Goal: Book appointment/travel/reservation

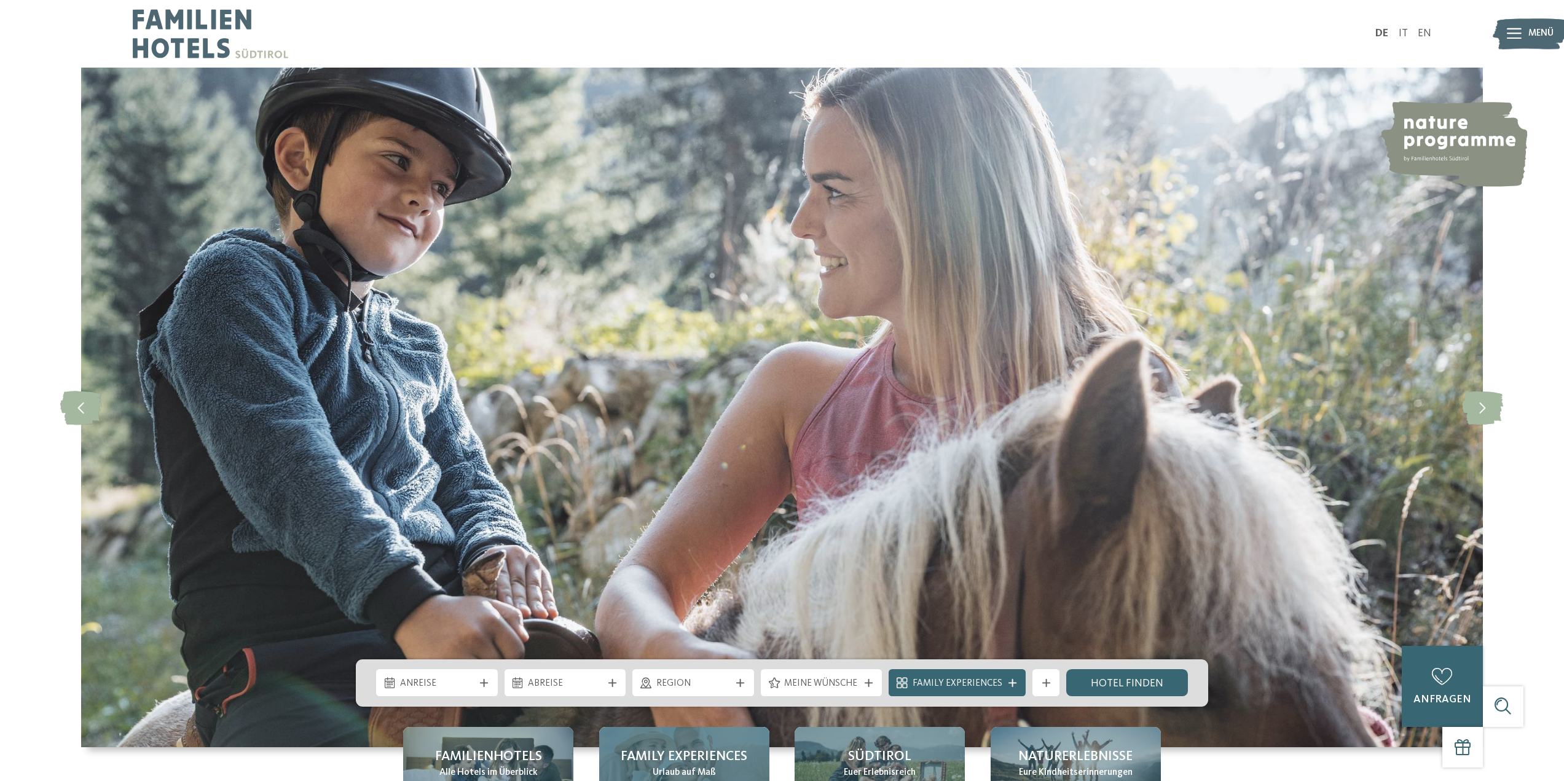
drag, startPoint x: 1404, startPoint y: 31, endPoint x: 621, endPoint y: 742, distance: 1057.5
click at [1404, 31] on link "IT" at bounding box center [1403, 33] width 9 height 10
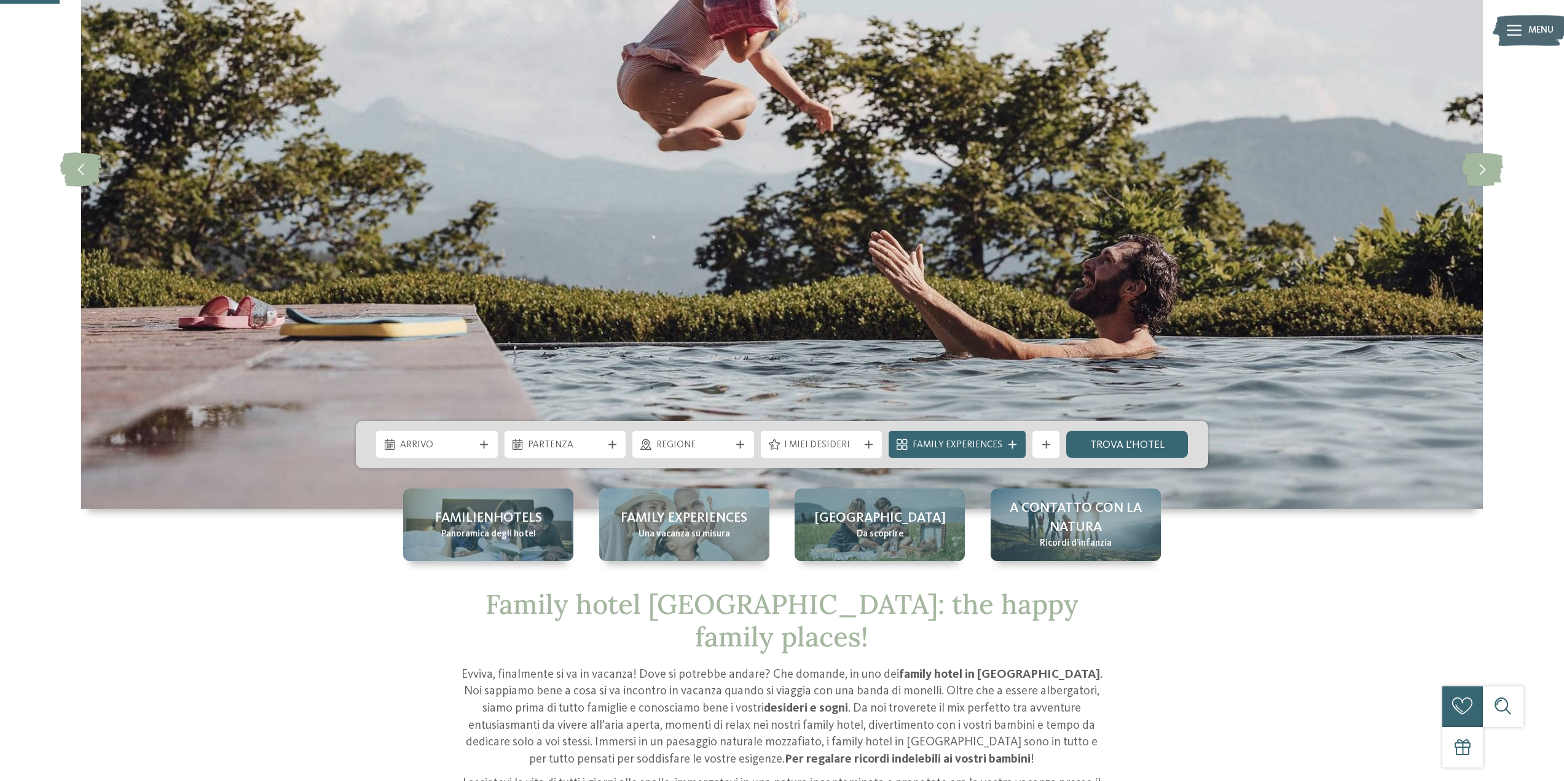
scroll to position [246, 0]
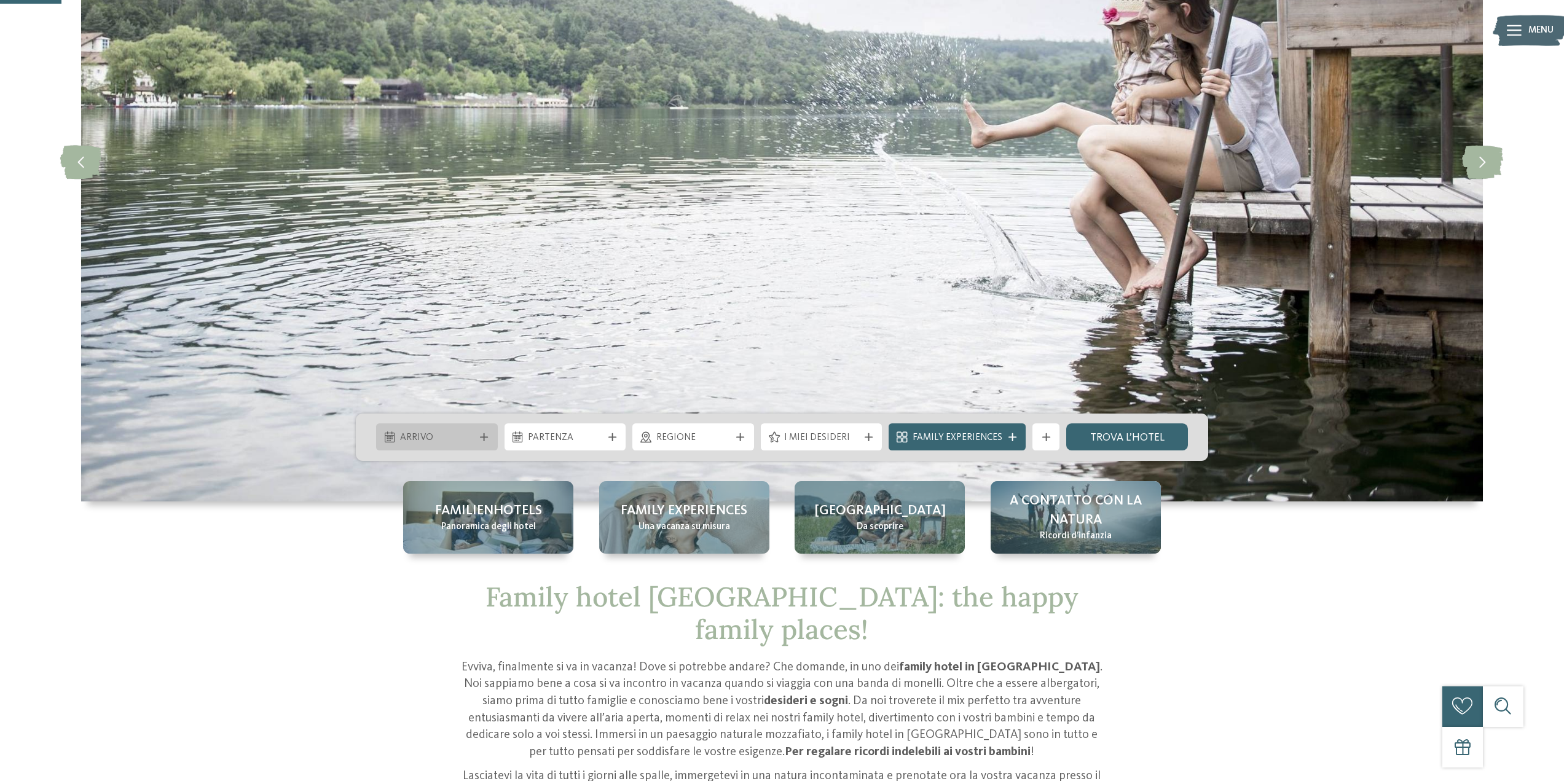
click at [475, 433] on div "Arrivo" at bounding box center [436, 437] width 81 height 15
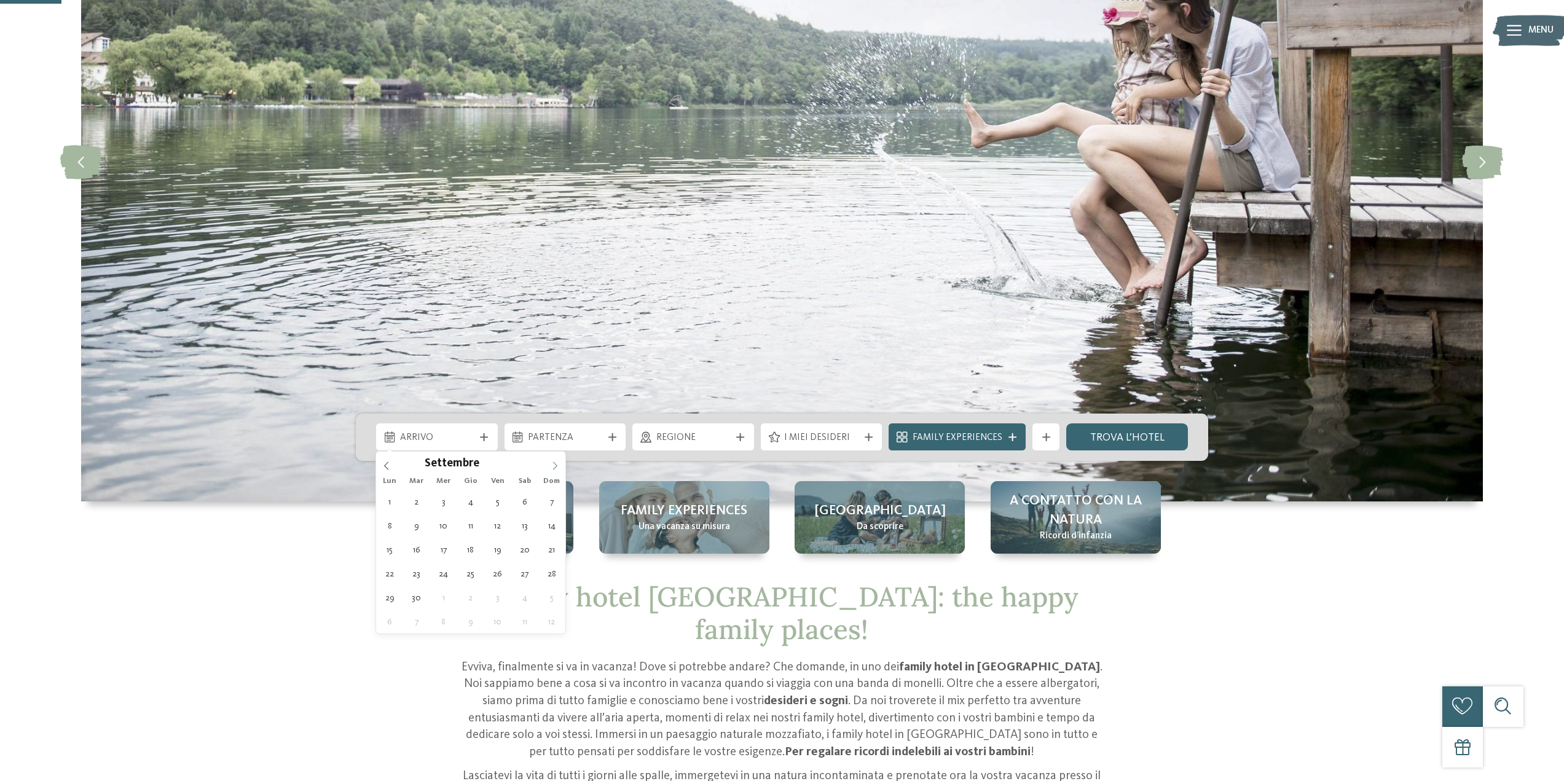
click at [558, 465] on icon at bounding box center [555, 466] width 9 height 9
type input "****"
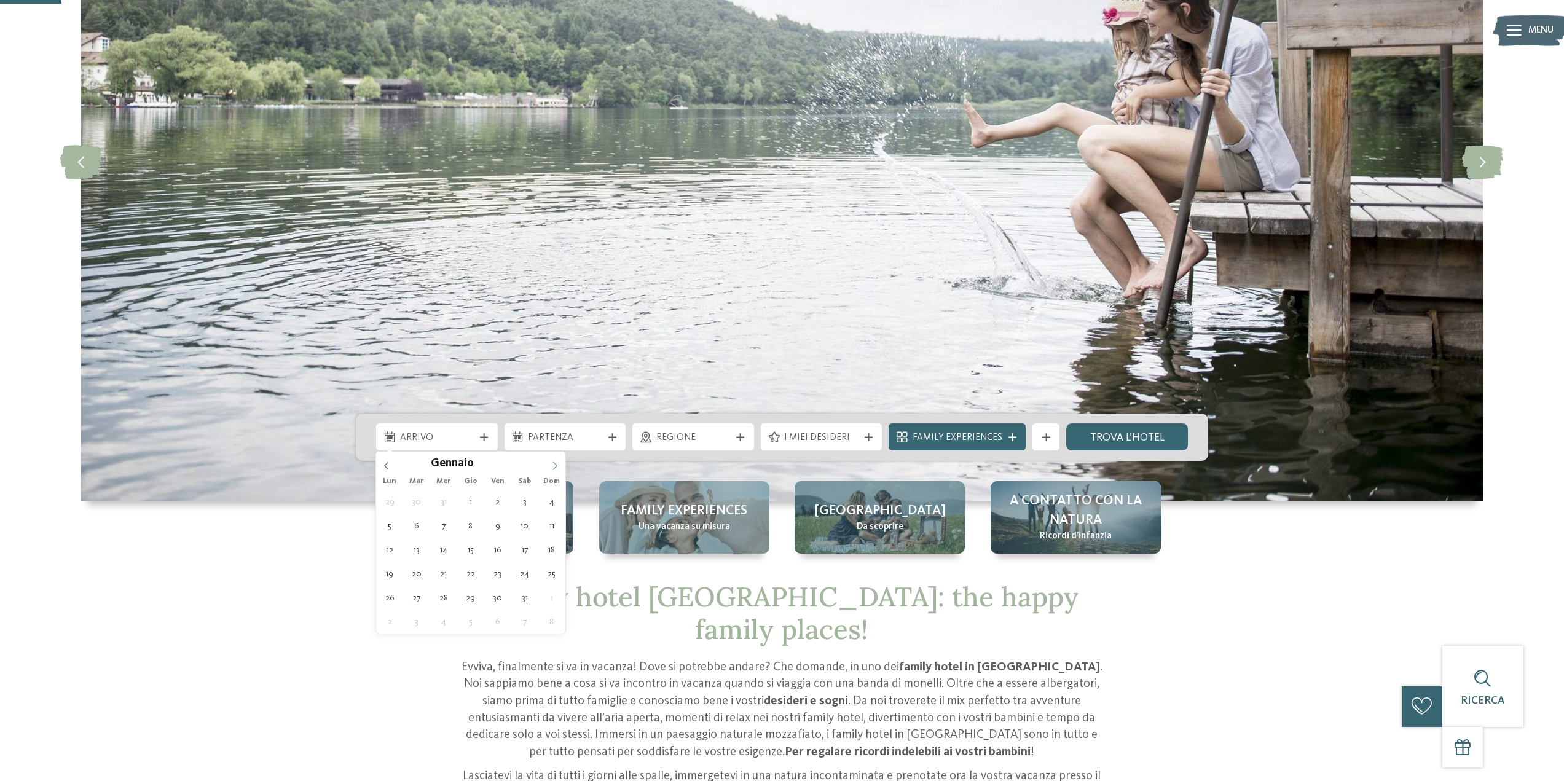
click at [558, 465] on icon at bounding box center [555, 466] width 9 height 9
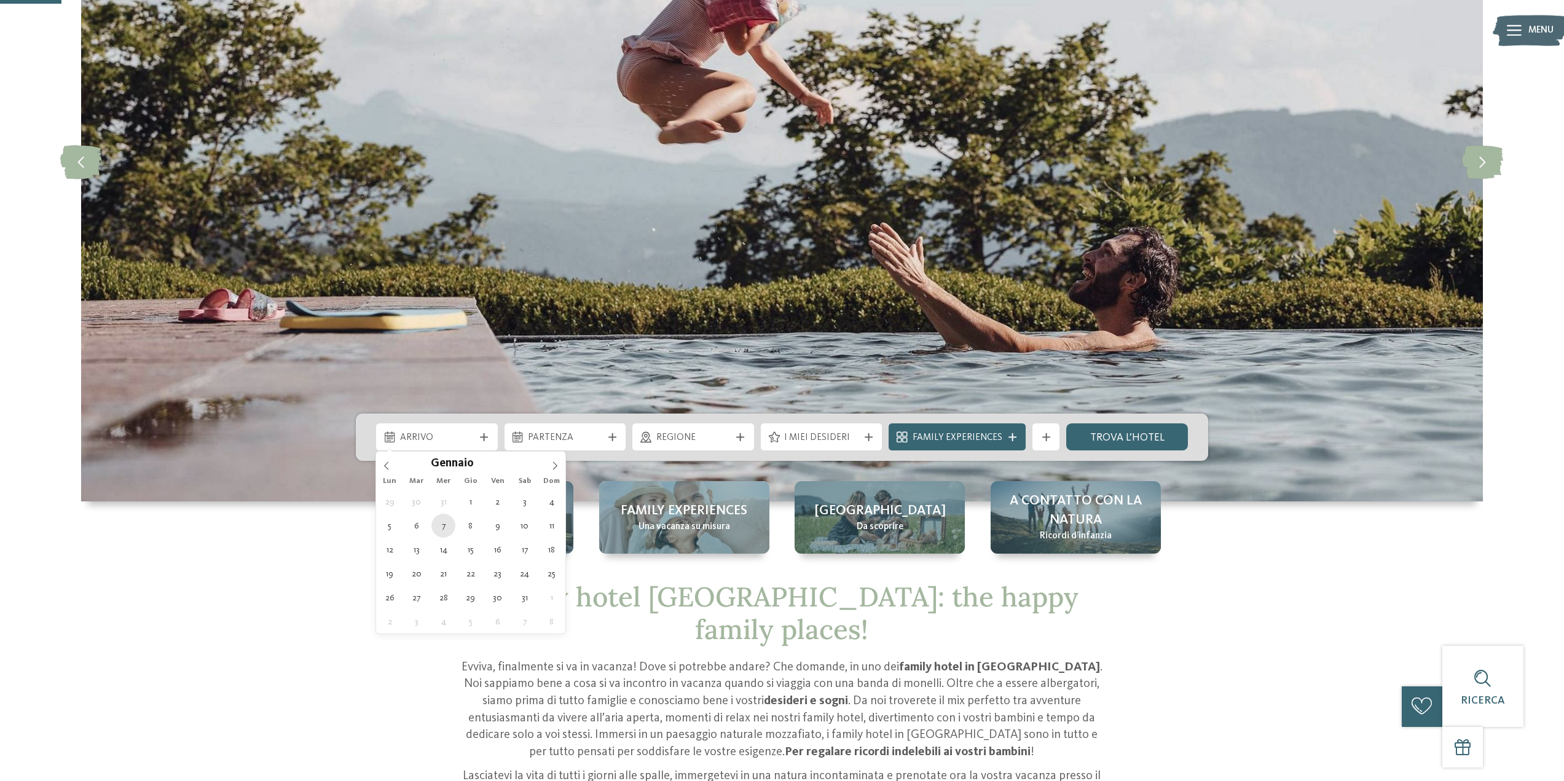
type div "07.01.2026"
type input "****"
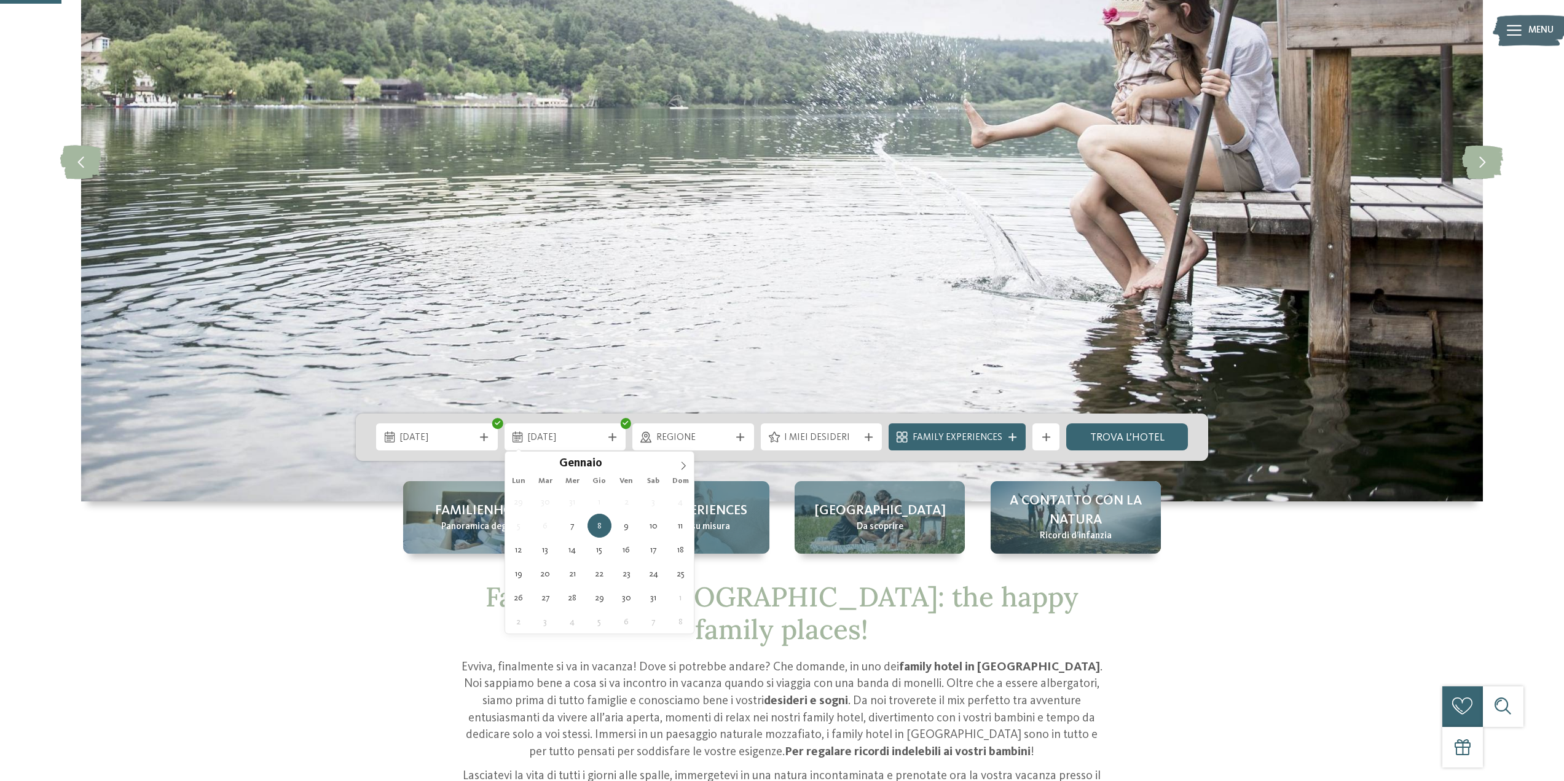
type div "10.01.2026"
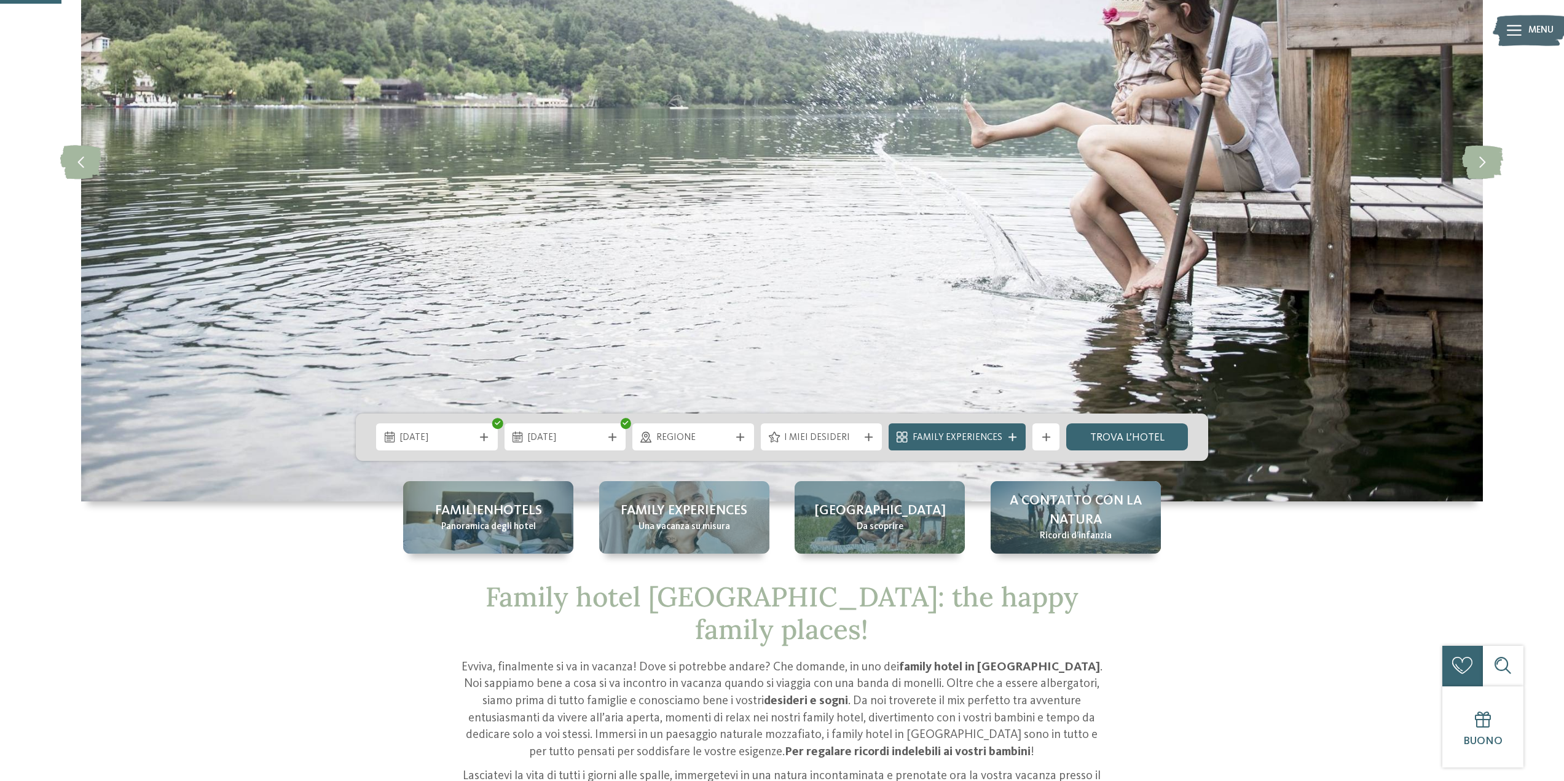
click at [674, 432] on span "Regione" at bounding box center [694, 439] width 74 height 14
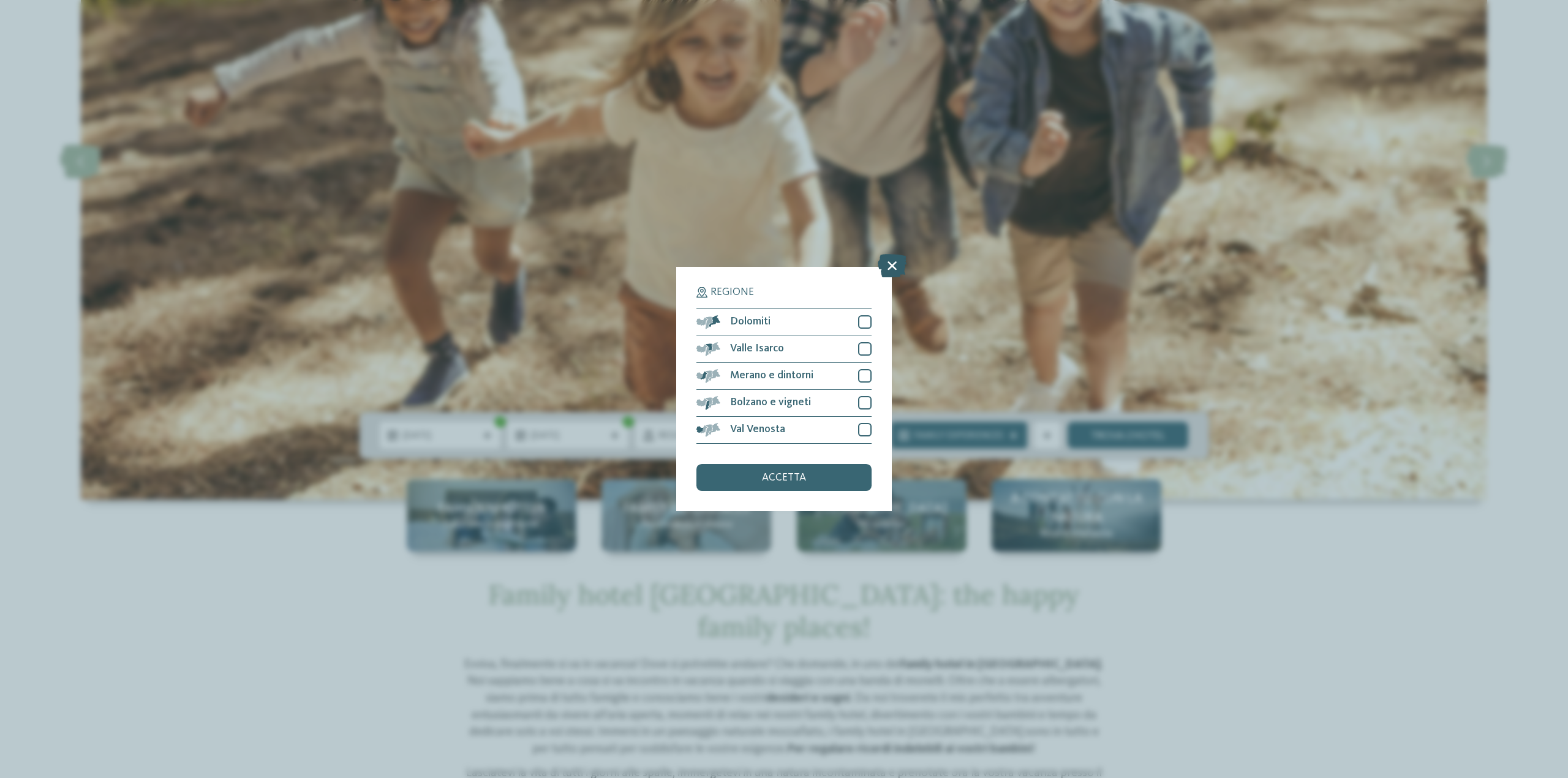
click at [888, 266] on icon at bounding box center [892, 266] width 29 height 23
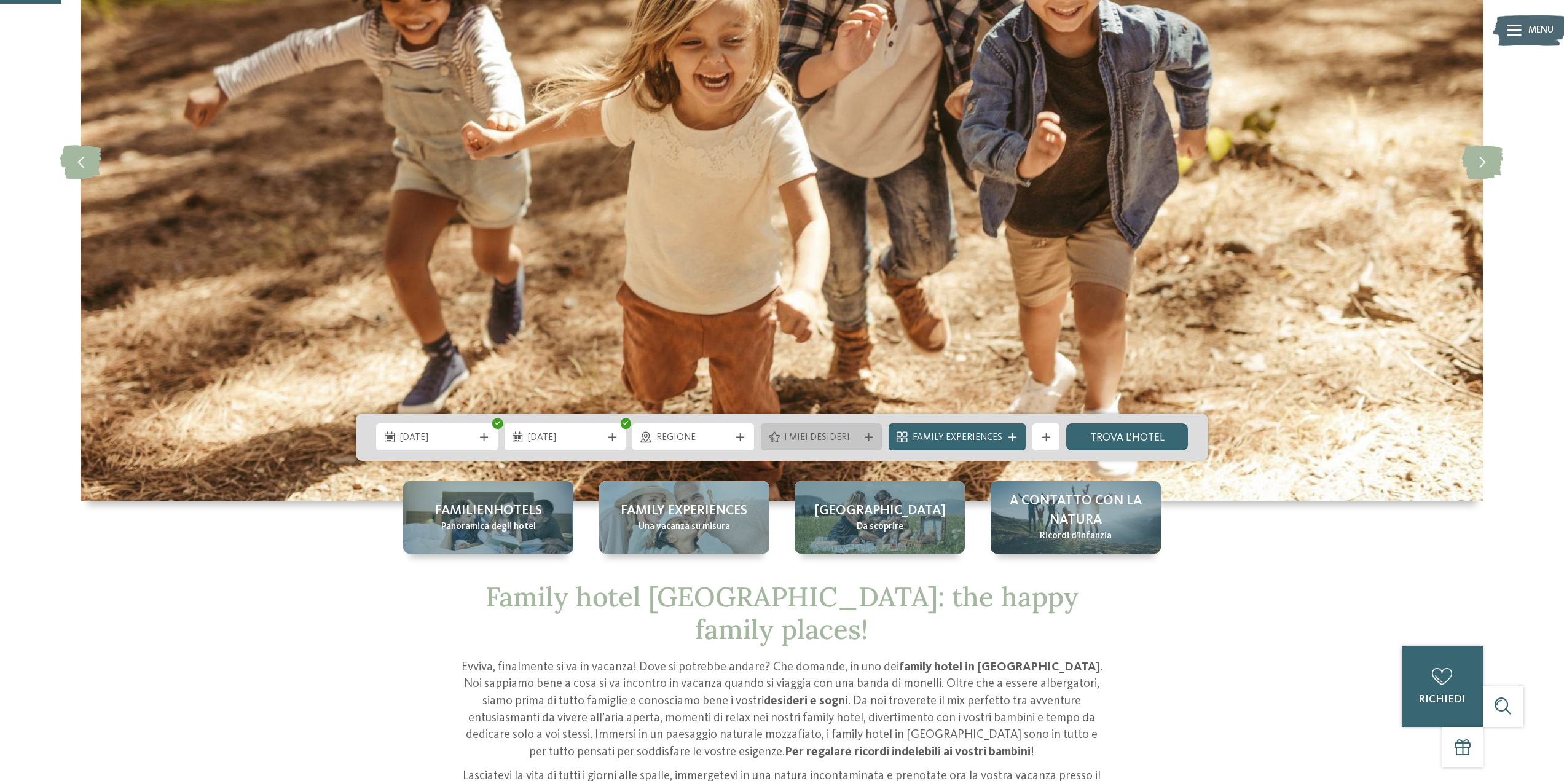
click at [809, 435] on span "I miei desideri" at bounding box center [821, 439] width 74 height 14
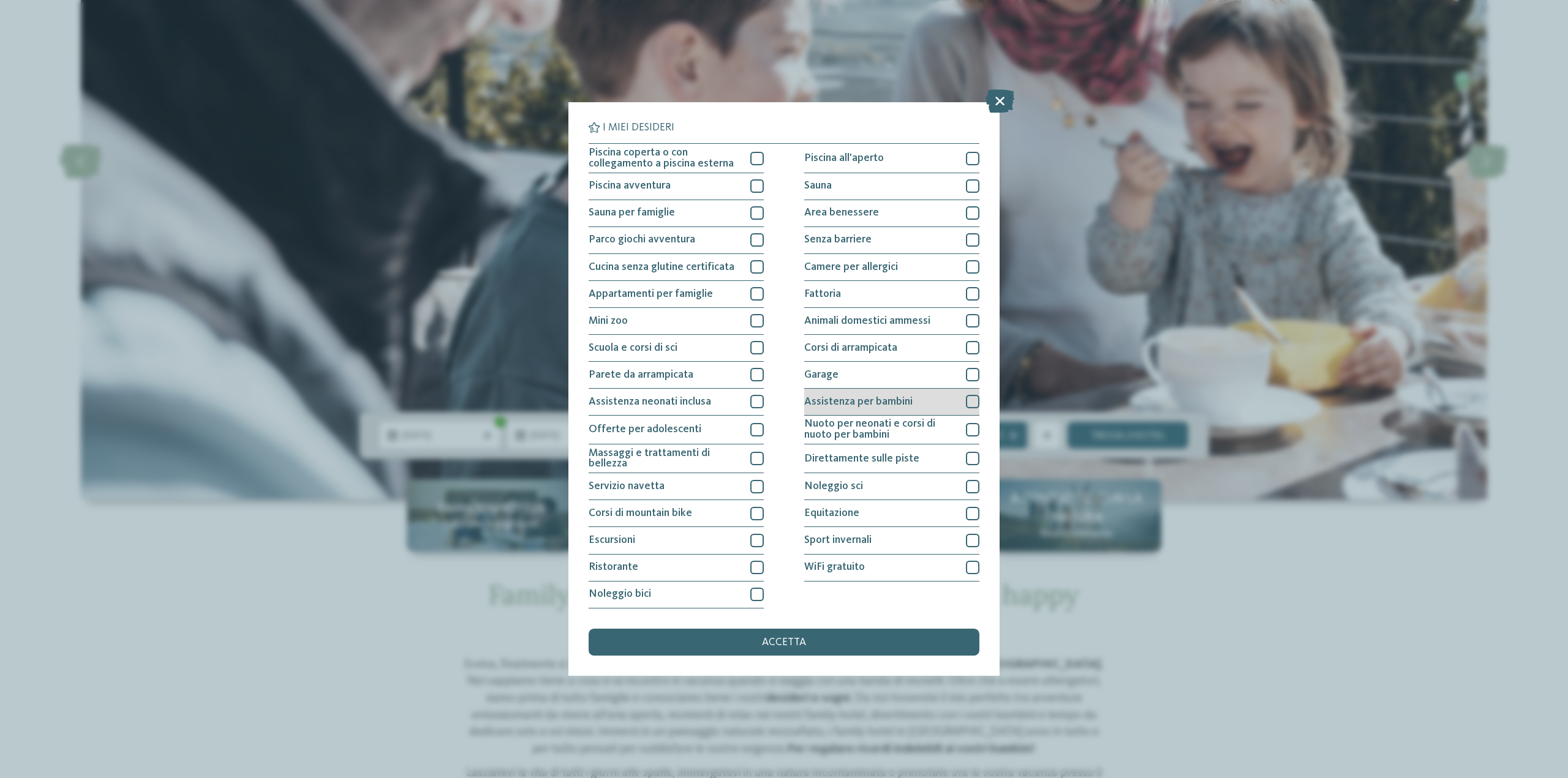
click at [921, 400] on div "Assistenza per bambini" at bounding box center [892, 401] width 175 height 27
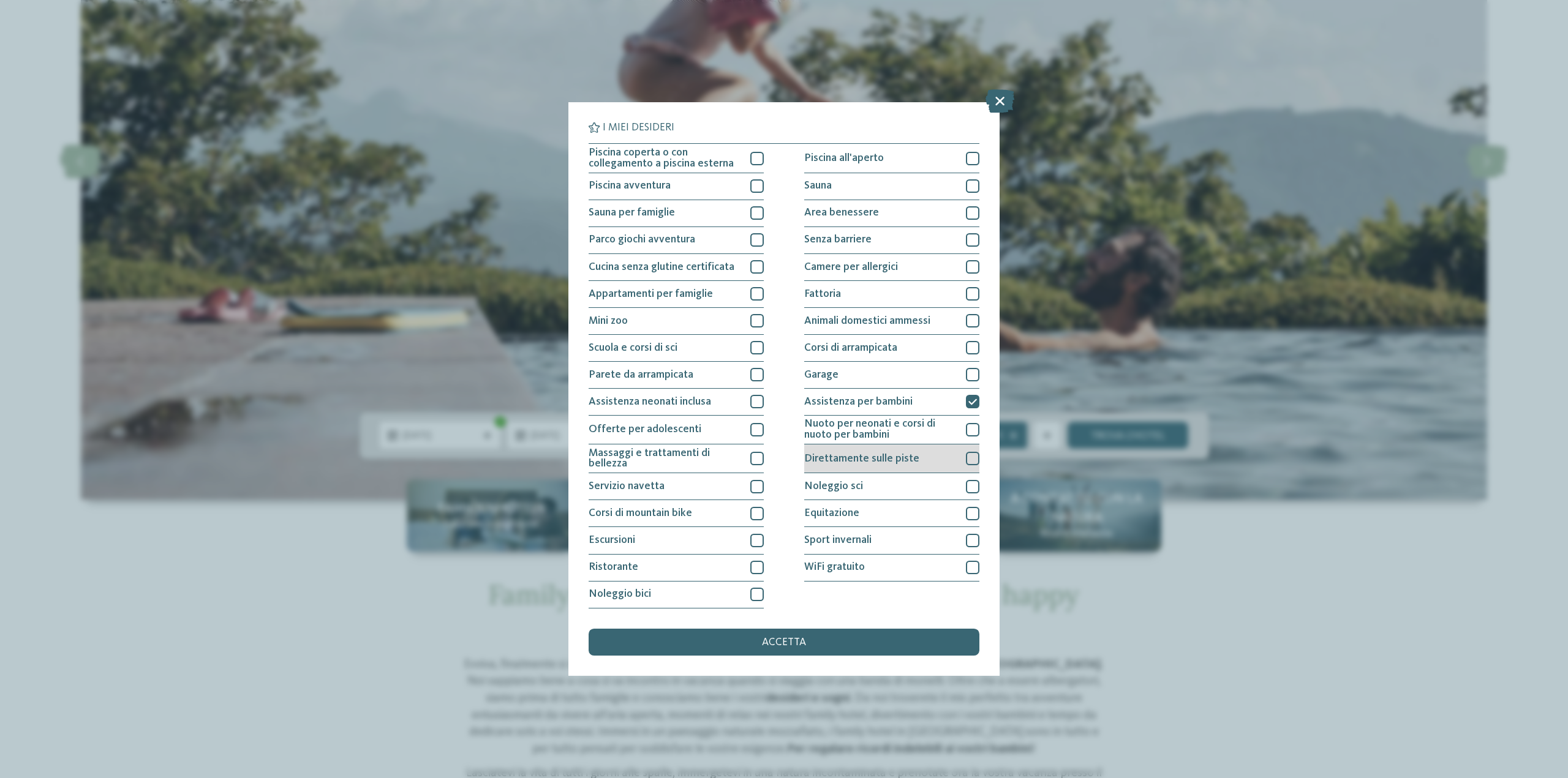
click at [895, 461] on span "Direttamente sulle piste" at bounding box center [862, 458] width 116 height 11
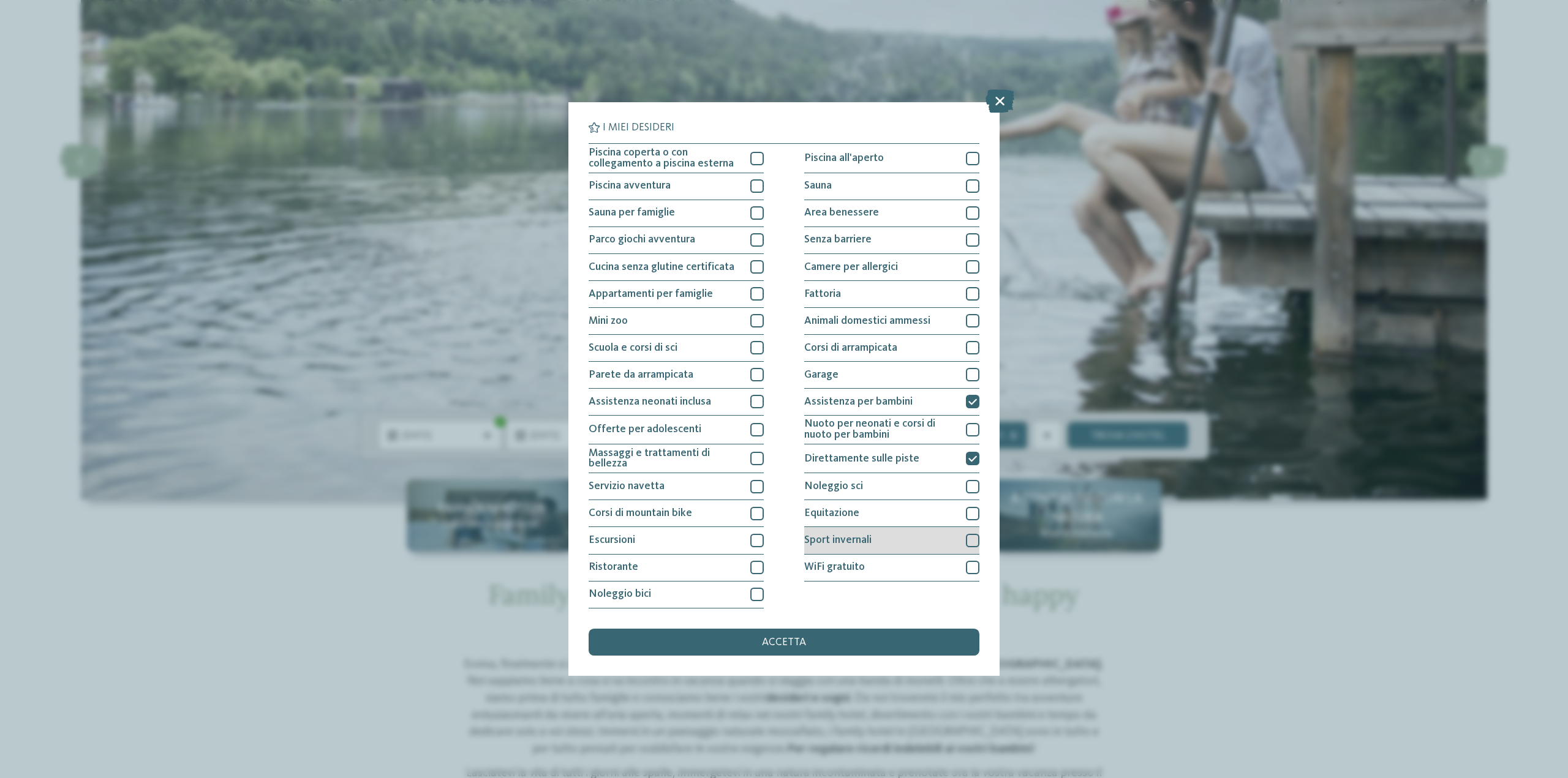
click at [861, 544] on span "Sport invernali" at bounding box center [838, 540] width 68 height 11
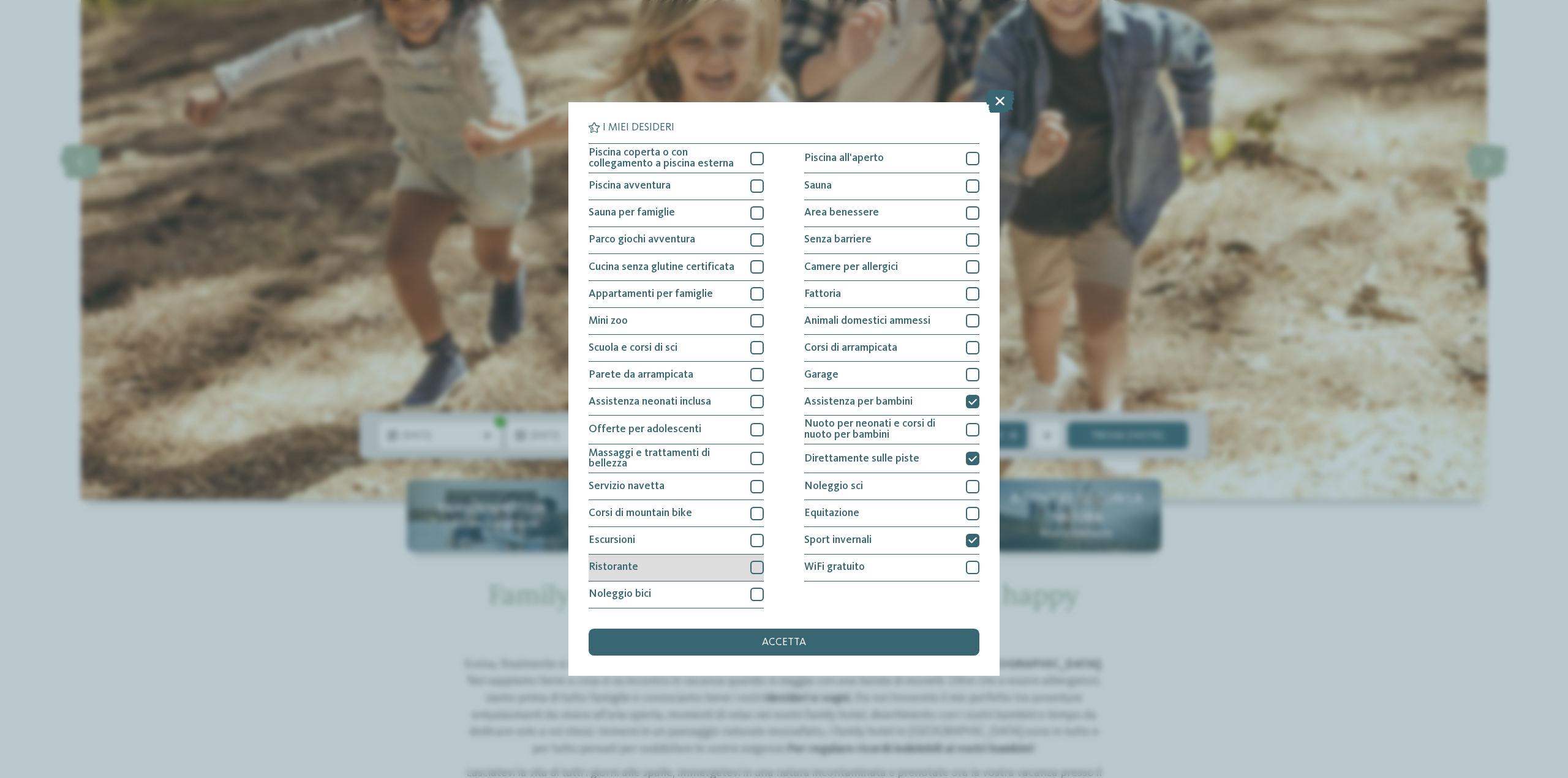
click at [645, 564] on div "Ristorante" at bounding box center [676, 568] width 175 height 27
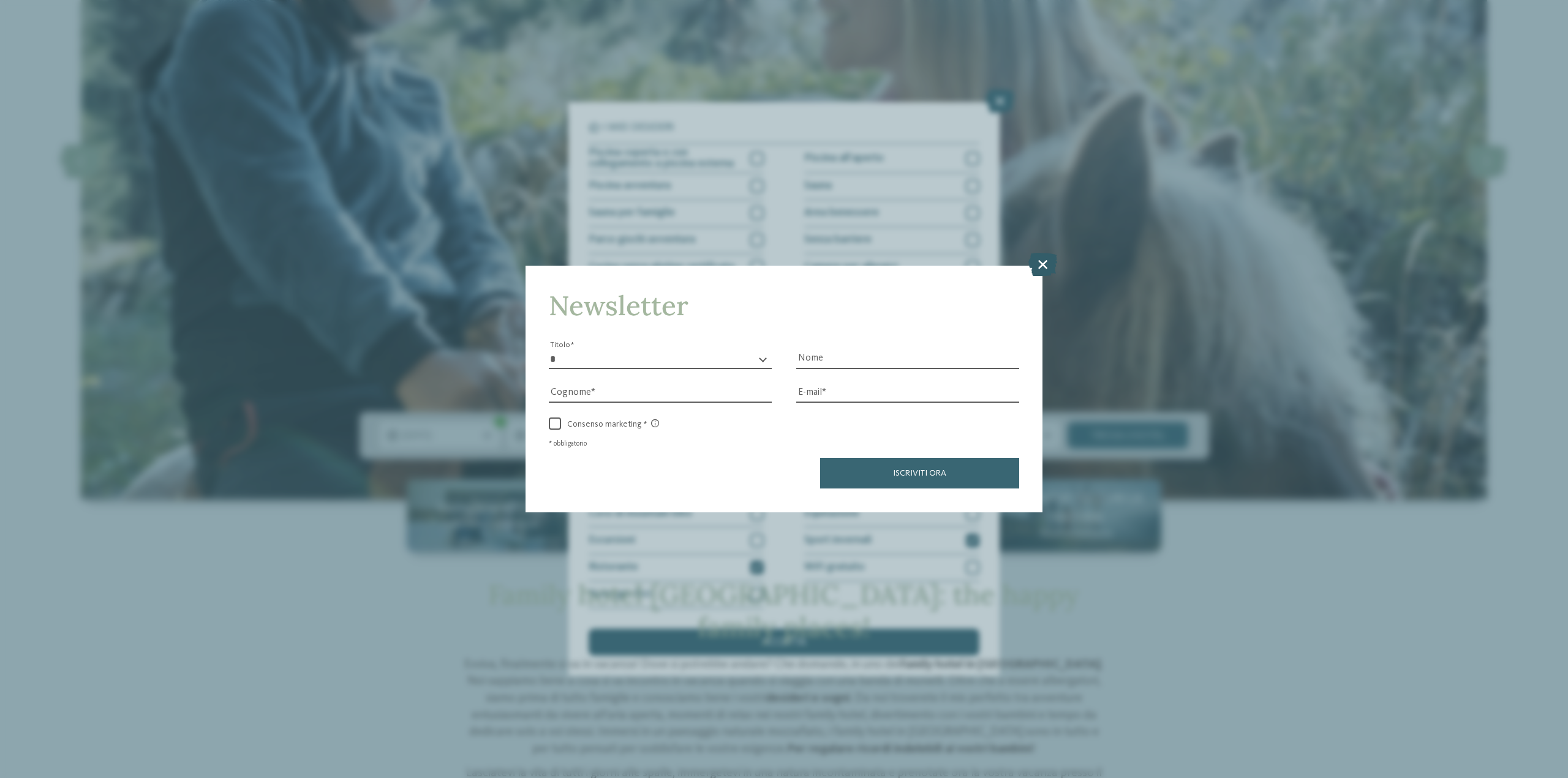
click at [1041, 269] on icon at bounding box center [1042, 264] width 29 height 23
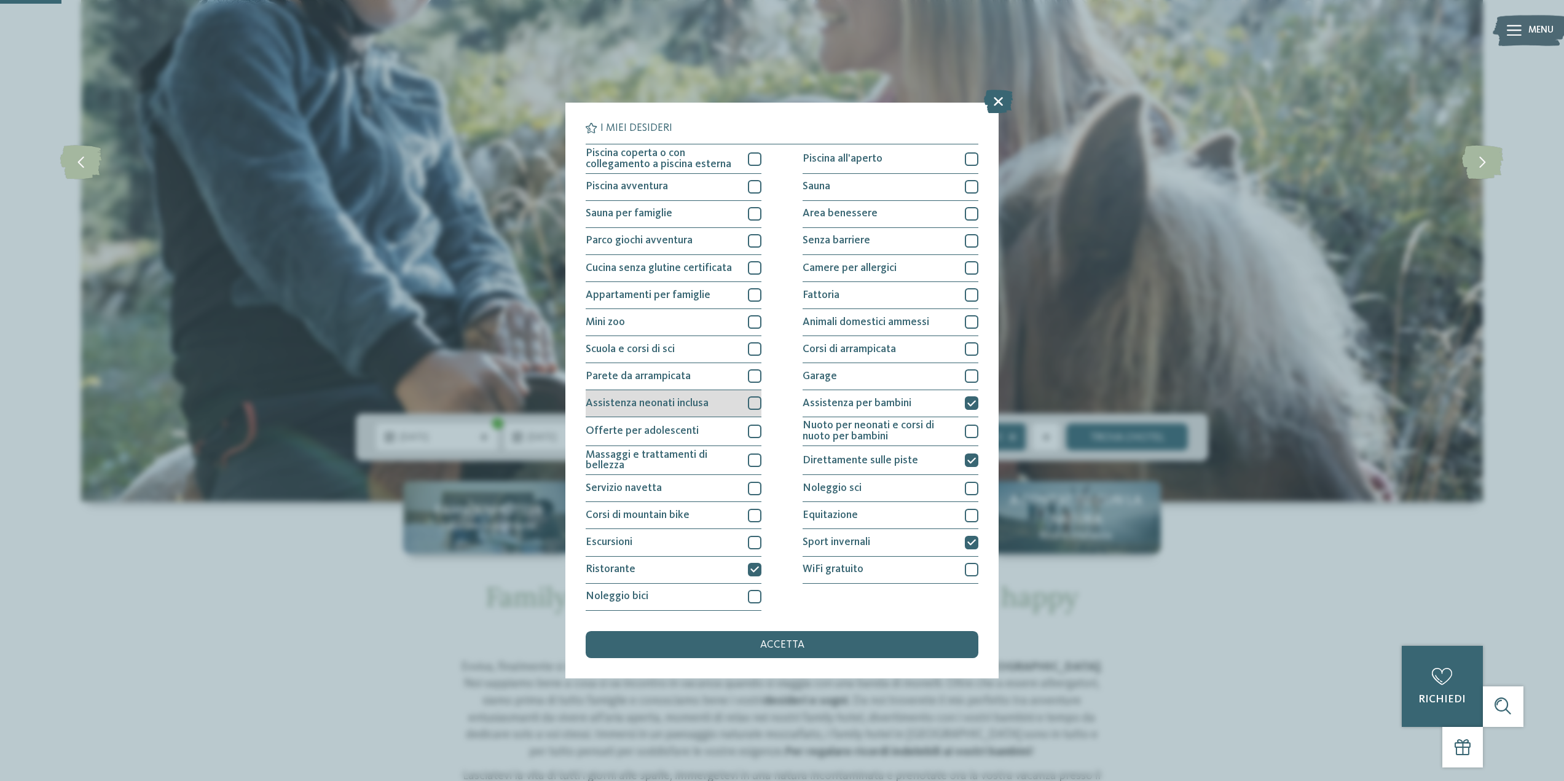
click at [646, 403] on span "Assistenza neonati inclusa" at bounding box center [647, 403] width 123 height 11
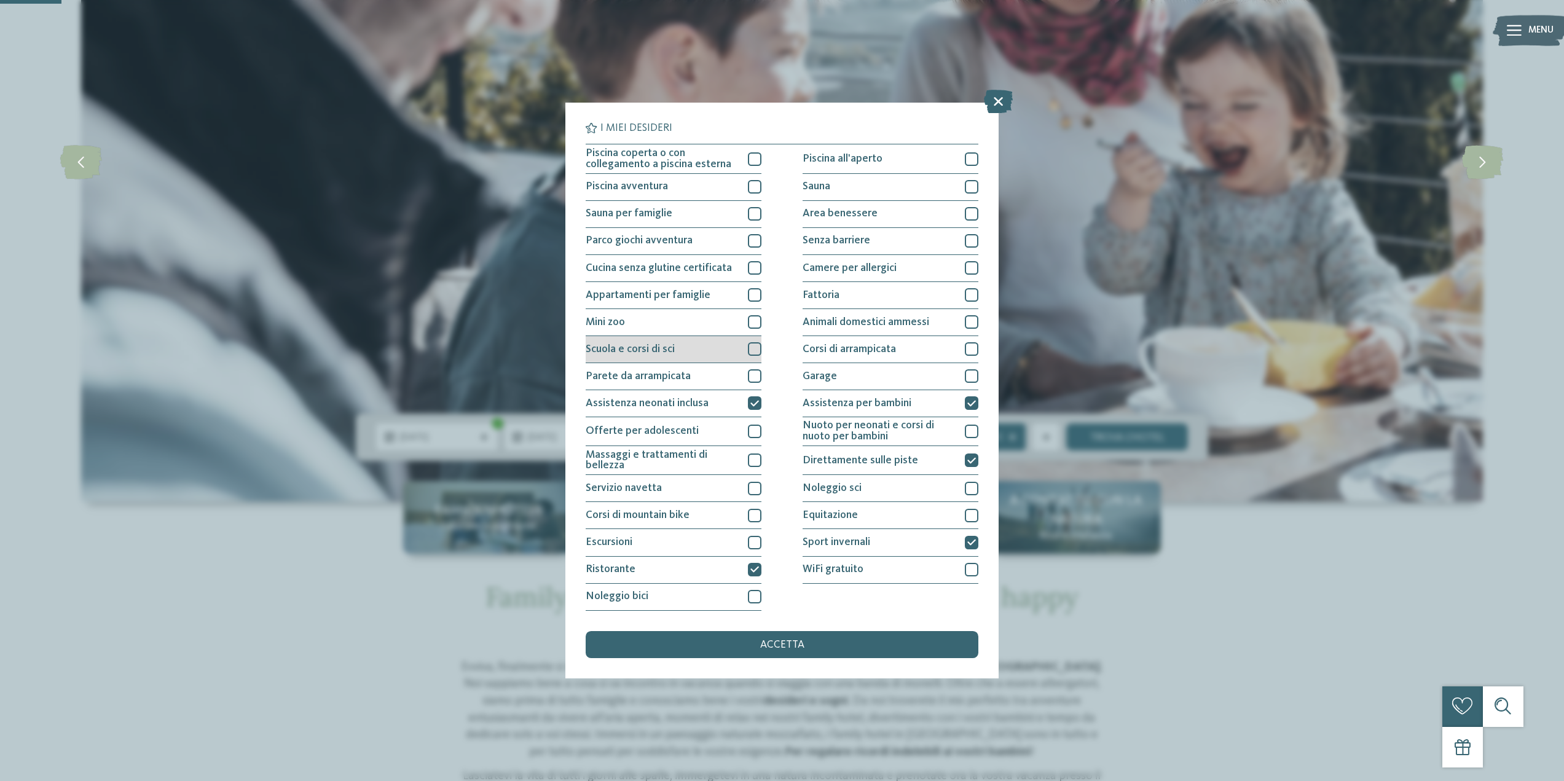
click at [641, 346] on span "Scuola e corsi di sci" at bounding box center [630, 349] width 89 height 11
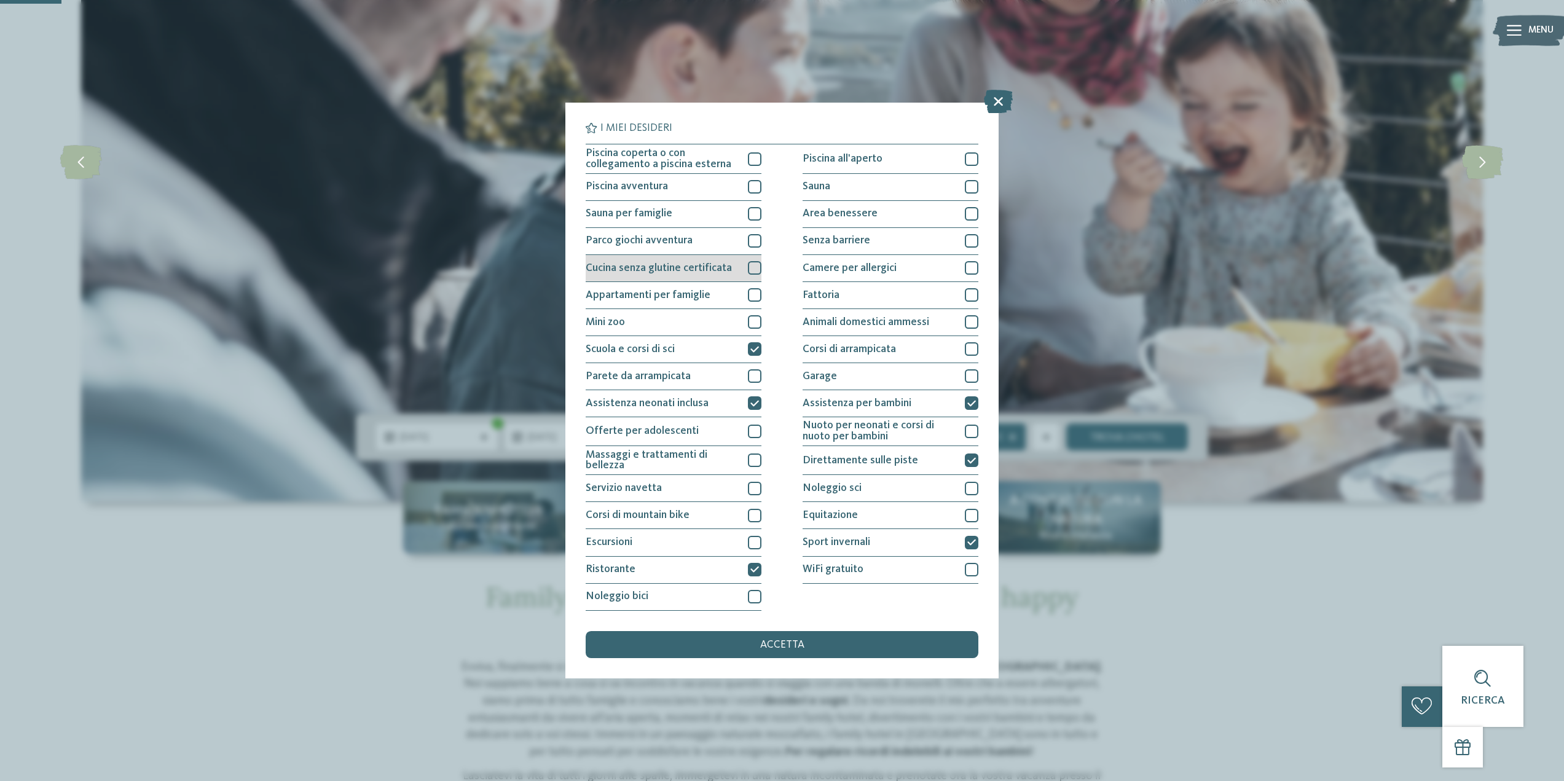
click at [626, 266] on span "Cucina senza glutine certificata" at bounding box center [659, 268] width 146 height 11
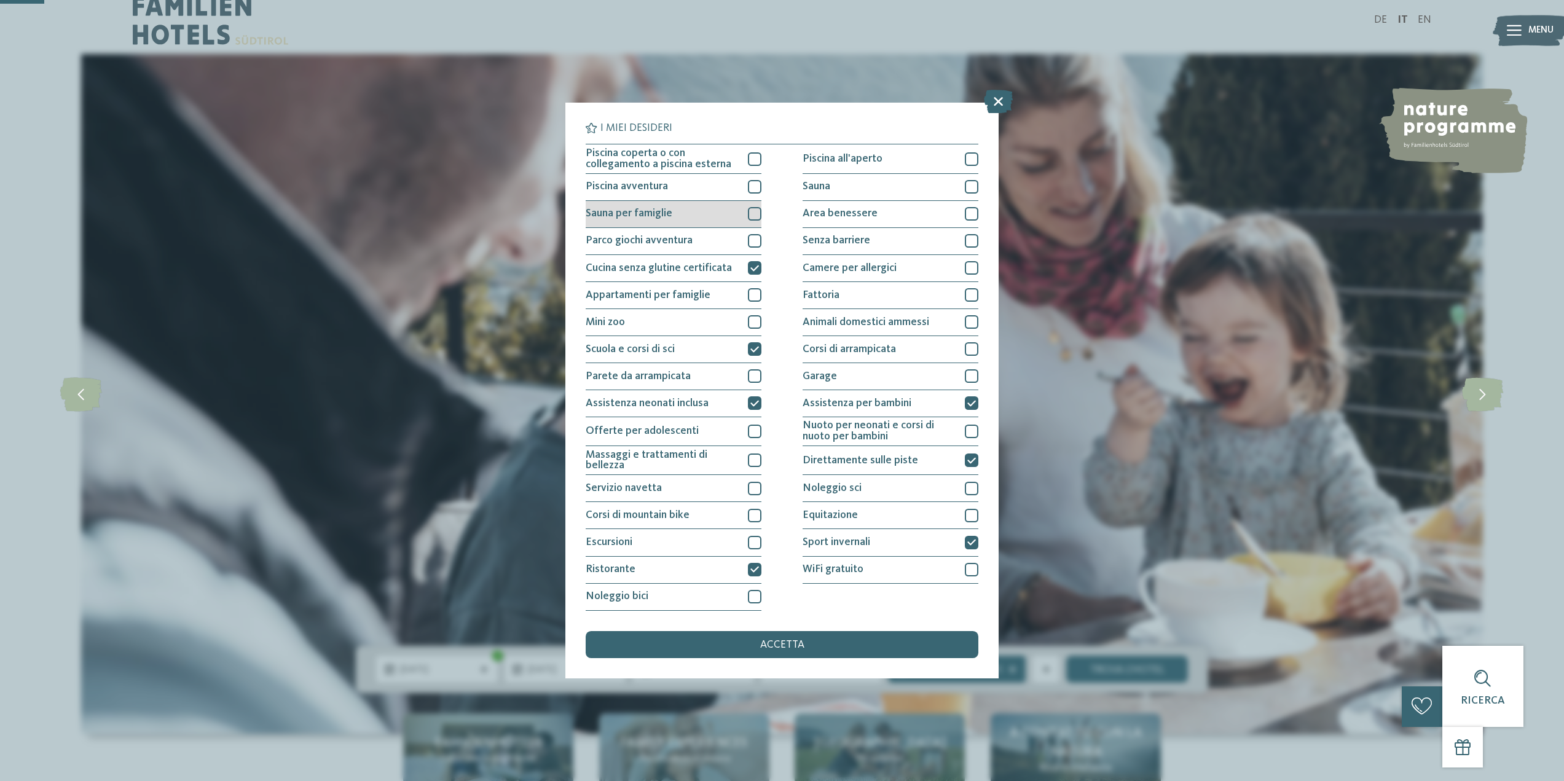
scroll to position [0, 0]
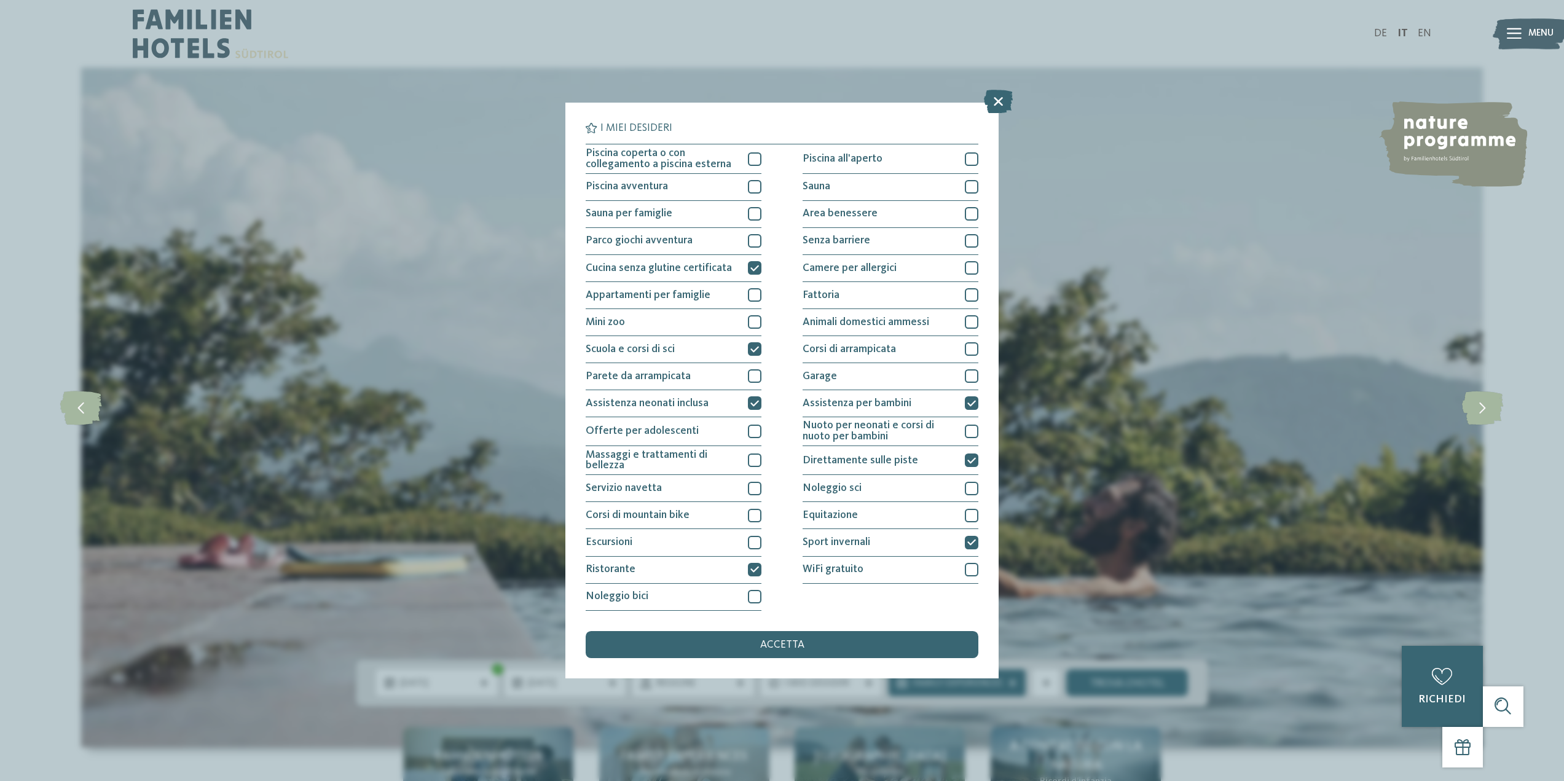
click at [787, 645] on span "accetta" at bounding box center [782, 645] width 44 height 11
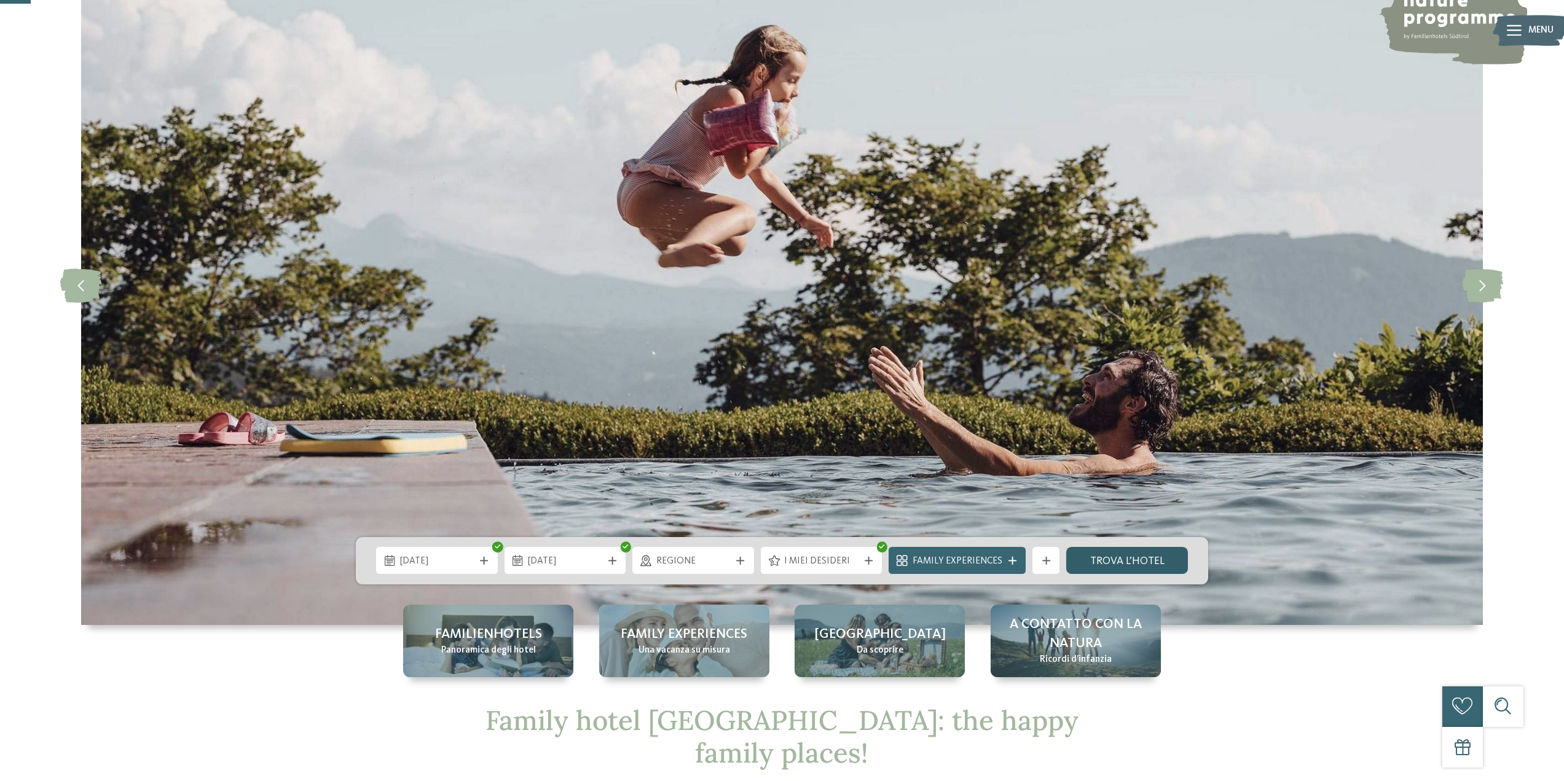
scroll to position [123, 0]
click at [1108, 561] on link "trova l’hotel" at bounding box center [1128, 559] width 122 height 27
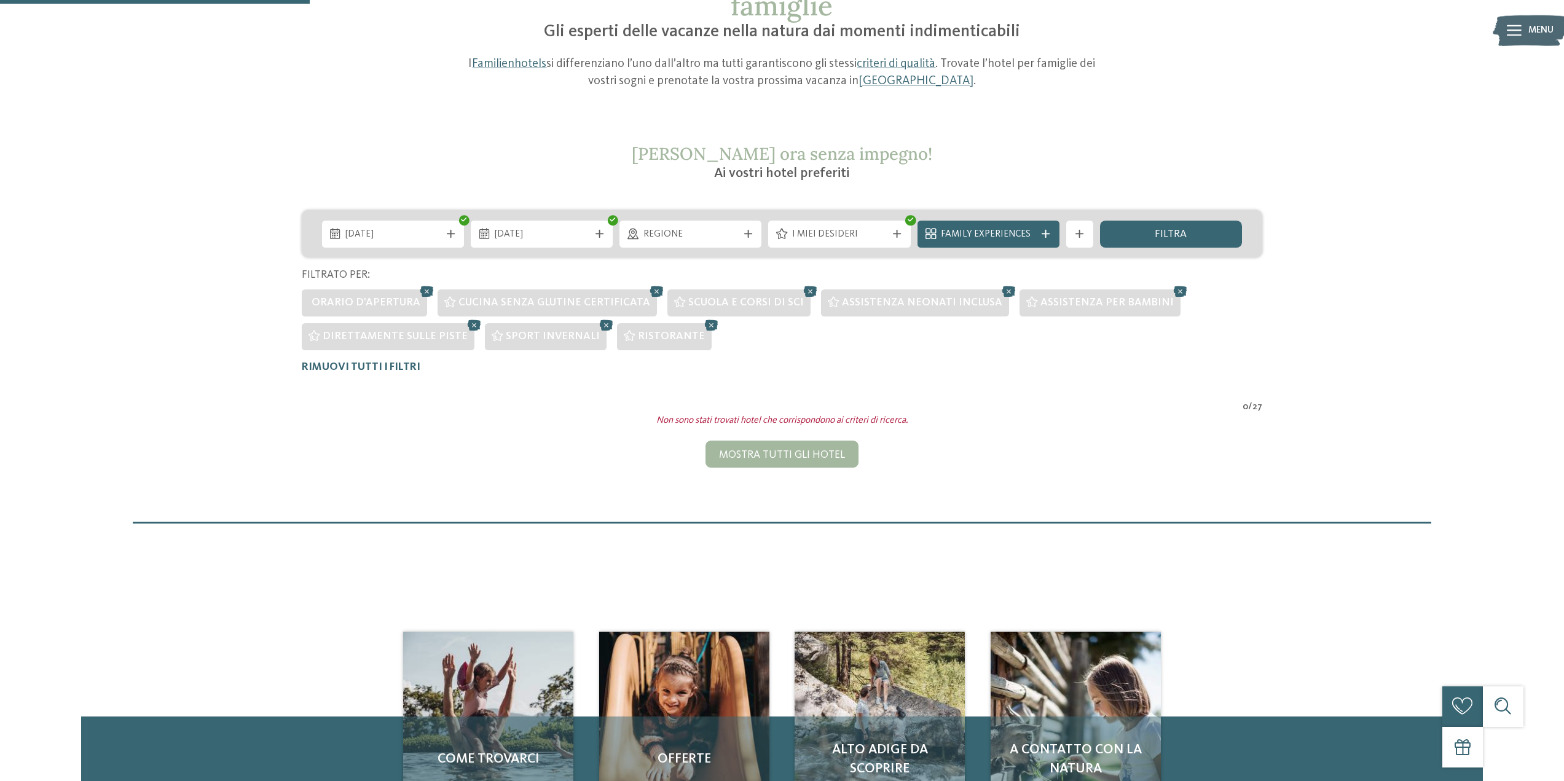
scroll to position [116, 0]
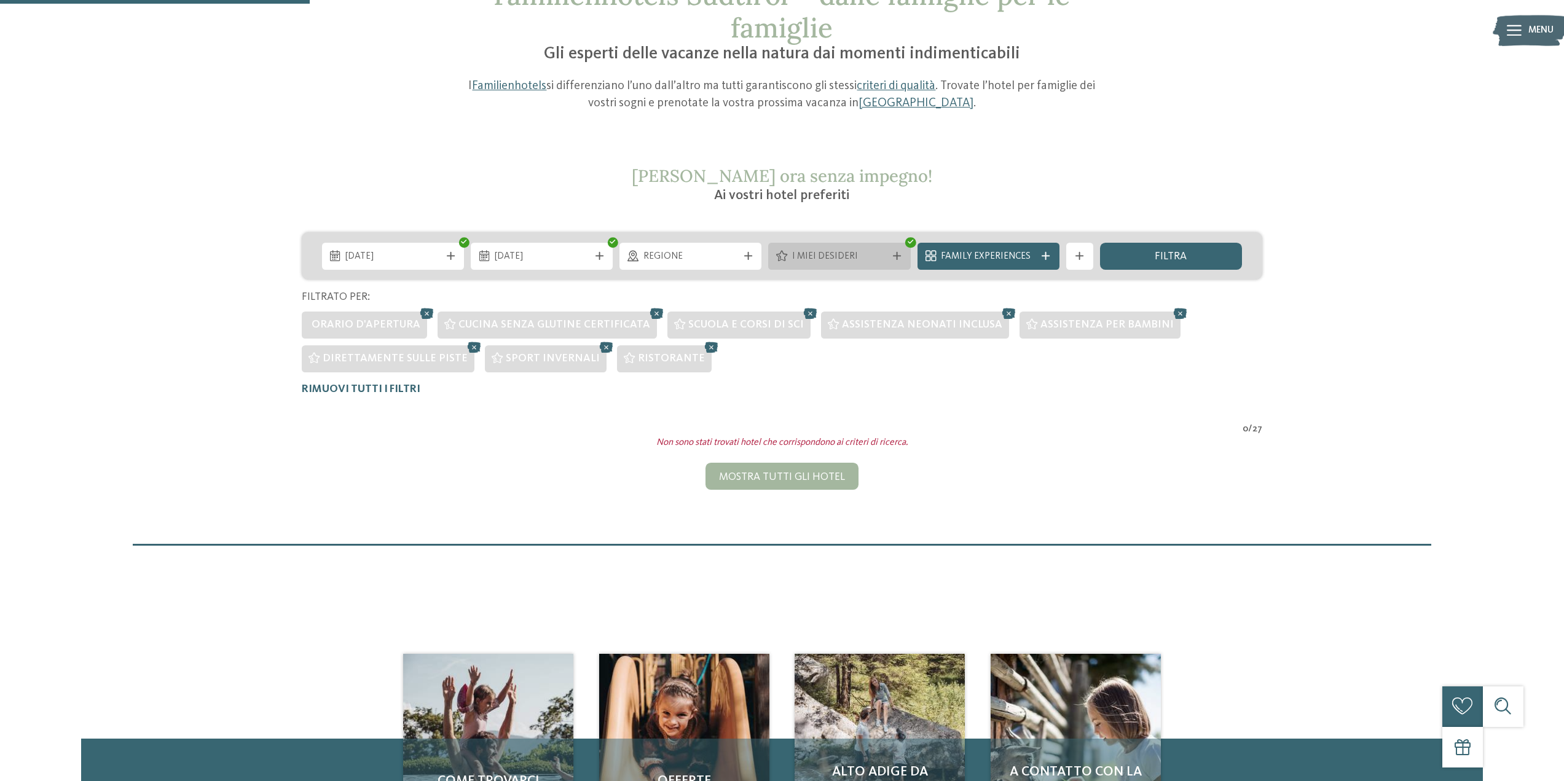
click at [833, 258] on span "I miei desideri" at bounding box center [839, 257] width 95 height 14
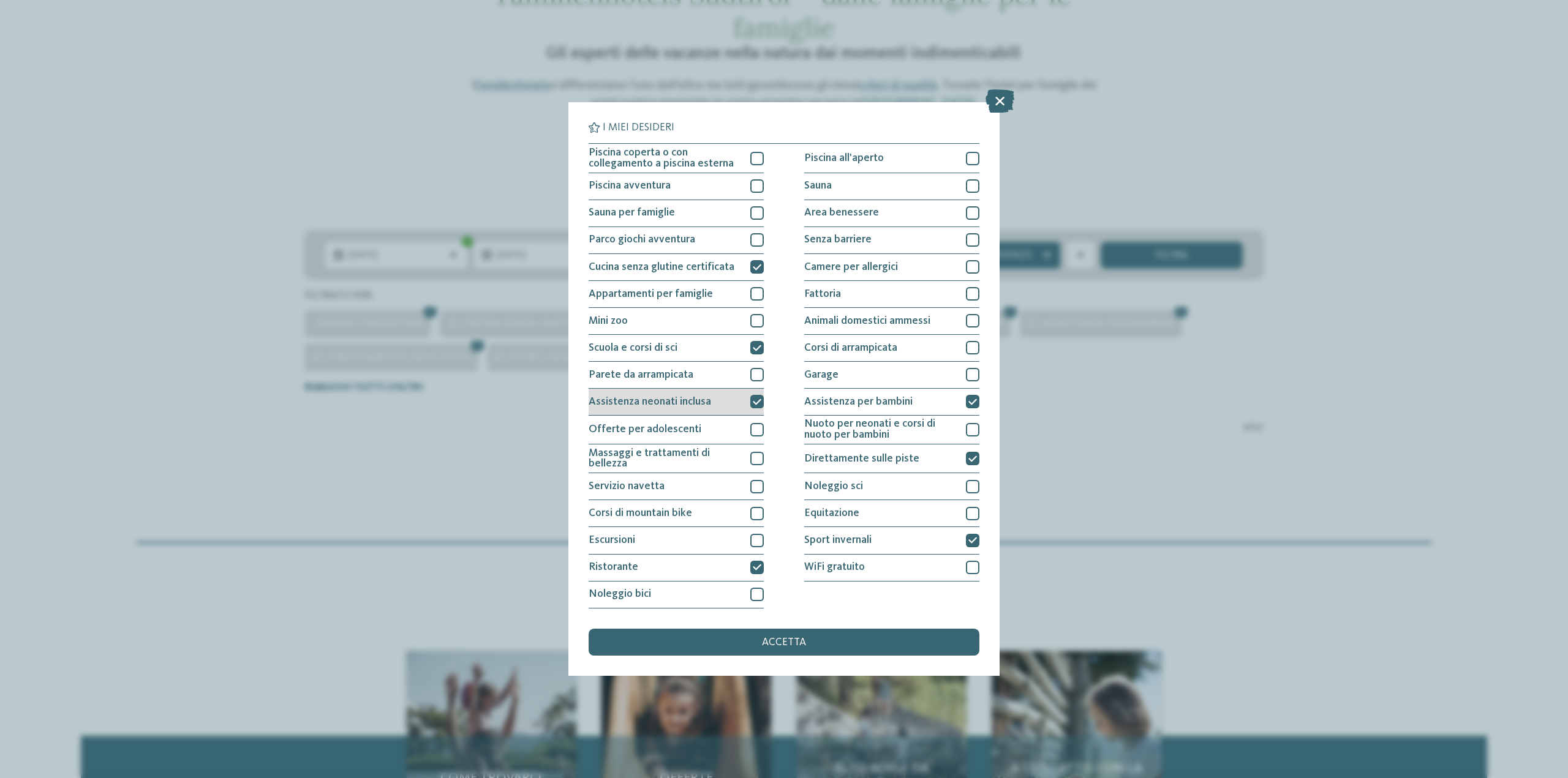
click at [755, 398] on icon at bounding box center [756, 402] width 9 height 8
click at [809, 648] on div "accetta" at bounding box center [784, 642] width 391 height 27
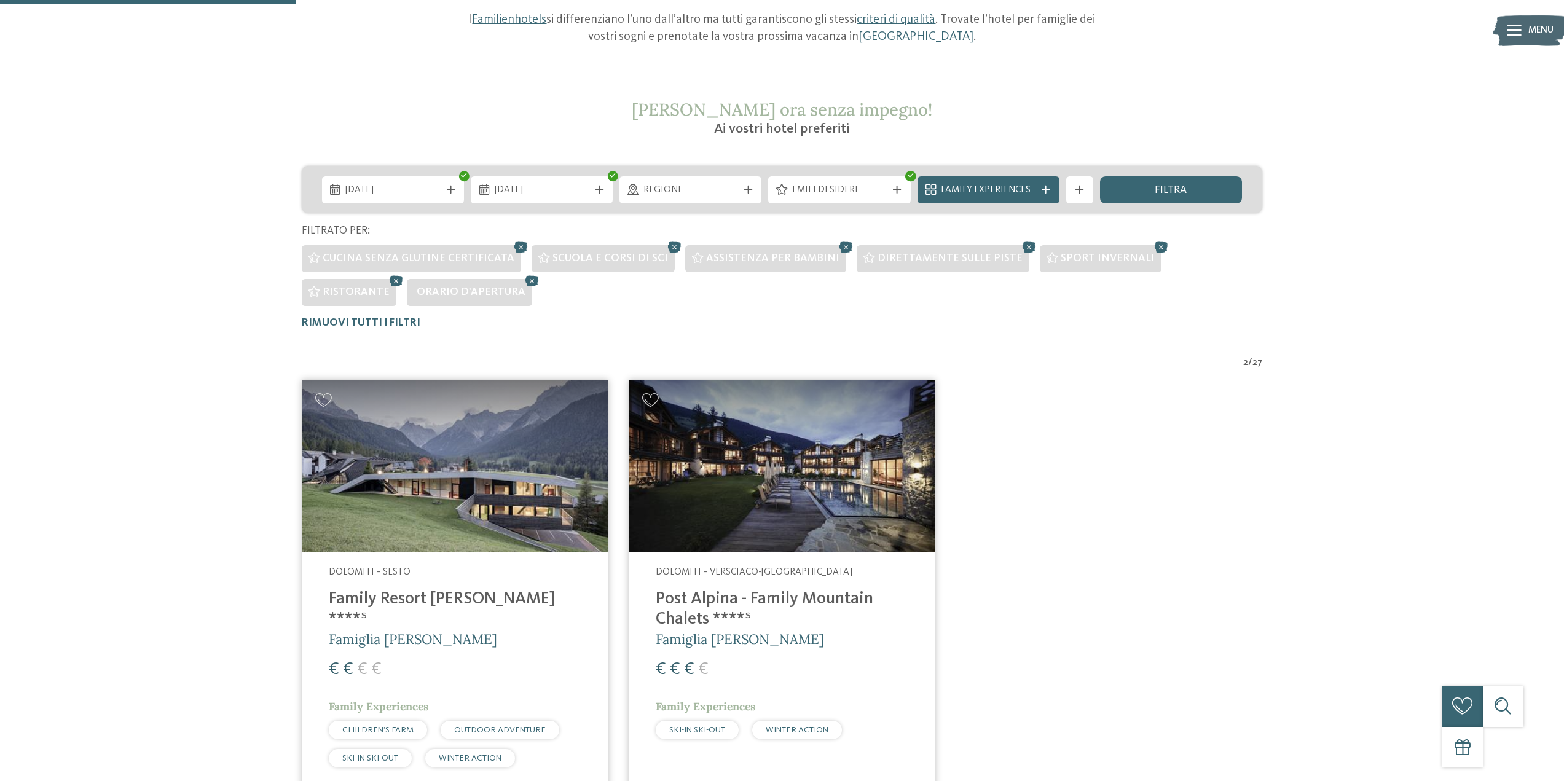
scroll to position [177, 0]
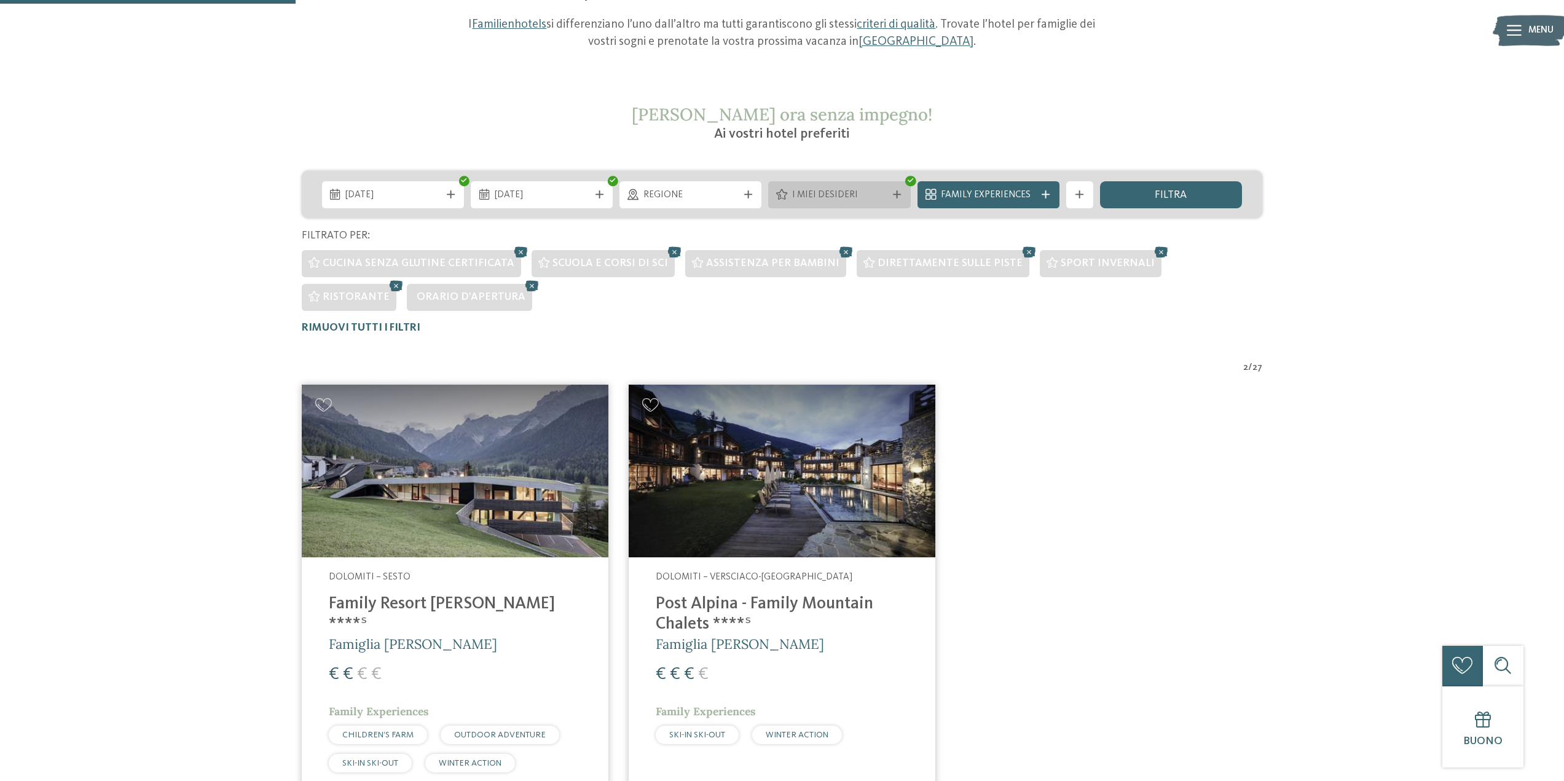
click at [852, 197] on span "I miei desideri" at bounding box center [839, 196] width 95 height 14
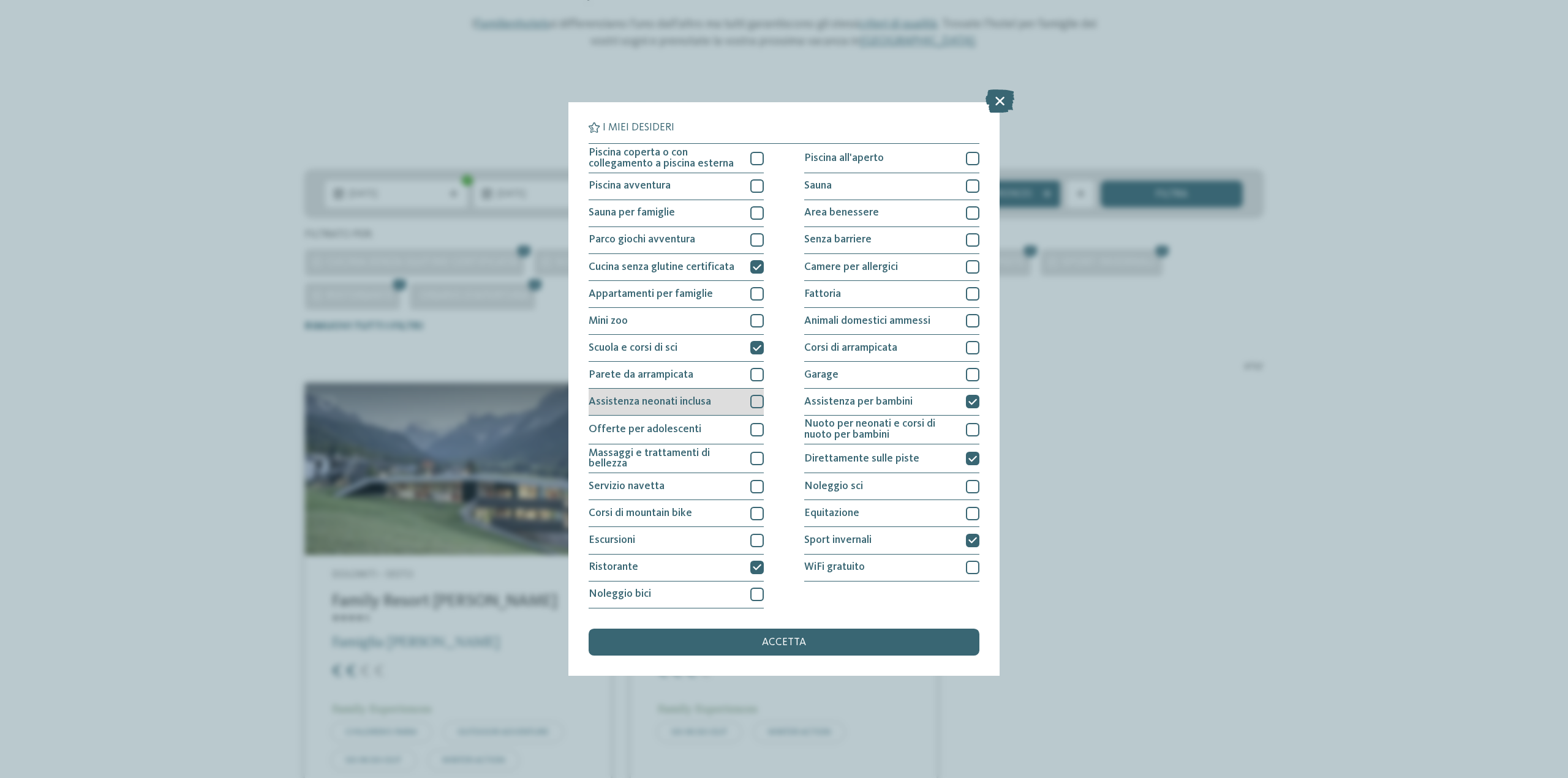
click at [750, 402] on div at bounding box center [757, 401] width 14 height 14
click at [754, 265] on icon at bounding box center [756, 267] width 9 height 8
click at [796, 641] on span "accetta" at bounding box center [784, 643] width 44 height 11
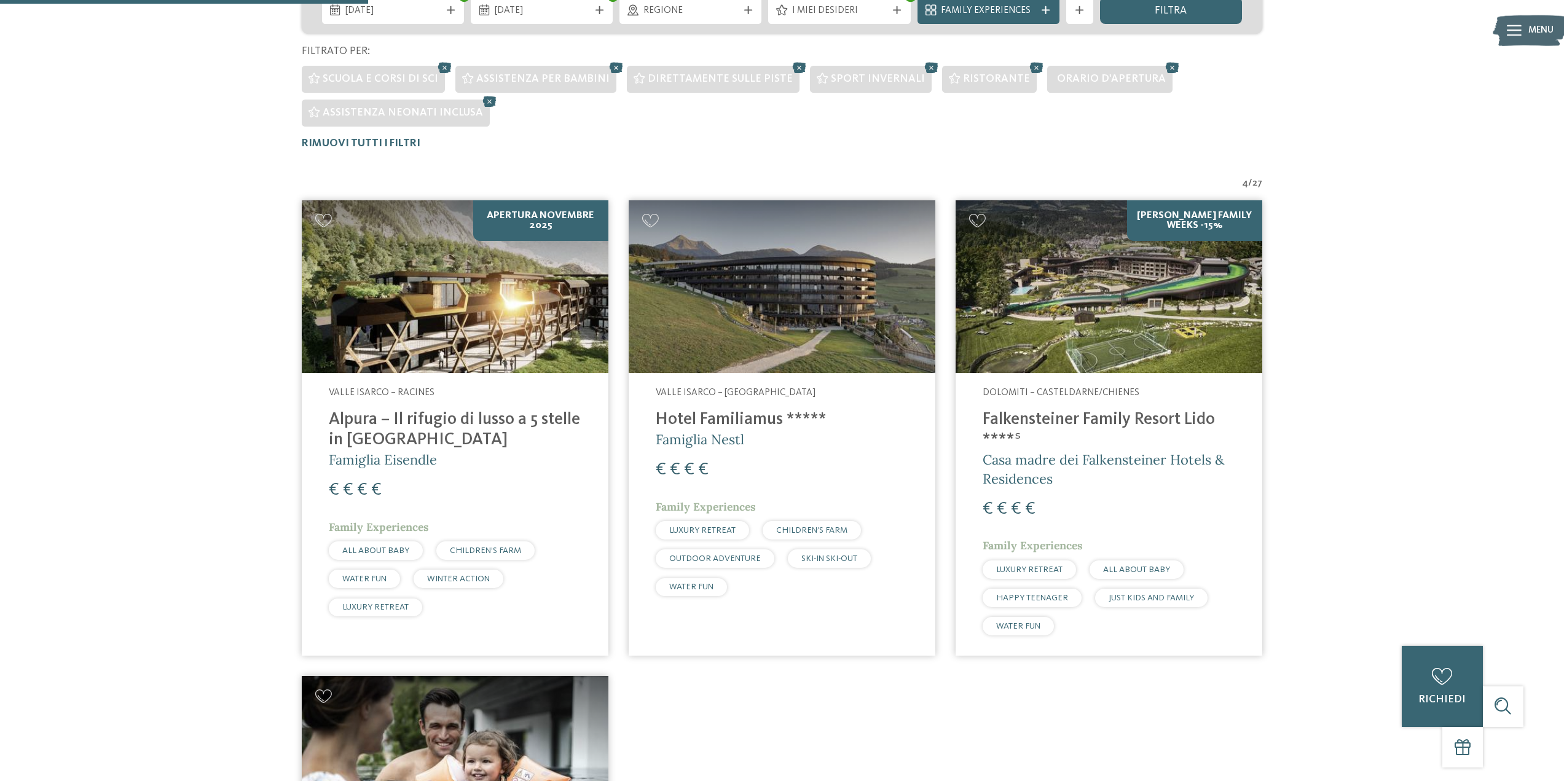
scroll to position [300, 0]
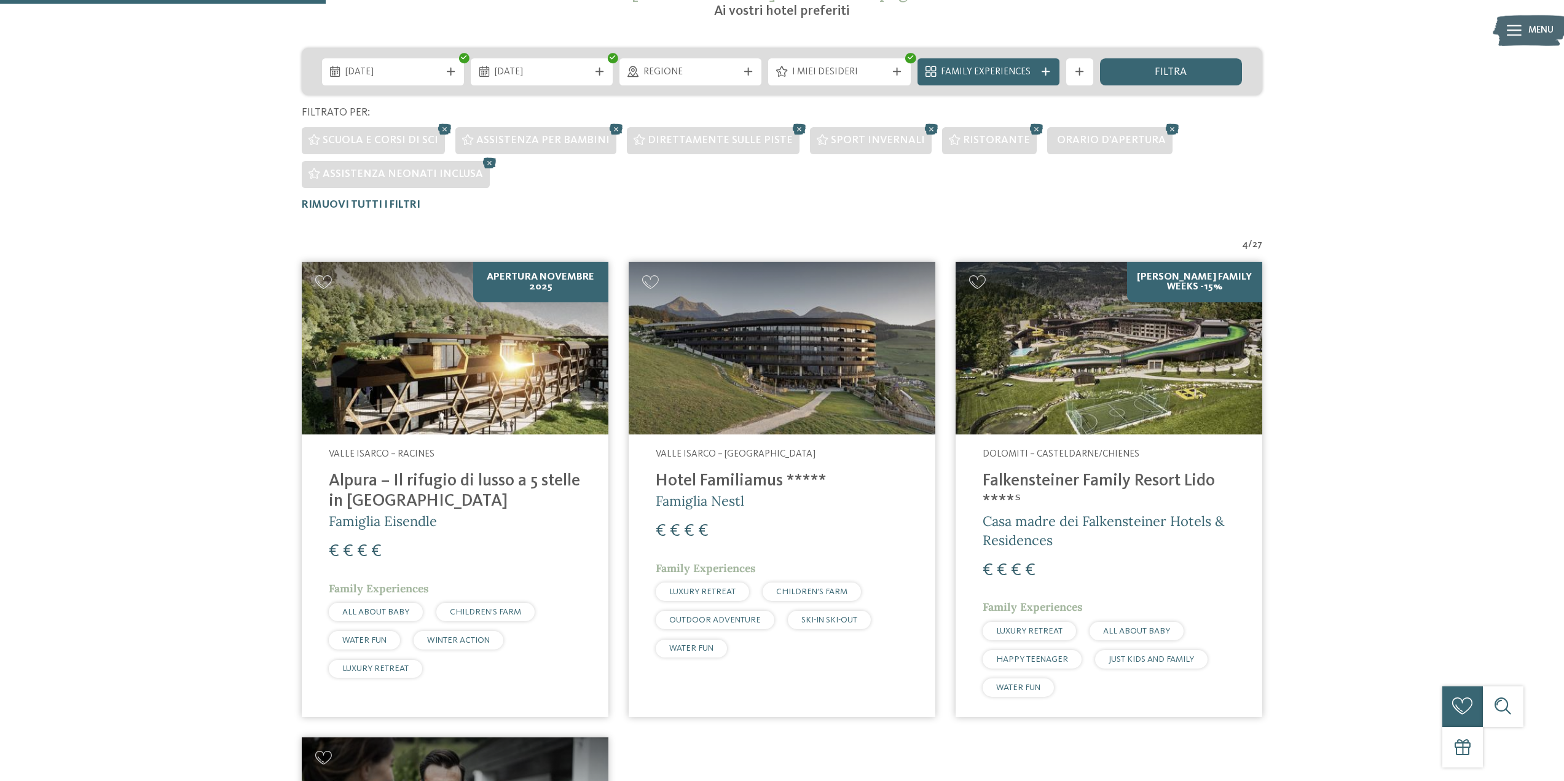
click at [390, 346] on img at bounding box center [455, 348] width 307 height 173
click at [749, 400] on img at bounding box center [782, 348] width 307 height 173
click at [1020, 365] on img at bounding box center [1109, 348] width 307 height 173
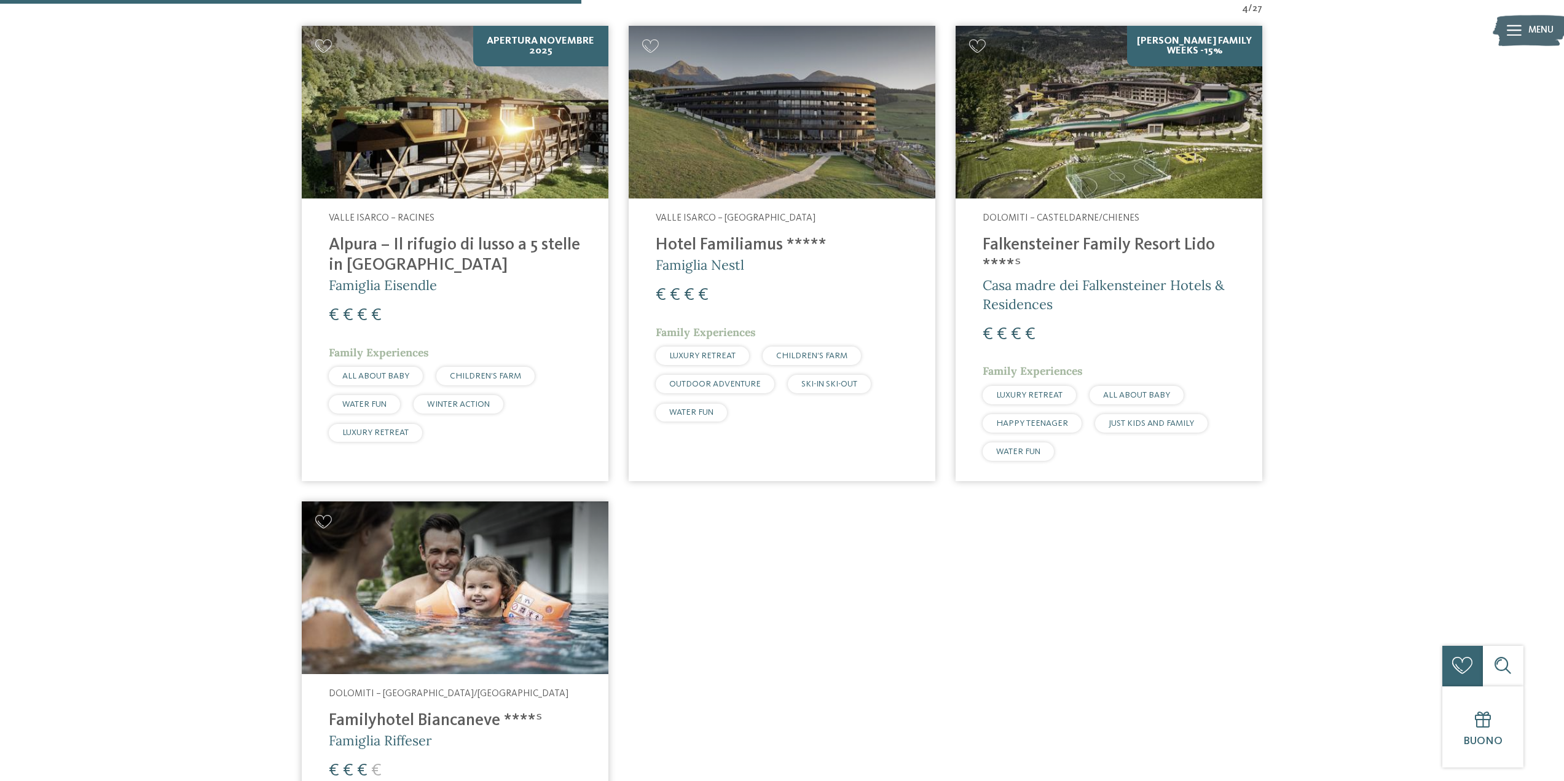
scroll to position [546, 0]
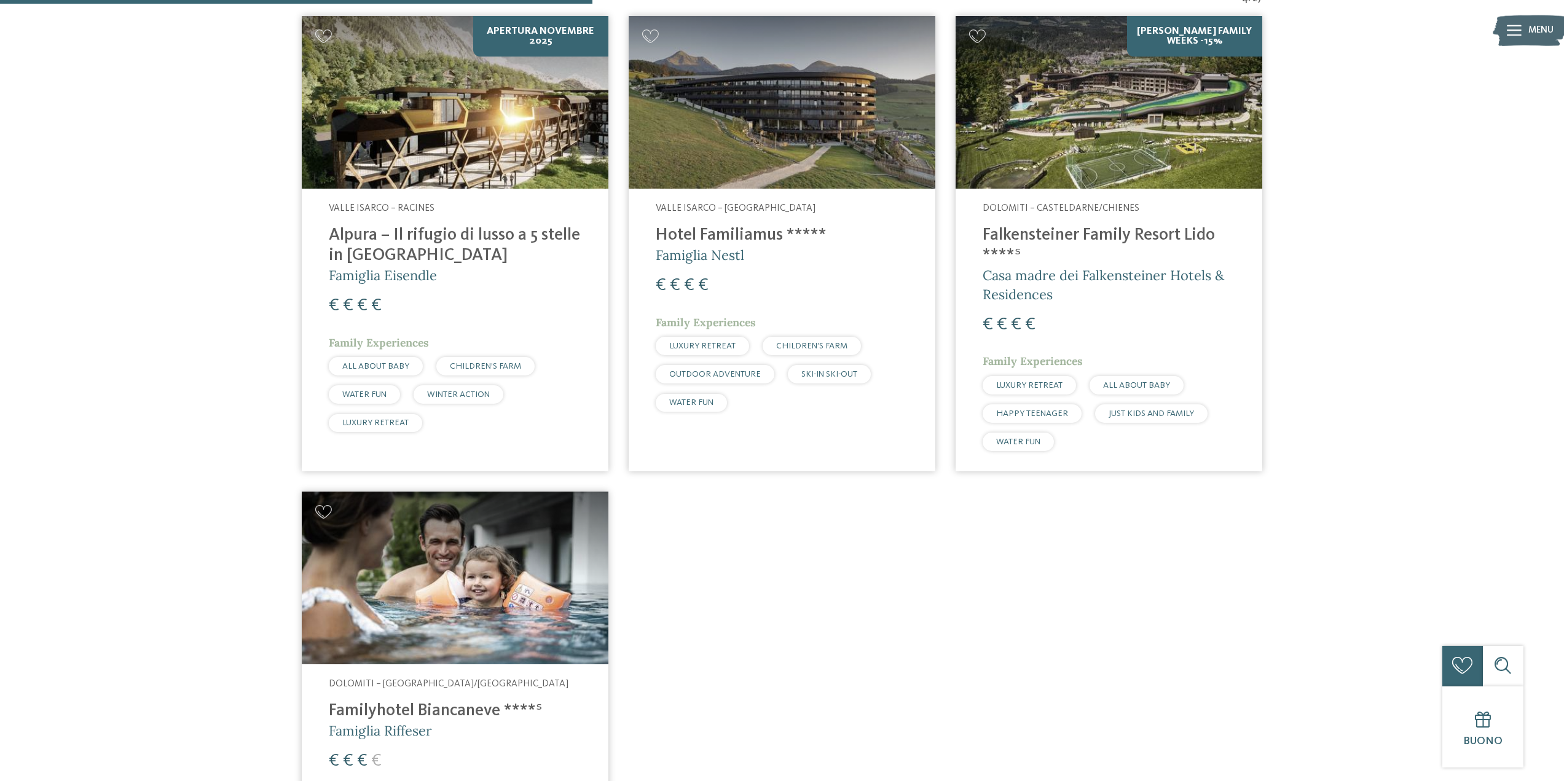
click at [478, 558] on img at bounding box center [455, 578] width 307 height 173
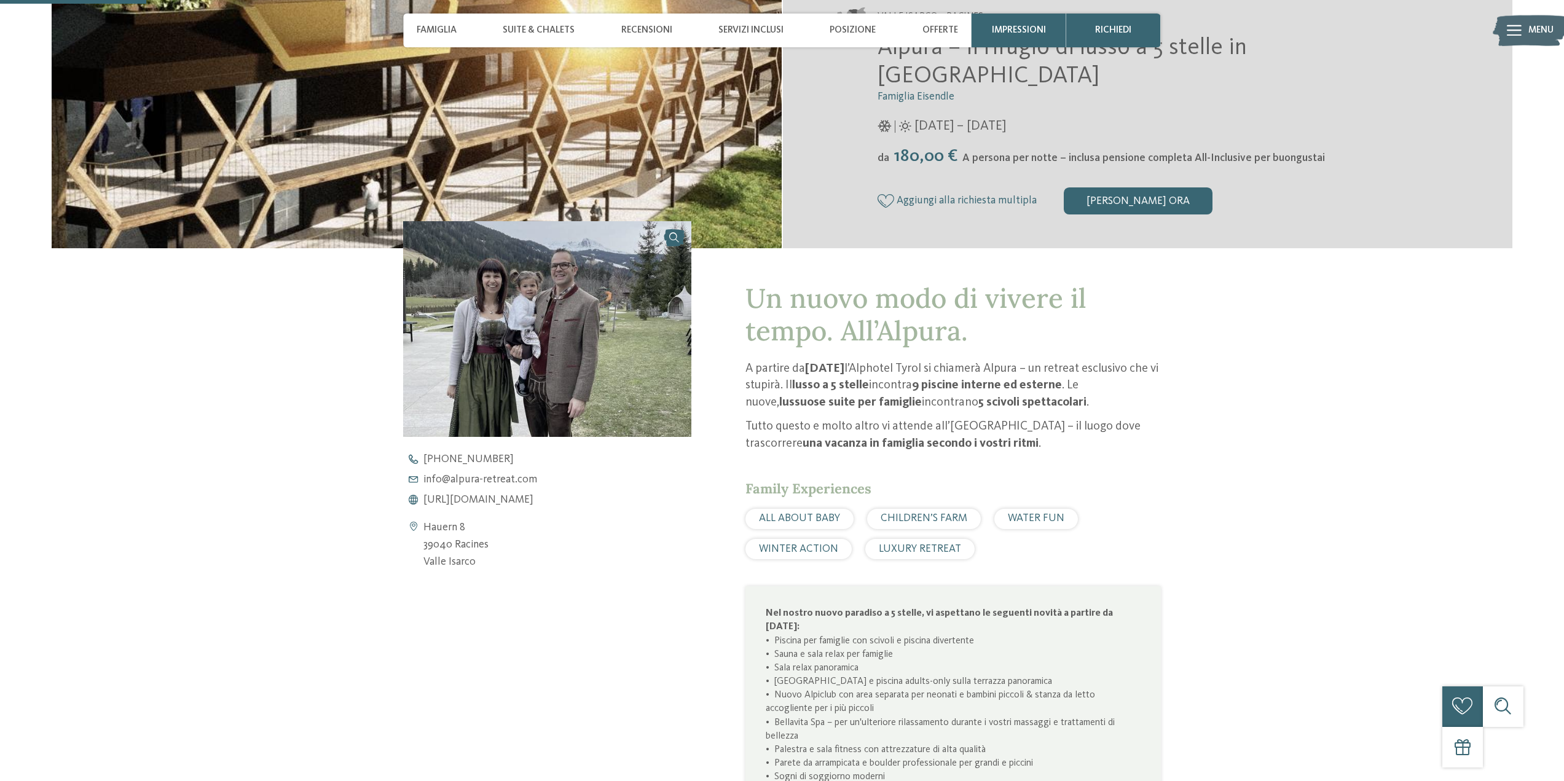
scroll to position [369, 0]
drag, startPoint x: 754, startPoint y: 363, endPoint x: 987, endPoint y: 366, distance: 233.0
click at [987, 366] on p "A partire da novembre 2025 l’Alphotel Tyrol si chiamerà Alpura – un retreat esc…" at bounding box center [954, 385] width 416 height 51
click at [988, 366] on p "A partire da novembre 2025 l’Alphotel Tyrol si chiamerà Alpura – un retreat esc…" at bounding box center [954, 385] width 416 height 51
drag, startPoint x: 869, startPoint y: 381, endPoint x: 1078, endPoint y: 401, distance: 210.5
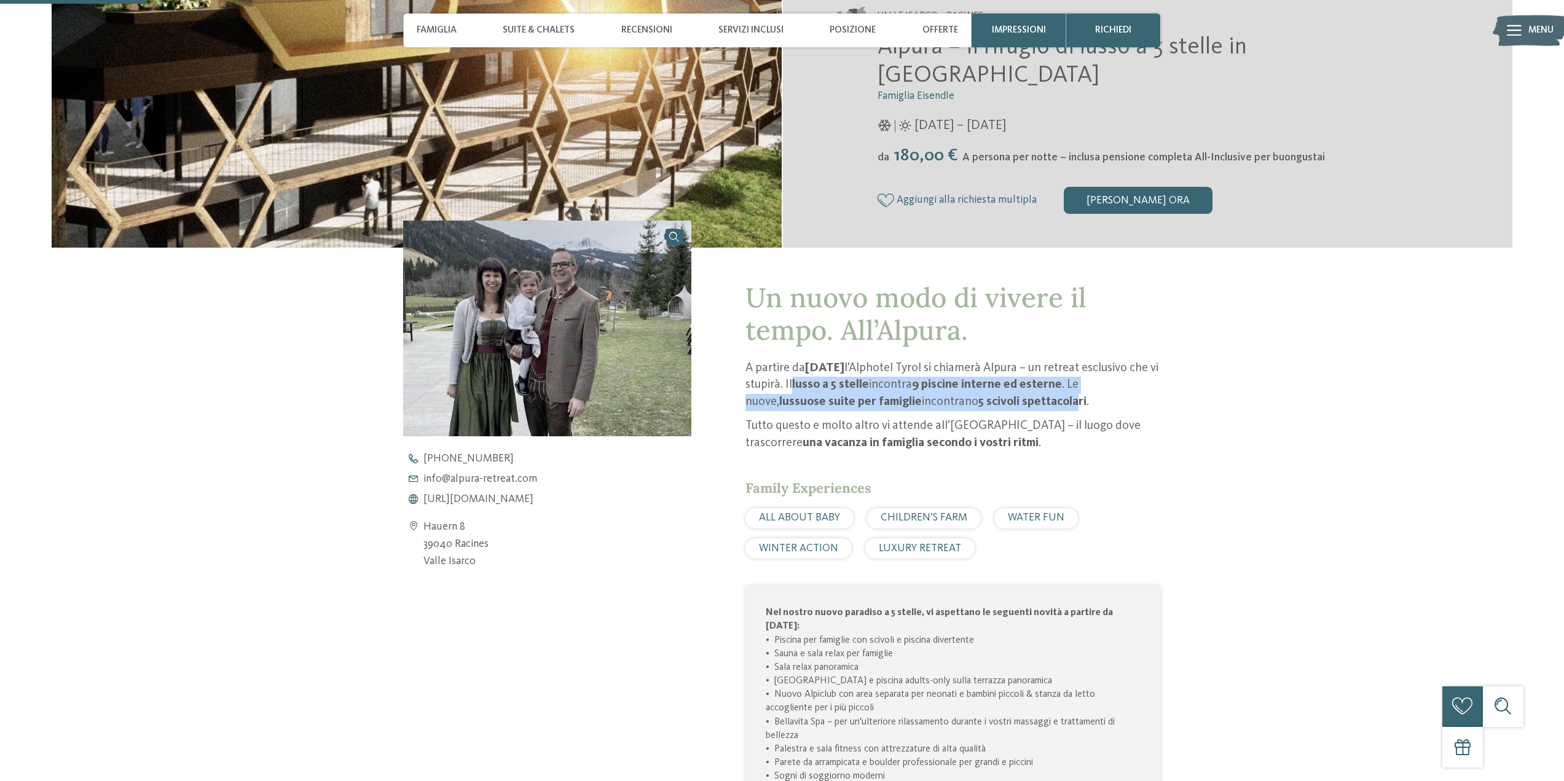
click at [1078, 401] on p "A partire da novembre 2025 l’Alphotel Tyrol si chiamerà Alpura – un retreat esc…" at bounding box center [954, 385] width 416 height 51
click at [937, 401] on p "A partire da novembre 2025 l’Alphotel Tyrol si chiamerà Alpura – un retreat esc…" at bounding box center [954, 385] width 416 height 51
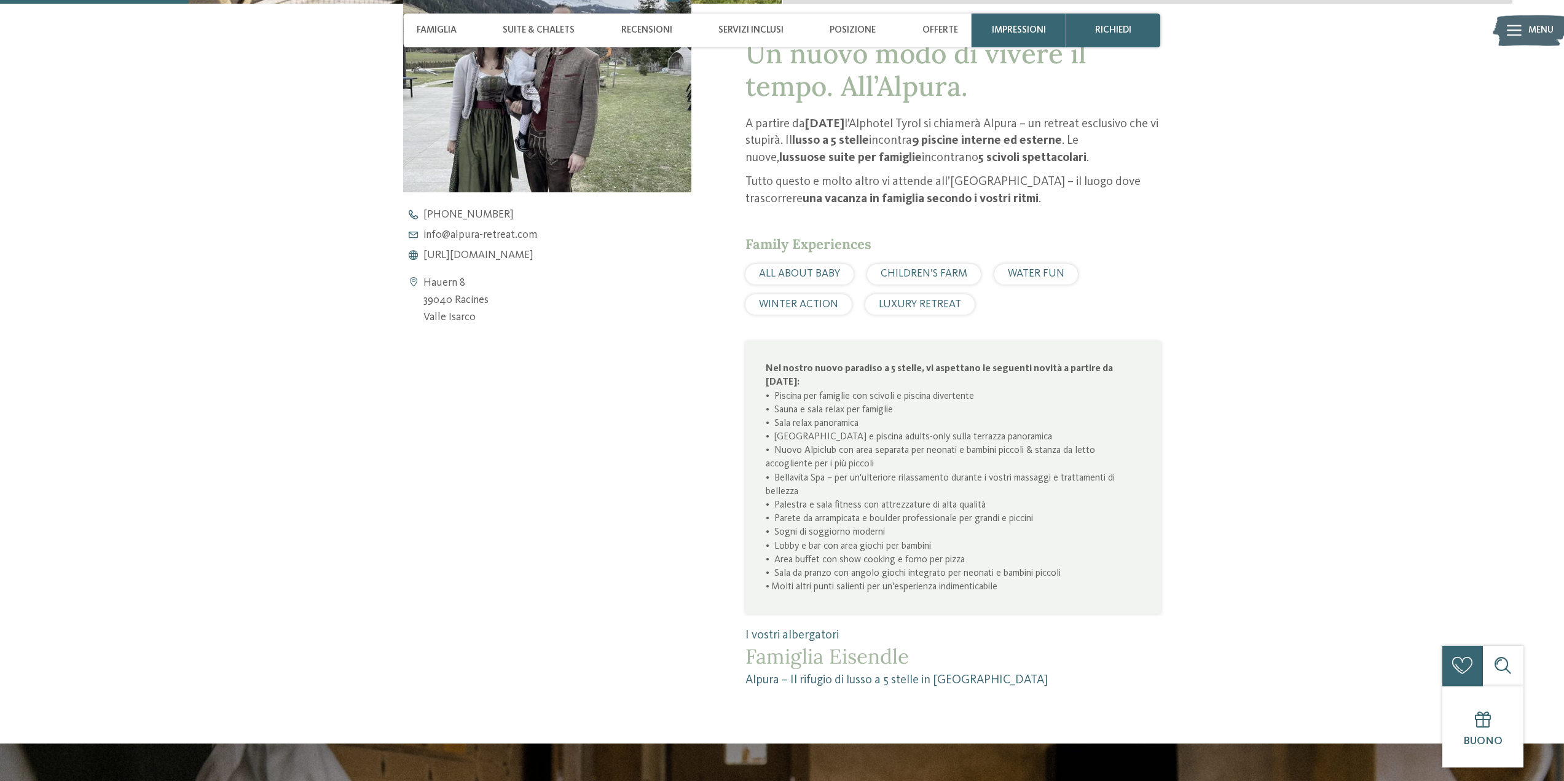
scroll to position [615, 0]
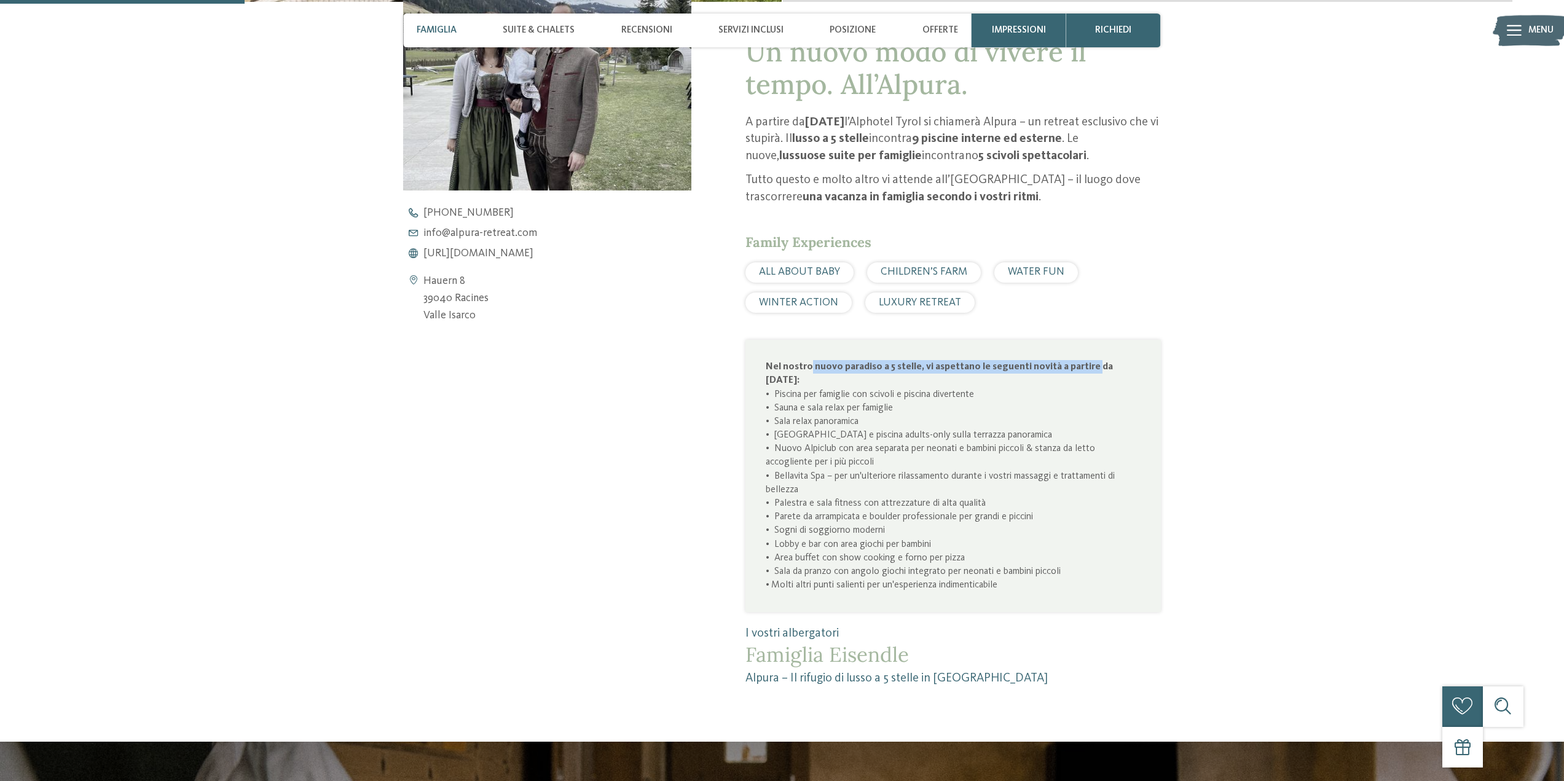
drag, startPoint x: 834, startPoint y: 365, endPoint x: 1089, endPoint y: 363, distance: 255.7
click at [1089, 363] on strong "Nel nostro nuovo paradiso a 5 stelle, vi aspettano le seguenti novità a partire…" at bounding box center [939, 373] width 347 height 23
drag, startPoint x: 788, startPoint y: 392, endPoint x: 984, endPoint y: 392, distance: 195.5
click at [984, 392] on p "Nel nostro nuovo paradiso a 5 stelle, vi aspettano le seguenti novità a partire…" at bounding box center [953, 476] width 375 height 232
drag, startPoint x: 776, startPoint y: 433, endPoint x: 939, endPoint y: 432, distance: 163.5
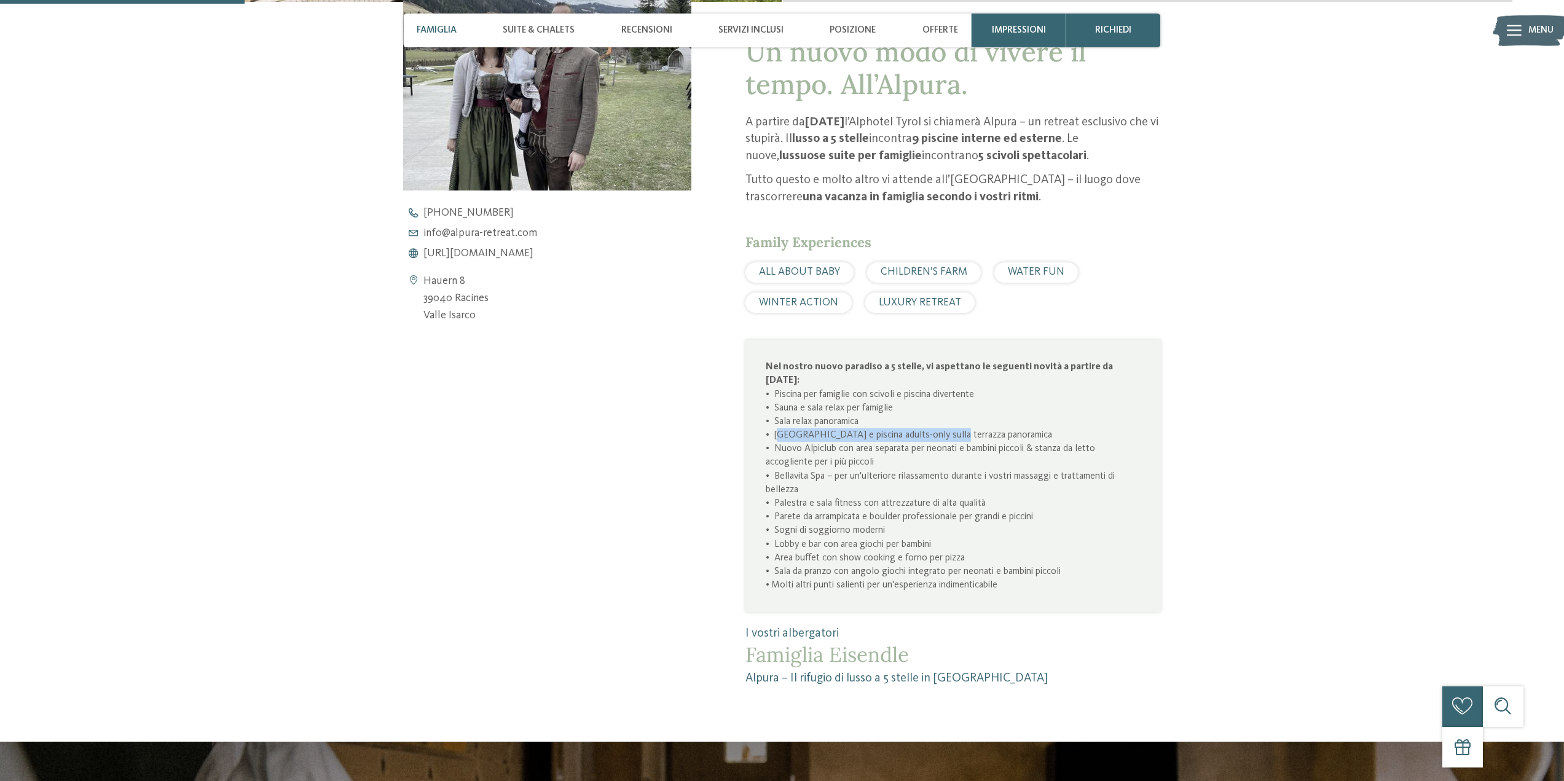
click at [939, 432] on p "Nel nostro nuovo paradiso a 5 stelle, vi aspettano le seguenti novità a partire…" at bounding box center [953, 476] width 375 height 232
drag, startPoint x: 791, startPoint y: 445, endPoint x: 1007, endPoint y: 460, distance: 216.3
click at [1013, 457] on p "Nel nostro nuovo paradiso a 5 stelle, vi aspettano le seguenti novità a partire…" at bounding box center [953, 476] width 375 height 232
drag, startPoint x: 778, startPoint y: 500, endPoint x: 993, endPoint y: 501, distance: 215.2
click at [993, 500] on p "Nel nostro nuovo paradiso a 5 stelle, vi aspettano le seguenti novità a partire…" at bounding box center [953, 476] width 375 height 232
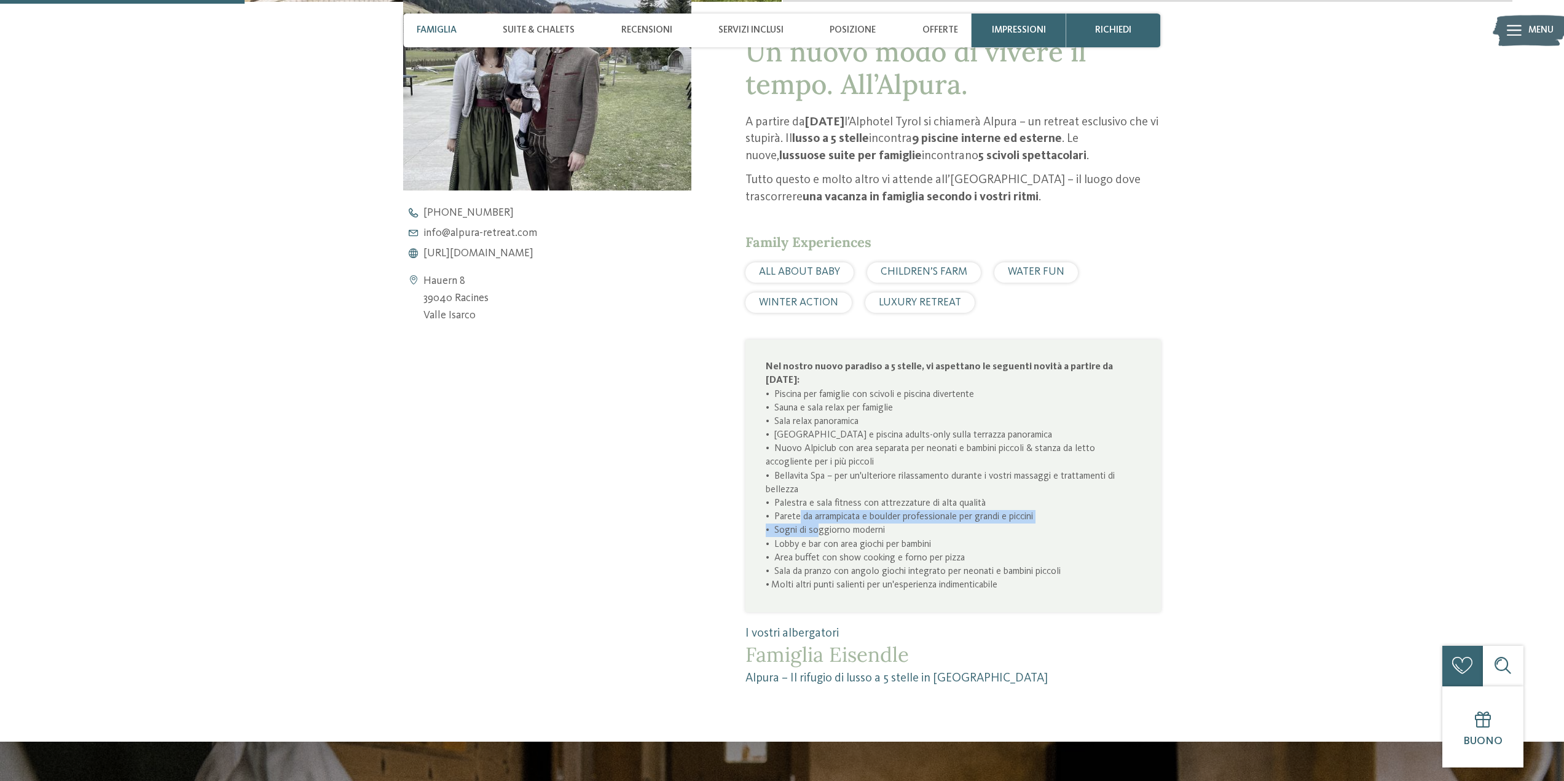
drag, startPoint x: 795, startPoint y: 517, endPoint x: 813, endPoint y: 535, distance: 25.6
click at [813, 535] on p "Nel nostro nuovo paradiso a 5 stelle, vi aspettano le seguenti novità a partire…" at bounding box center [953, 476] width 375 height 232
click at [839, 531] on p "Nel nostro nuovo paradiso a 5 stelle, vi aspettano le seguenti novità a partire…" at bounding box center [953, 476] width 375 height 232
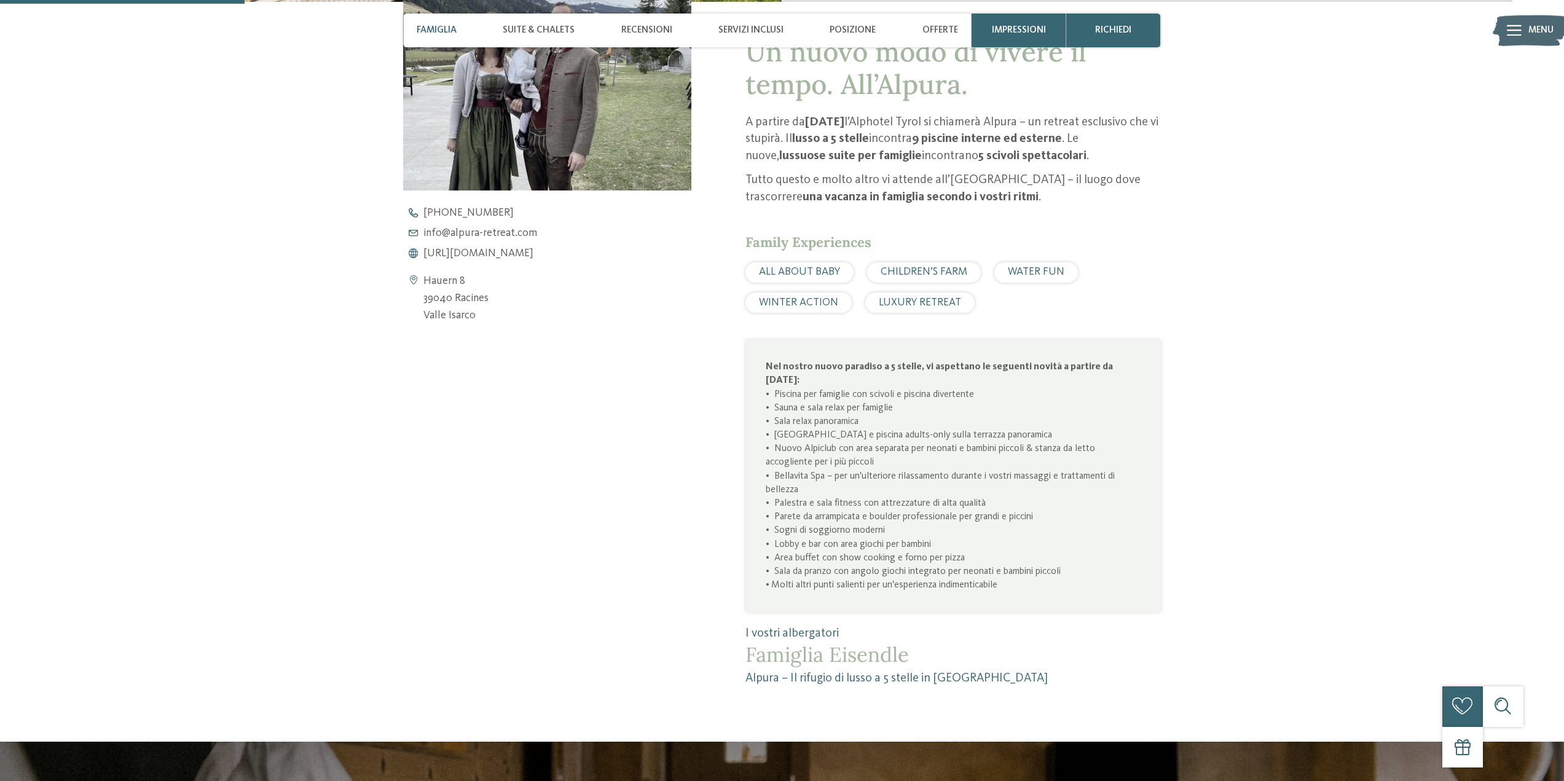
drag, startPoint x: 775, startPoint y: 526, endPoint x: 898, endPoint y: 526, distance: 123.6
click at [901, 529] on p "Nel nostro nuovo paradiso a 5 stelle, vi aspettano le seguenti novità a partire…" at bounding box center [953, 476] width 375 height 232
click at [889, 524] on p "Nel nostro nuovo paradiso a 5 stelle, vi aspettano le seguenti novità a partire…" at bounding box center [953, 476] width 375 height 232
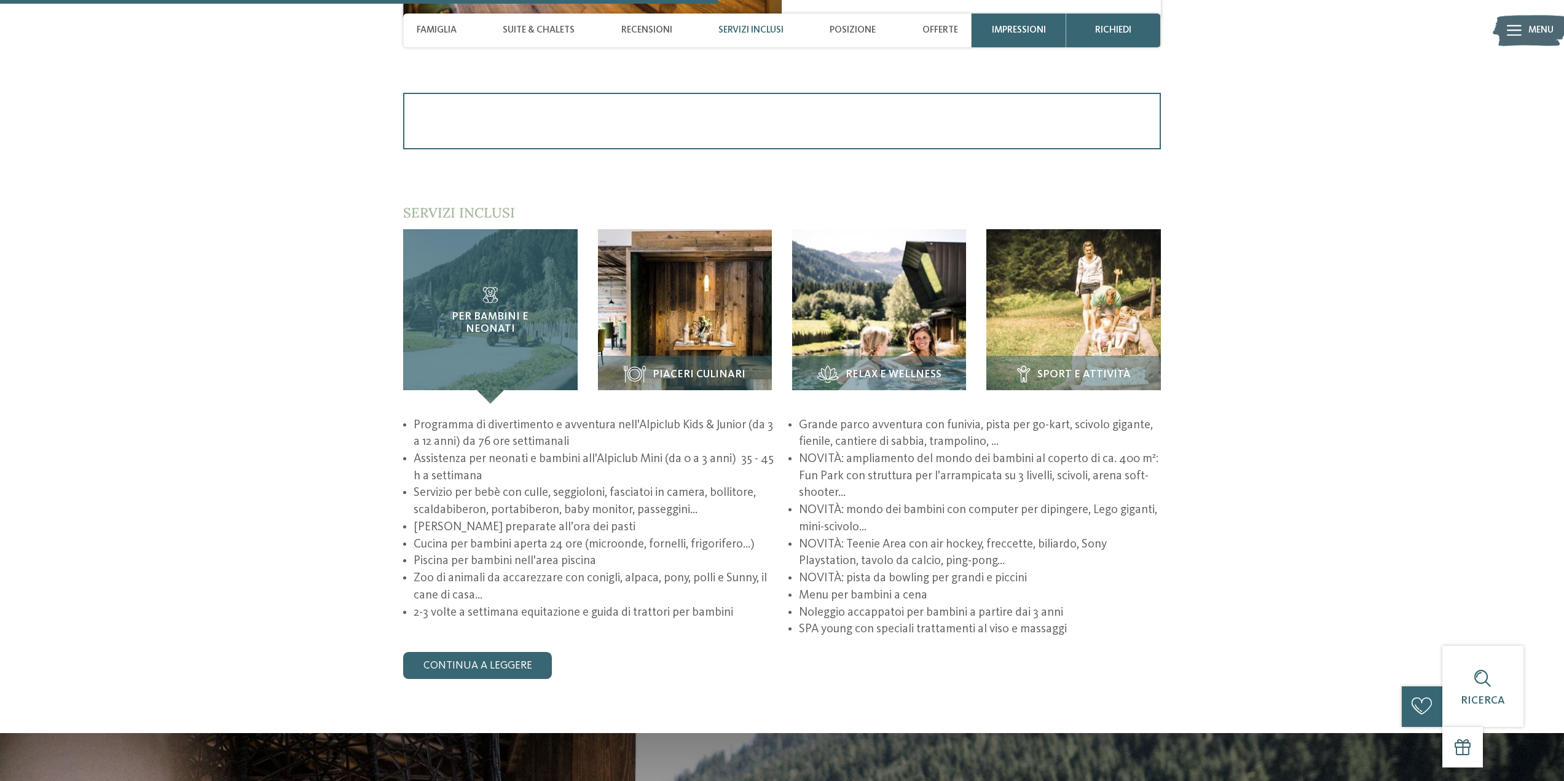
scroll to position [1844, 0]
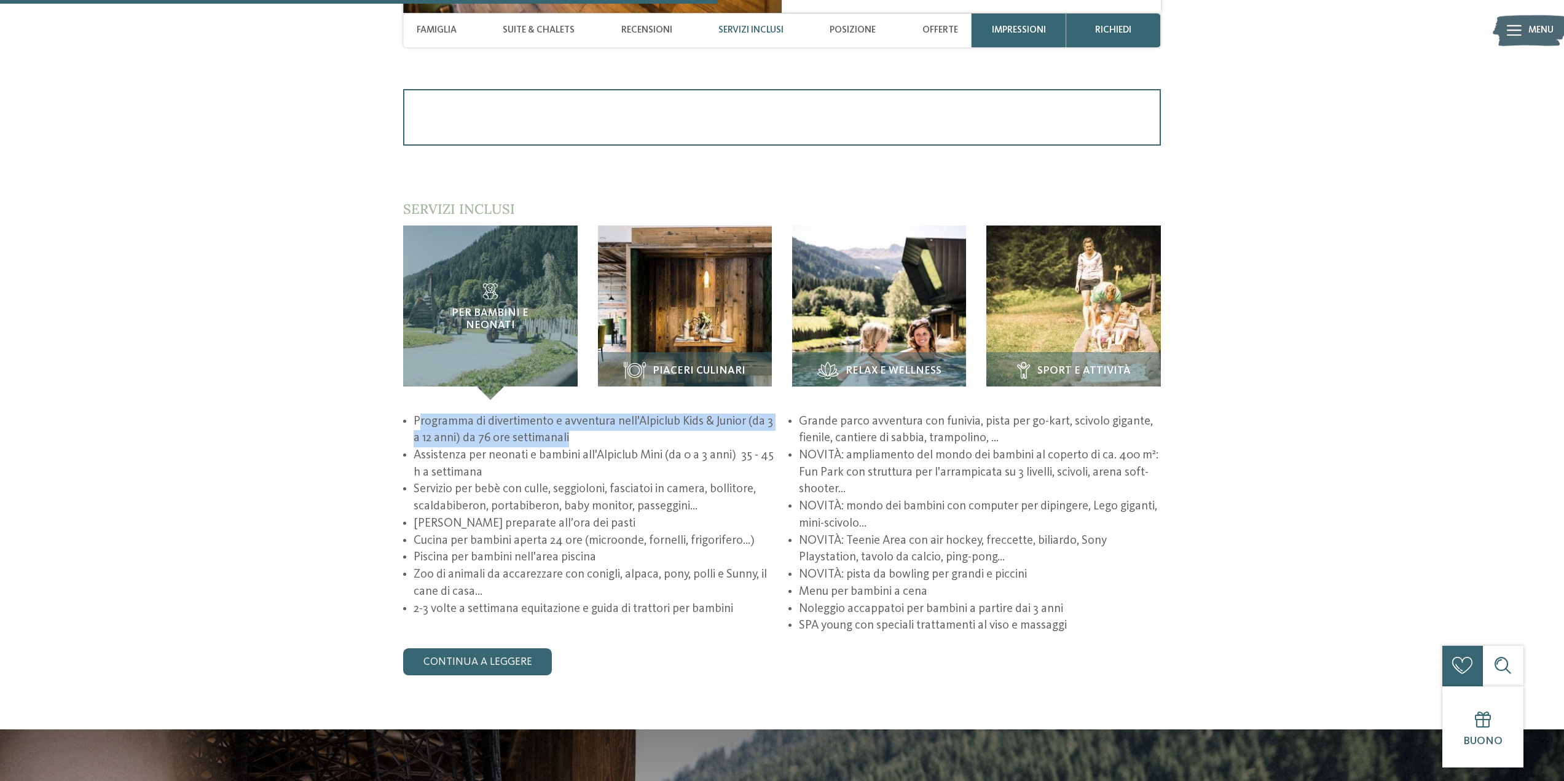
drag, startPoint x: 422, startPoint y: 420, endPoint x: 767, endPoint y: 431, distance: 345.0
click at [767, 431] on li "Programma di divertimento e avventura nell'Alpiclub Kids & Junior (da 3 a 12 an…" at bounding box center [595, 431] width 362 height 34
click at [672, 420] on li "Programma di divertimento e avventura nell'Alpiclub Kids & Junior (da 3 a 12 an…" at bounding box center [595, 431] width 362 height 34
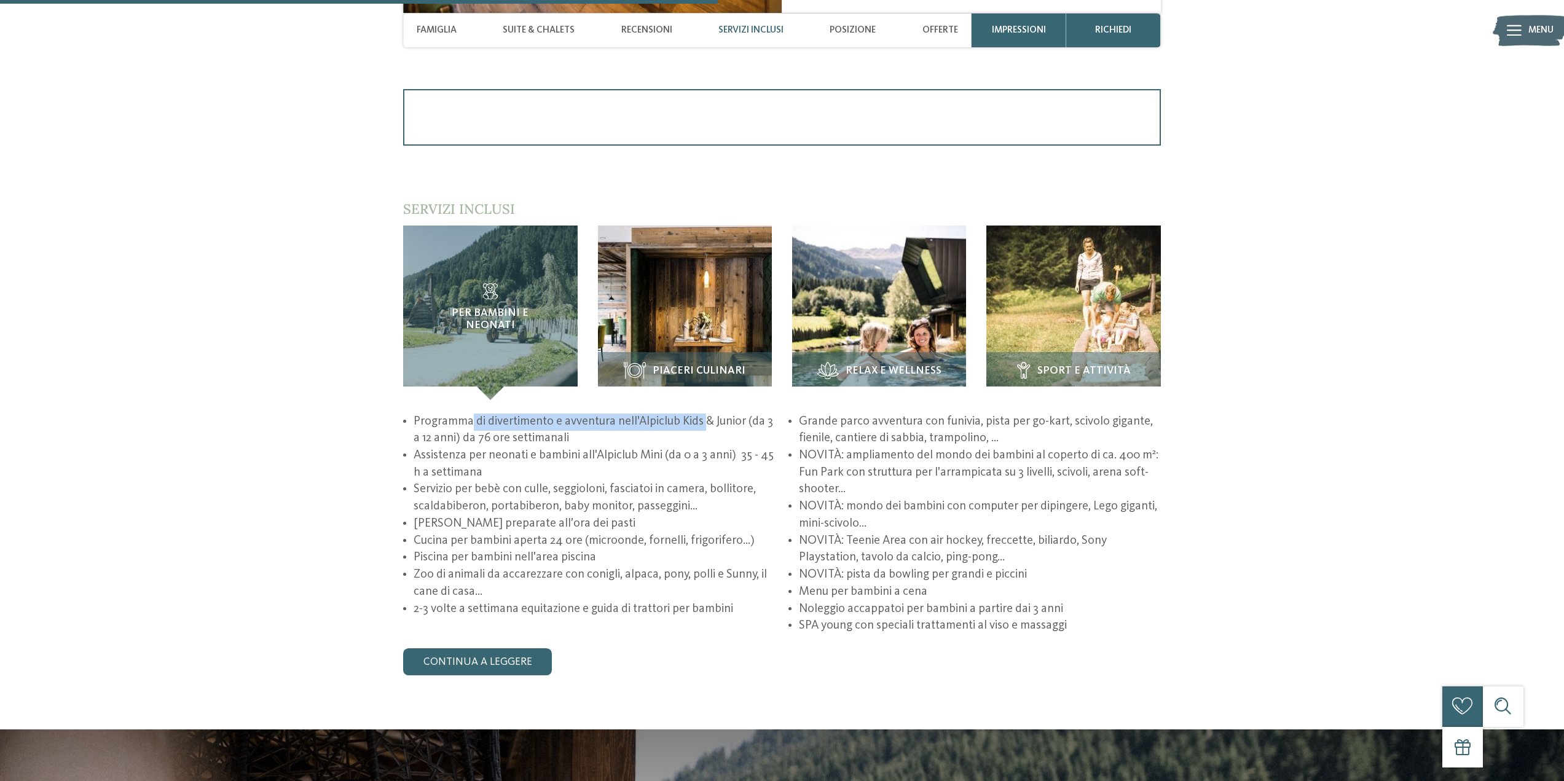
drag, startPoint x: 471, startPoint y: 423, endPoint x: 707, endPoint y: 411, distance: 236.4
click at [707, 411] on div "Per bambini e neonati" at bounding box center [782, 451] width 758 height 450
drag, startPoint x: 430, startPoint y: 454, endPoint x: 670, endPoint y: 454, distance: 240.4
click at [670, 454] on li "Assistenza per neonati e bambini all'Alpiclub Mini (da 0 a 3 anni) 35 - 45 h a …" at bounding box center [595, 465] width 362 height 34
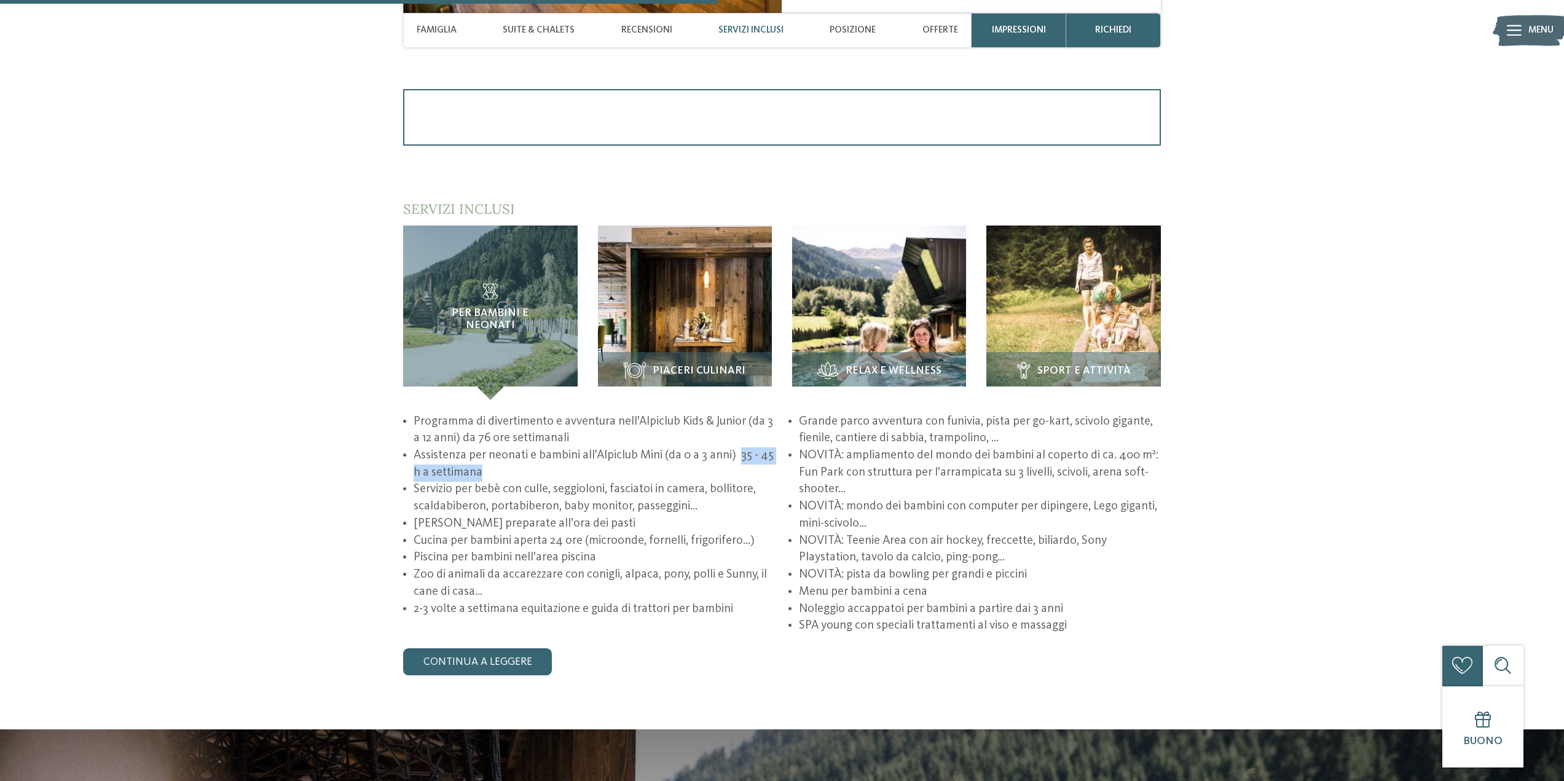
drag, startPoint x: 742, startPoint y: 453, endPoint x: 772, endPoint y: 471, distance: 35.3
click at [772, 471] on li "Assistenza per neonati e bambini all'Alpiclub Mini (da 0 a 3 anni) 35 - 45 h a …" at bounding box center [595, 465] width 362 height 34
click at [476, 471] on li "Assistenza per neonati e bambini all'Alpiclub Mini (da 0 a 3 anni) 35 - 45 h a …" at bounding box center [595, 465] width 362 height 34
click at [503, 657] on link "continua a leggere" at bounding box center [477, 662] width 149 height 27
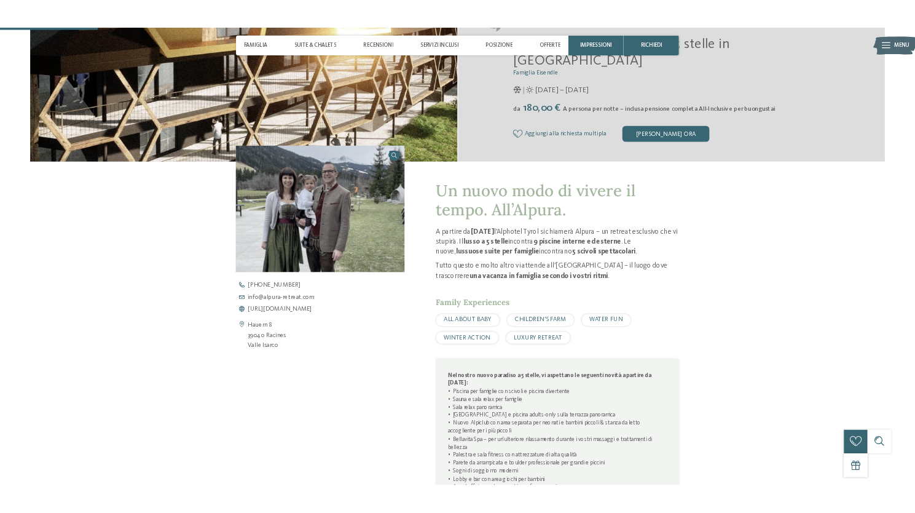
scroll to position [0, 0]
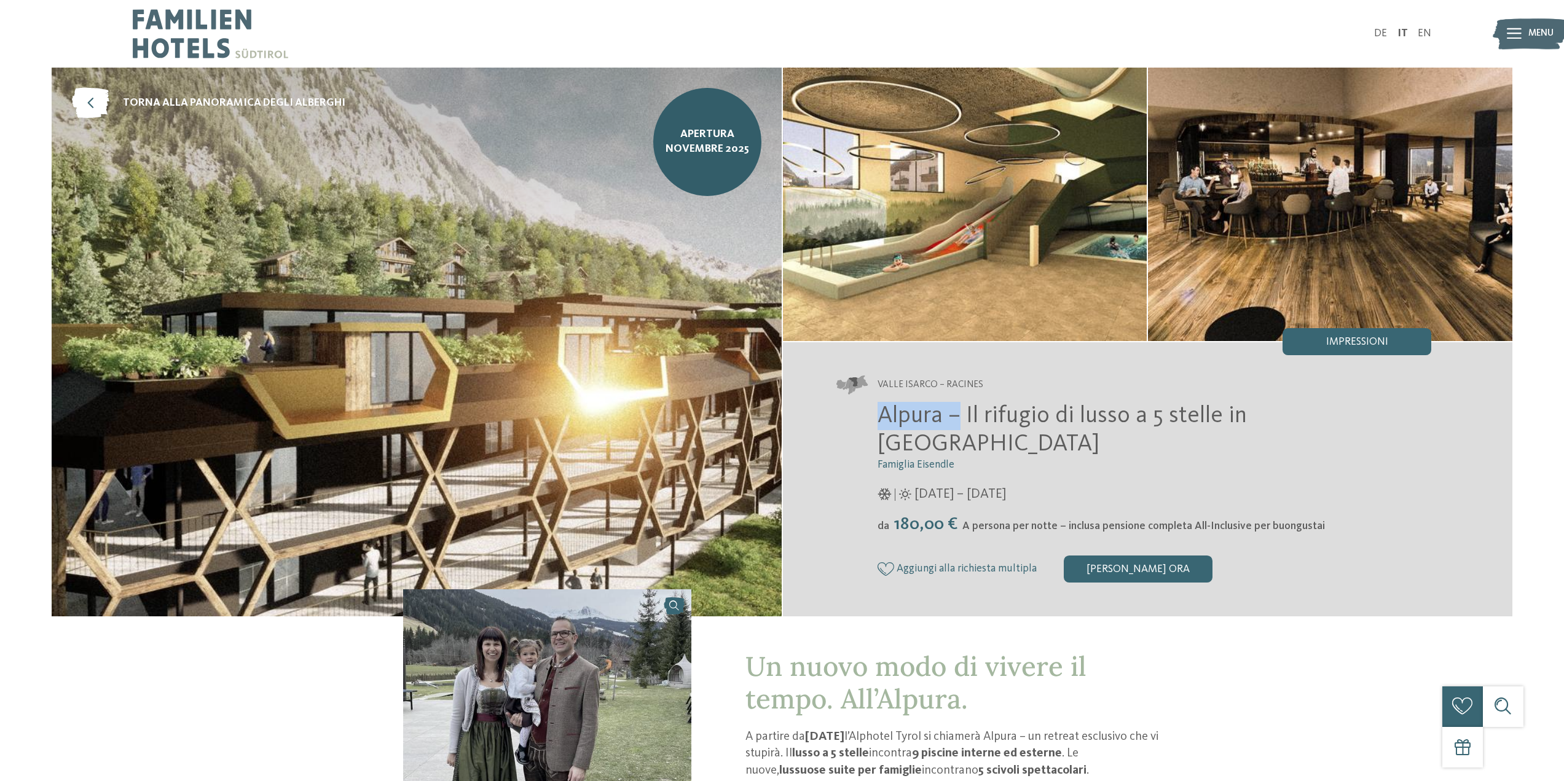
drag, startPoint x: 879, startPoint y: 431, endPoint x: 960, endPoint y: 413, distance: 82.5
click at [960, 413] on div "Valle Isarco – Racines Alpura – Il rifugio di lusso a 5 stelle in Alto Adige Fa…" at bounding box center [1148, 479] width 730 height 274
drag, startPoint x: 879, startPoint y: 397, endPoint x: 988, endPoint y: 397, distance: 109.4
click at [988, 395] on address "Valle Isarco – Racines" at bounding box center [1134, 385] width 595 height 19
copy span "Valle Isarco – Racines"
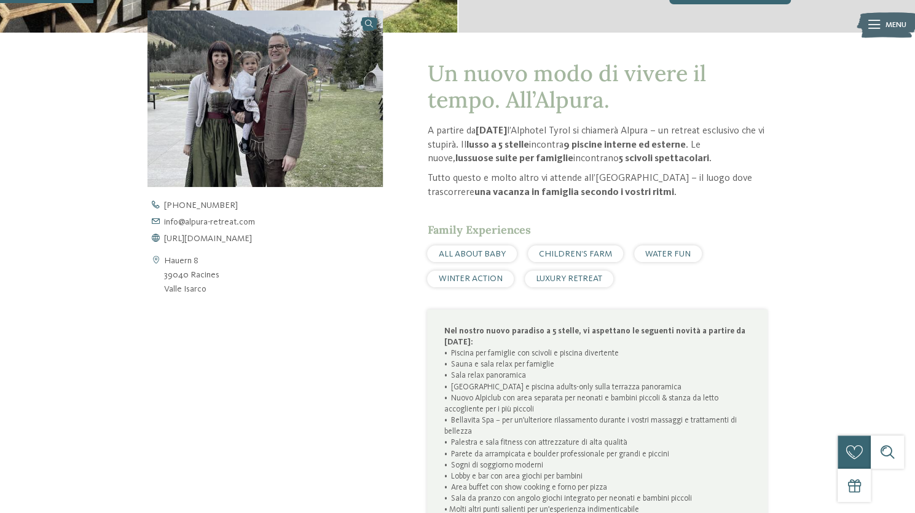
scroll to position [184, 0]
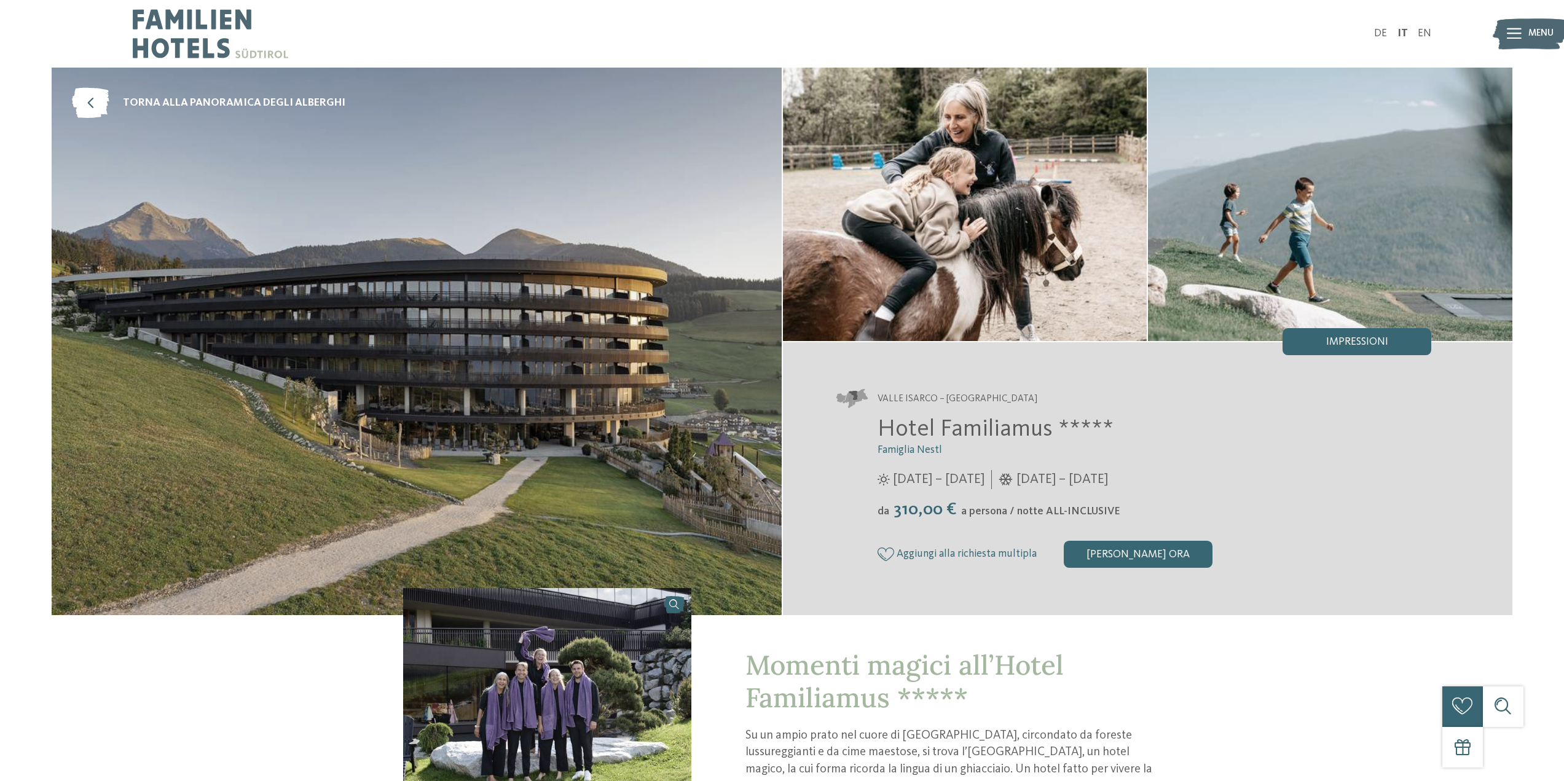
drag, startPoint x: 1060, startPoint y: 478, endPoint x: 1168, endPoint y: 476, distance: 107.6
click at [1108, 476] on div "[DATE] – [DATE]" at bounding box center [1050, 479] width 117 height 19
click at [1108, 475] on span "[DATE] – [DATE]" at bounding box center [1063, 479] width 92 height 19
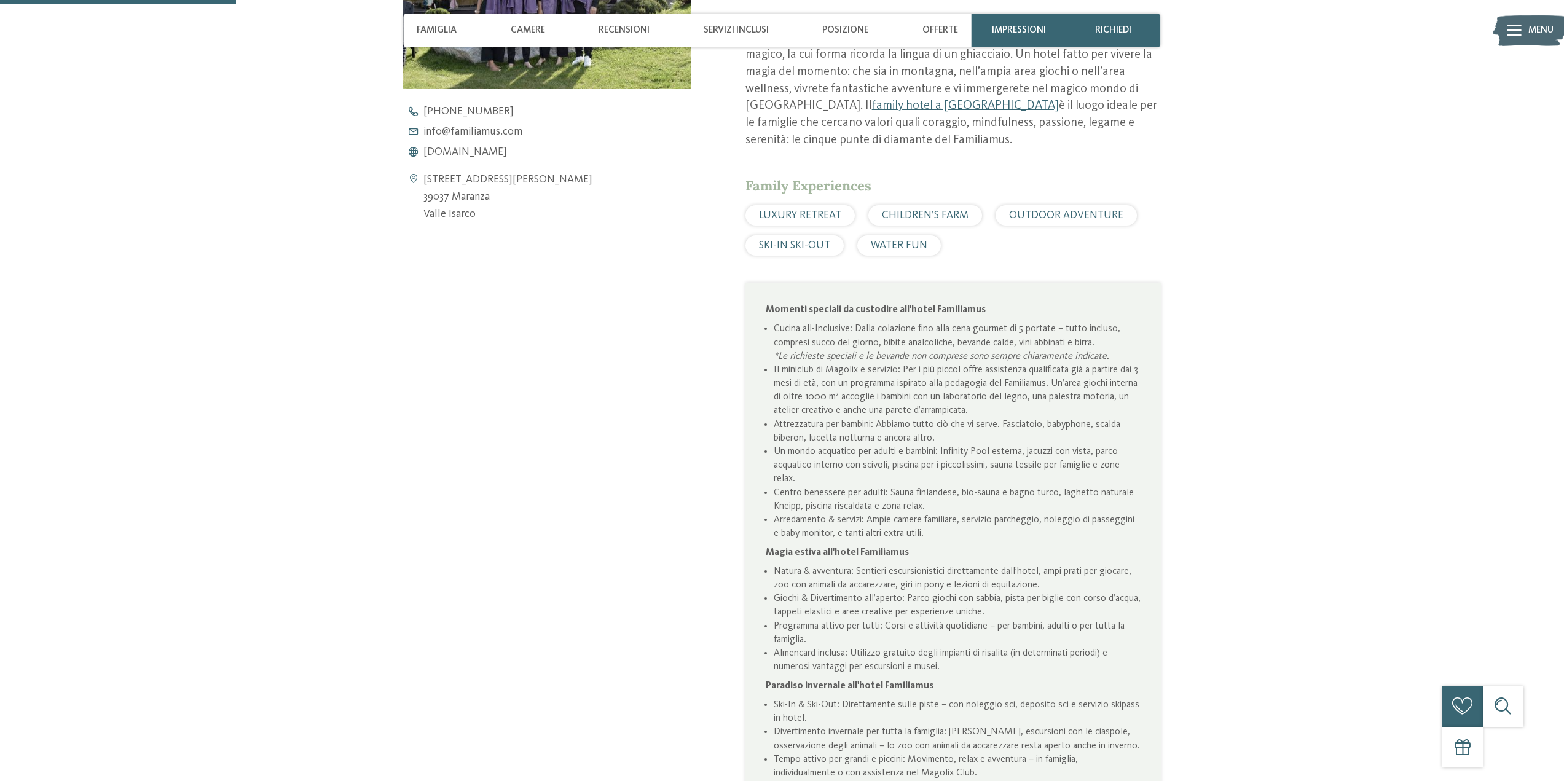
scroll to position [738, 0]
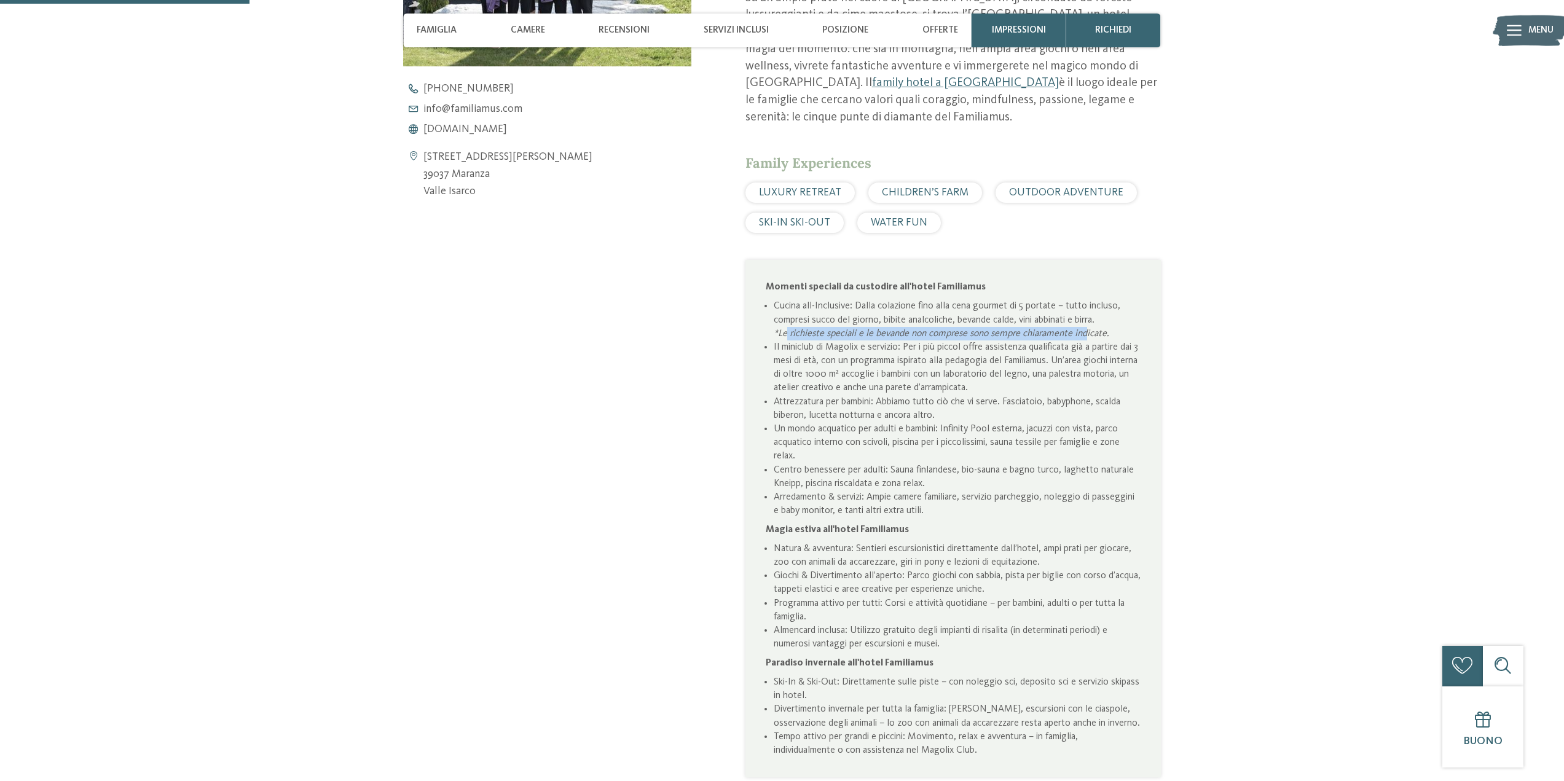
drag, startPoint x: 786, startPoint y: 331, endPoint x: 1090, endPoint y: 329, distance: 304.3
click at [1090, 329] on em "*Le richieste speciali e le bevande non comprese sono sempre chiaramente indica…" at bounding box center [941, 334] width 335 height 10
click at [1033, 331] on em "*Le richieste speciali e le bevande non comprese sono sempre chiaramente indica…" at bounding box center [941, 334] width 335 height 10
drag, startPoint x: 789, startPoint y: 334, endPoint x: 925, endPoint y: 334, distance: 135.9
click at [925, 334] on em "*Le richieste speciali e le bevande non comprese sono sempre chiaramente indica…" at bounding box center [941, 334] width 335 height 10
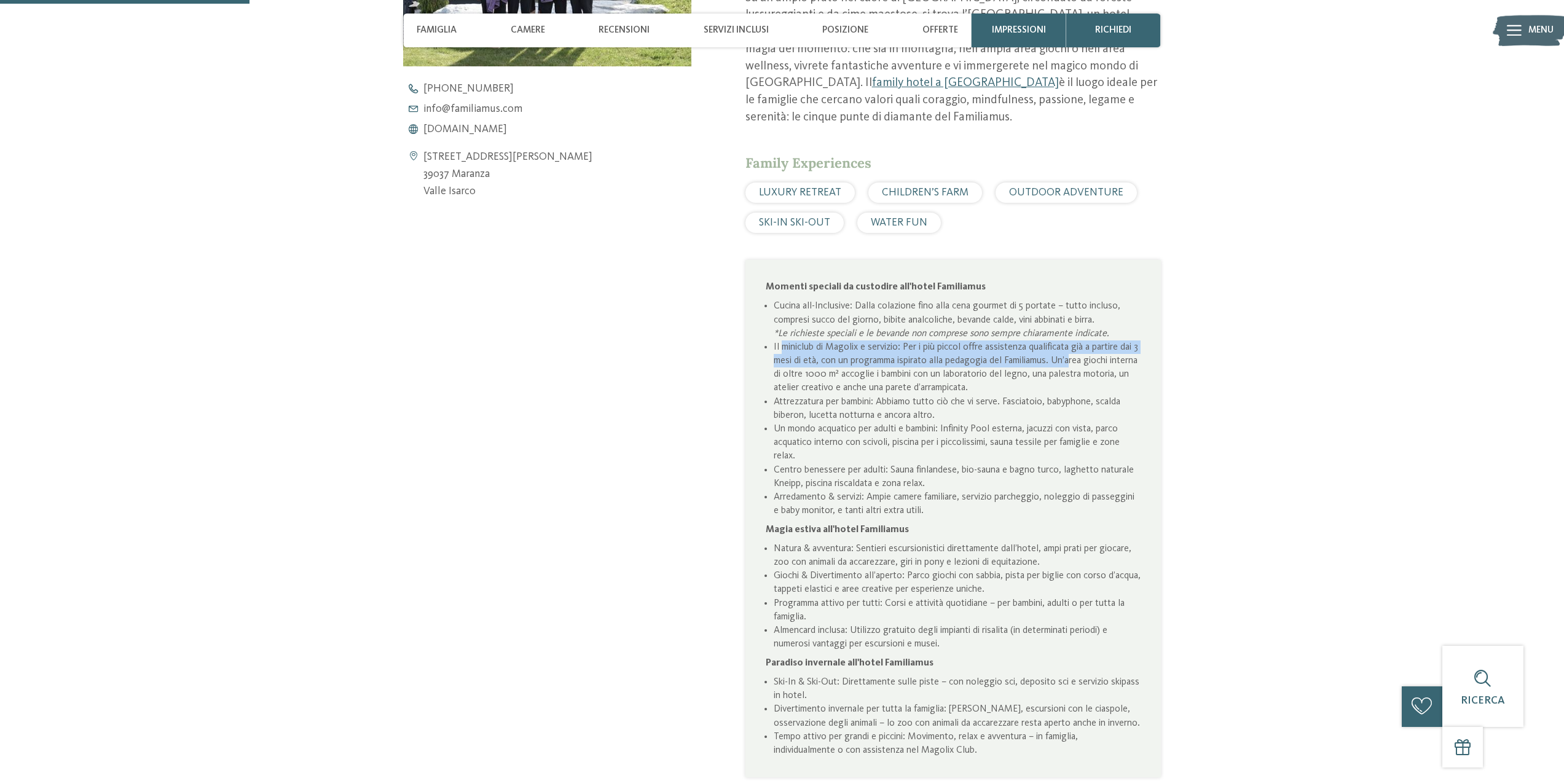
drag, startPoint x: 830, startPoint y: 349, endPoint x: 1079, endPoint y: 361, distance: 249.3
click at [1079, 361] on li "​​​​​​​Il miniclub di Magolix e servizio: Per i più piccol offre assistenza qua…" at bounding box center [957, 368] width 367 height 55
click at [1082, 365] on li "​​​​​​​Il miniclub di Magolix e servizio: Per i più piccol offre assistenza qua…" at bounding box center [957, 368] width 367 height 55
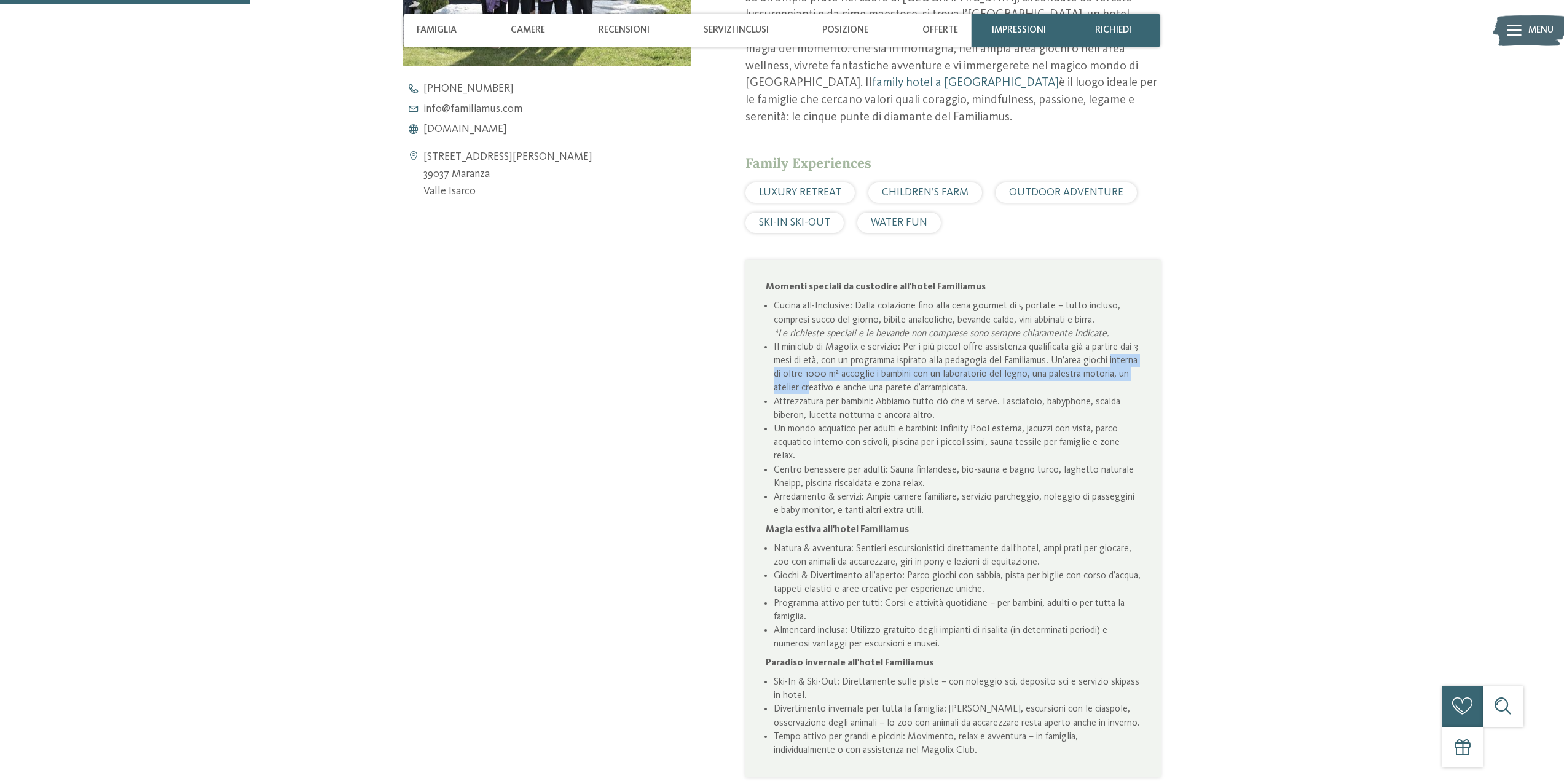
drag, startPoint x: 775, startPoint y: 372, endPoint x: 842, endPoint y: 390, distance: 69.3
click at [854, 385] on li "​​​​​​​Il miniclub di Magolix e servizio: Per i più piccol offre assistenza qua…" at bounding box center [957, 368] width 367 height 55
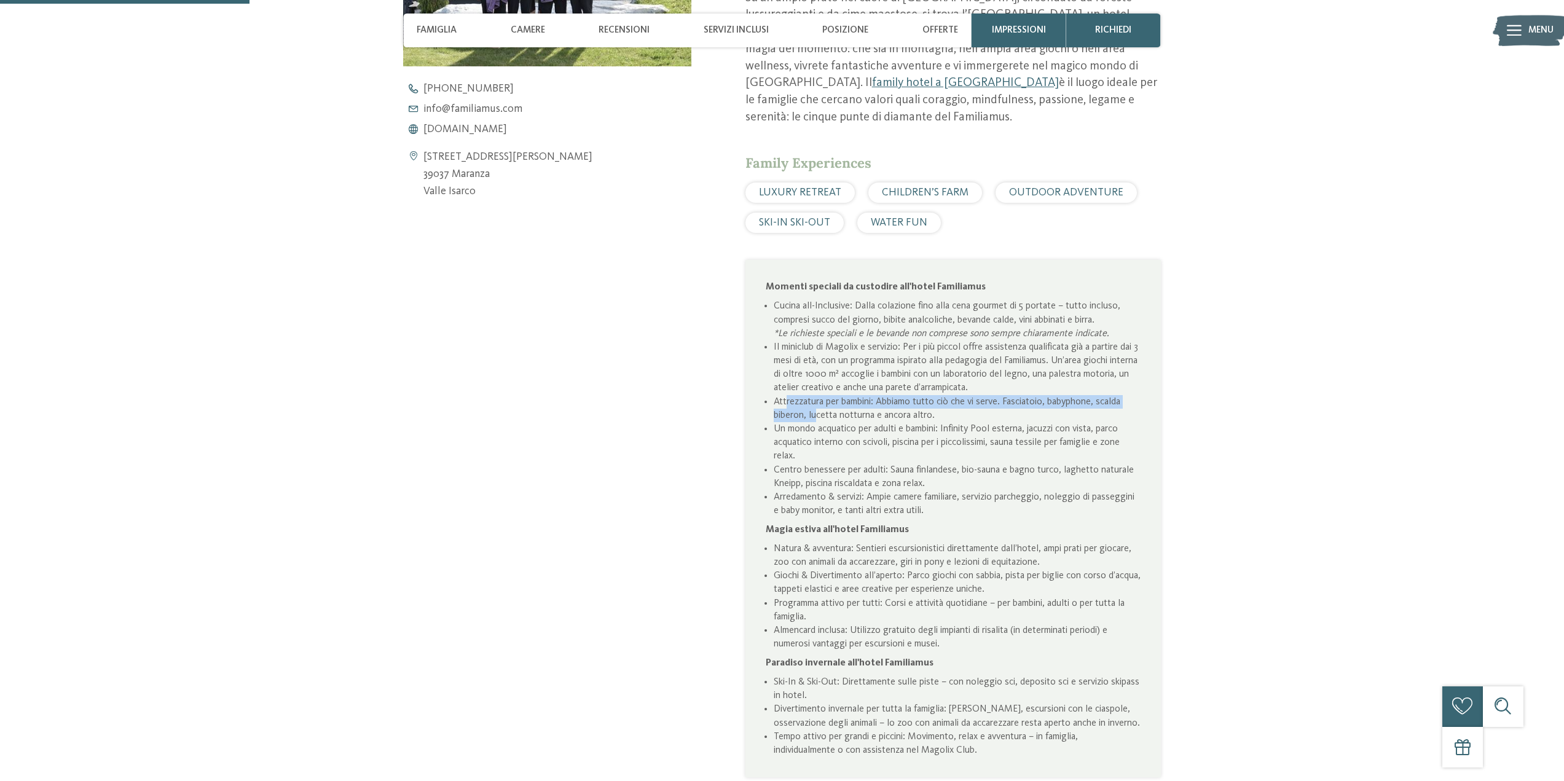
drag, startPoint x: 785, startPoint y: 402, endPoint x: 815, endPoint y: 420, distance: 35.0
click at [816, 416] on li "Attrezzatura per bambini: Abbiamo tutto ciò che vi serve. Fasciatoio, babyphone…" at bounding box center [957, 408] width 367 height 27
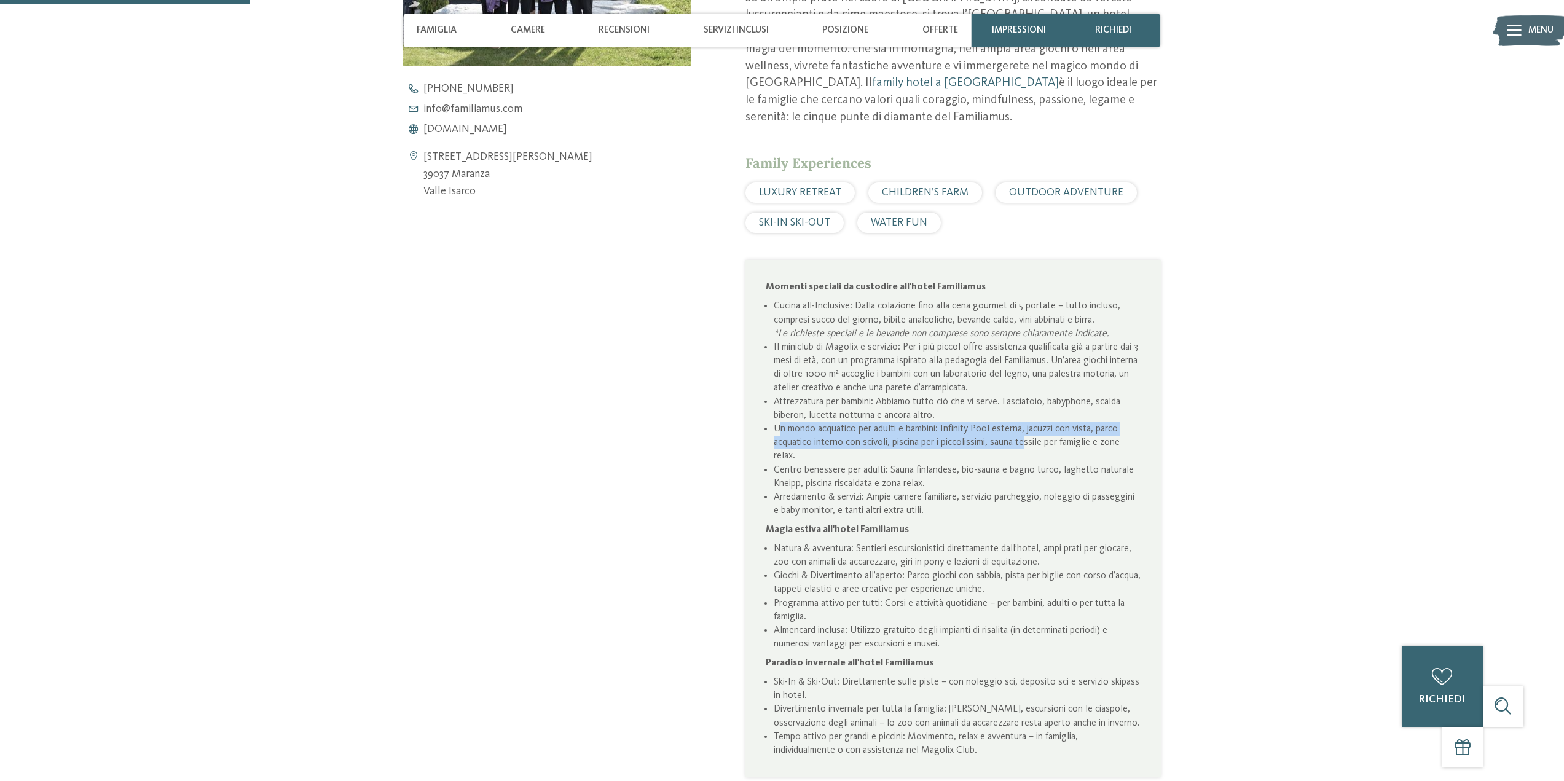
drag, startPoint x: 780, startPoint y: 426, endPoint x: 1014, endPoint y: 450, distance: 234.8
click at [1023, 449] on li "Un mondo acquatico per adulti e bambini: Infinity Pool esterna, jacuzzi con vis…" at bounding box center [957, 442] width 367 height 41
drag, startPoint x: 779, startPoint y: 471, endPoint x: 998, endPoint y: 478, distance: 219.6
click at [998, 478] on li "Centro benessere per adulti: Sauna finlandese, bio-sauna e bagno turco, laghett…" at bounding box center [957, 476] width 367 height 27
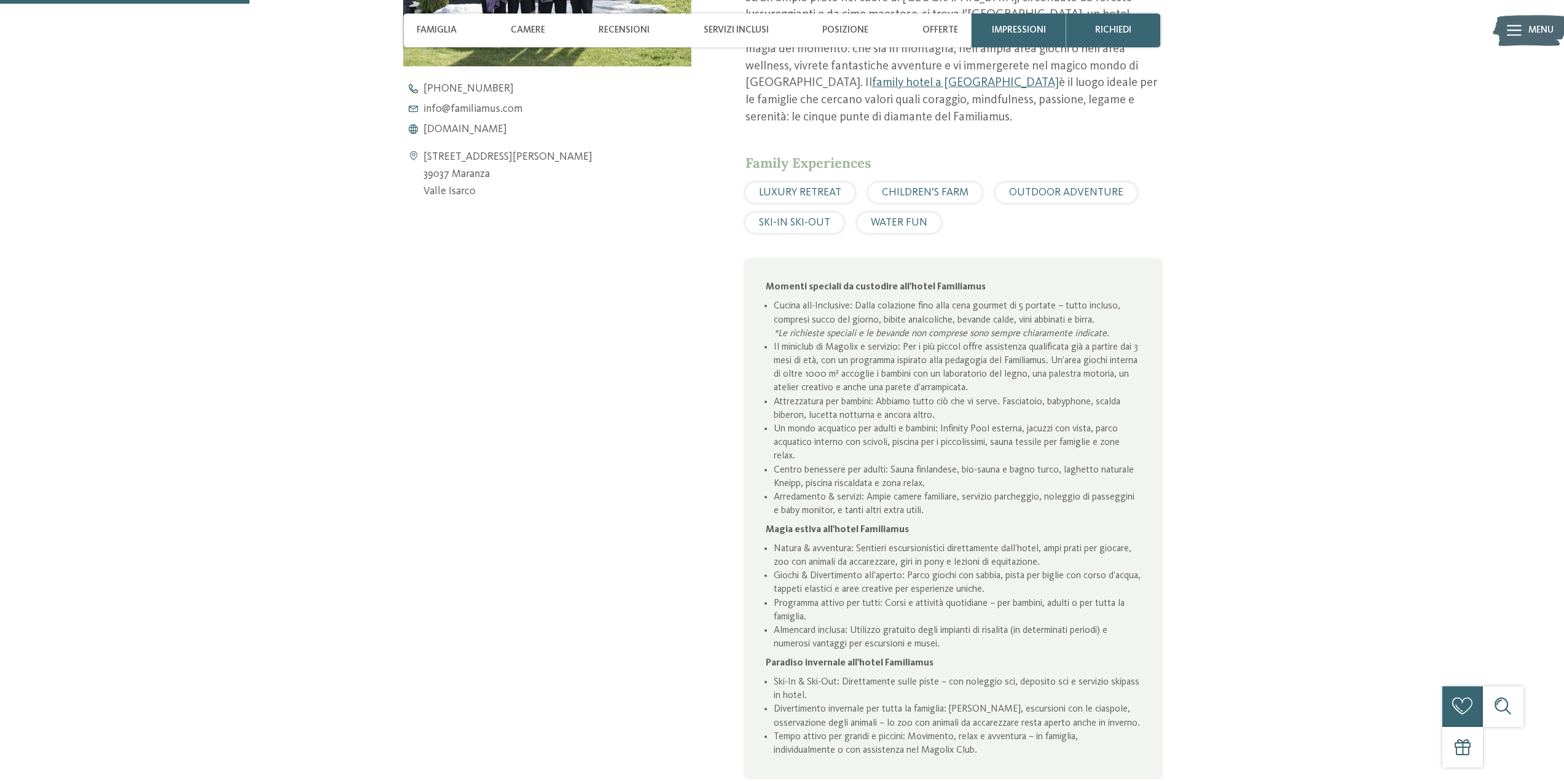
click at [808, 491] on li "Arredamento & servizi: Ampie camere familiare, servizio parcheggio, noleggio di…" at bounding box center [957, 504] width 367 height 27
drag, startPoint x: 787, startPoint y: 497, endPoint x: 1037, endPoint y: 503, distance: 250.3
click at [1037, 503] on li "Arredamento & servizi: Ampie camere familiare, servizio parcheggio, noleggio di…" at bounding box center [957, 504] width 367 height 27
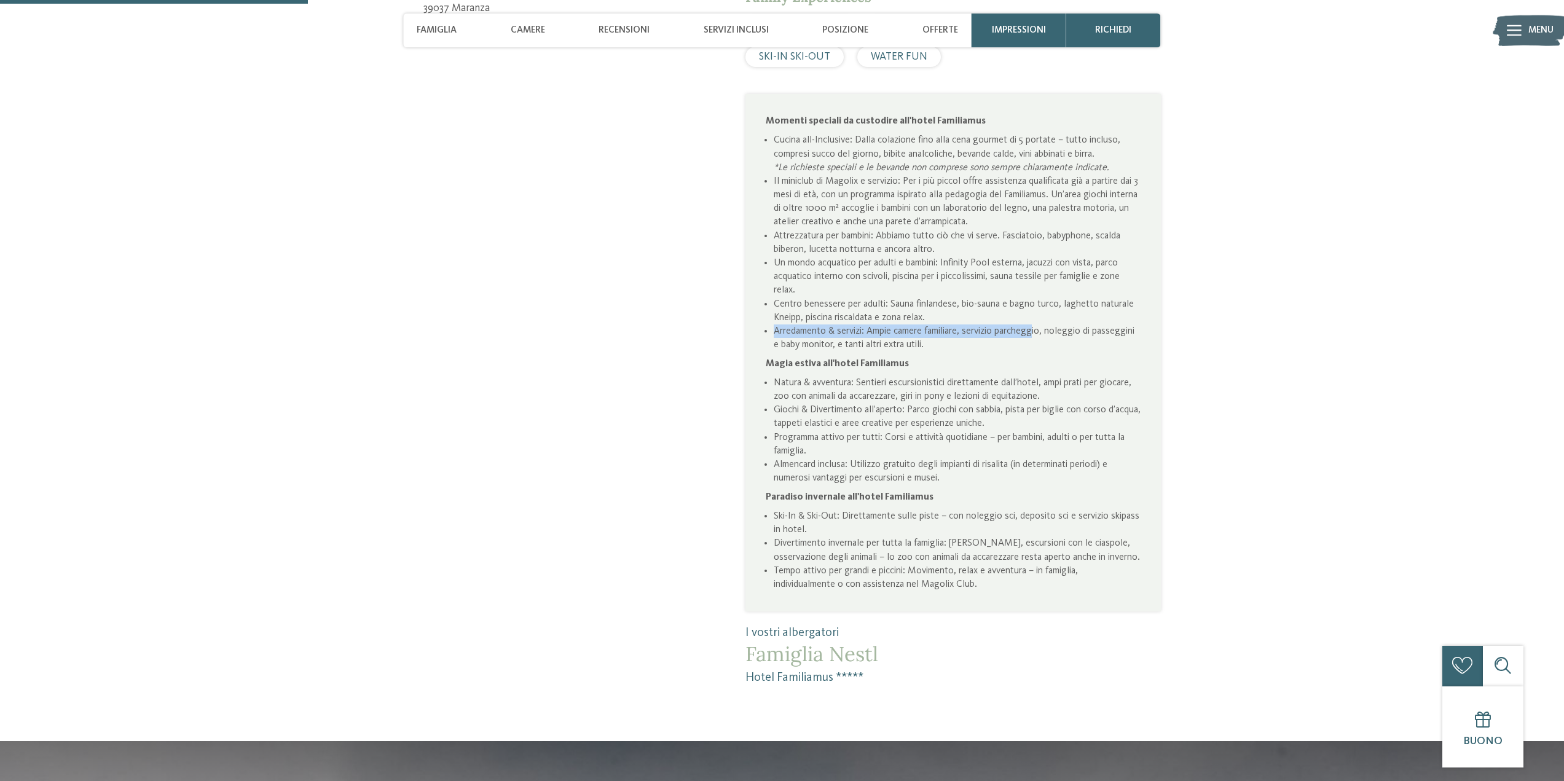
scroll to position [922, 0]
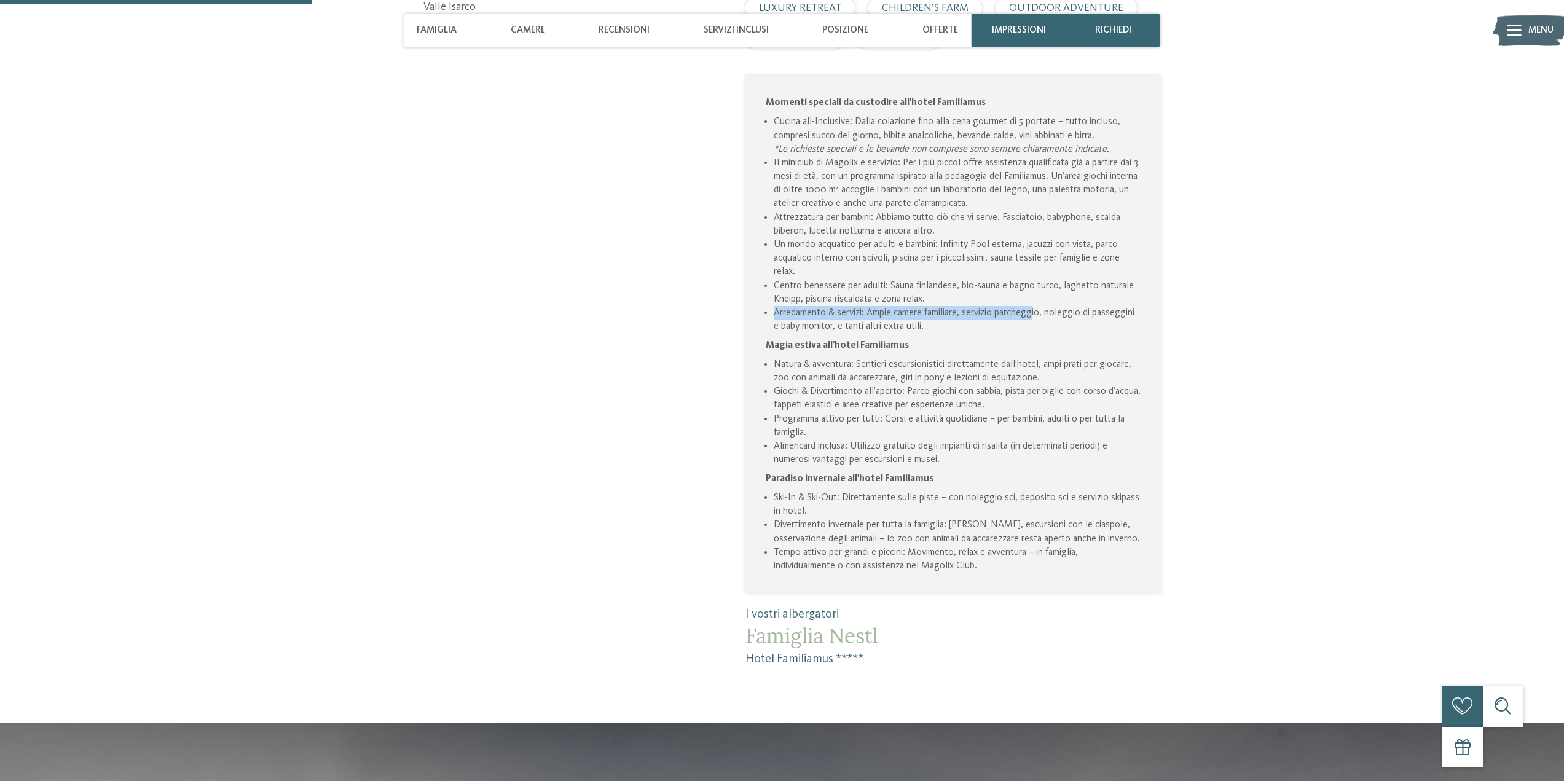
drag, startPoint x: 783, startPoint y: 494, endPoint x: 1113, endPoint y: 511, distance: 330.5
click at [1113, 511] on li "Ski-In & Ski-Out: Direttamente sulle piste – con noleggio sci, deposito sci e s…" at bounding box center [957, 504] width 367 height 27
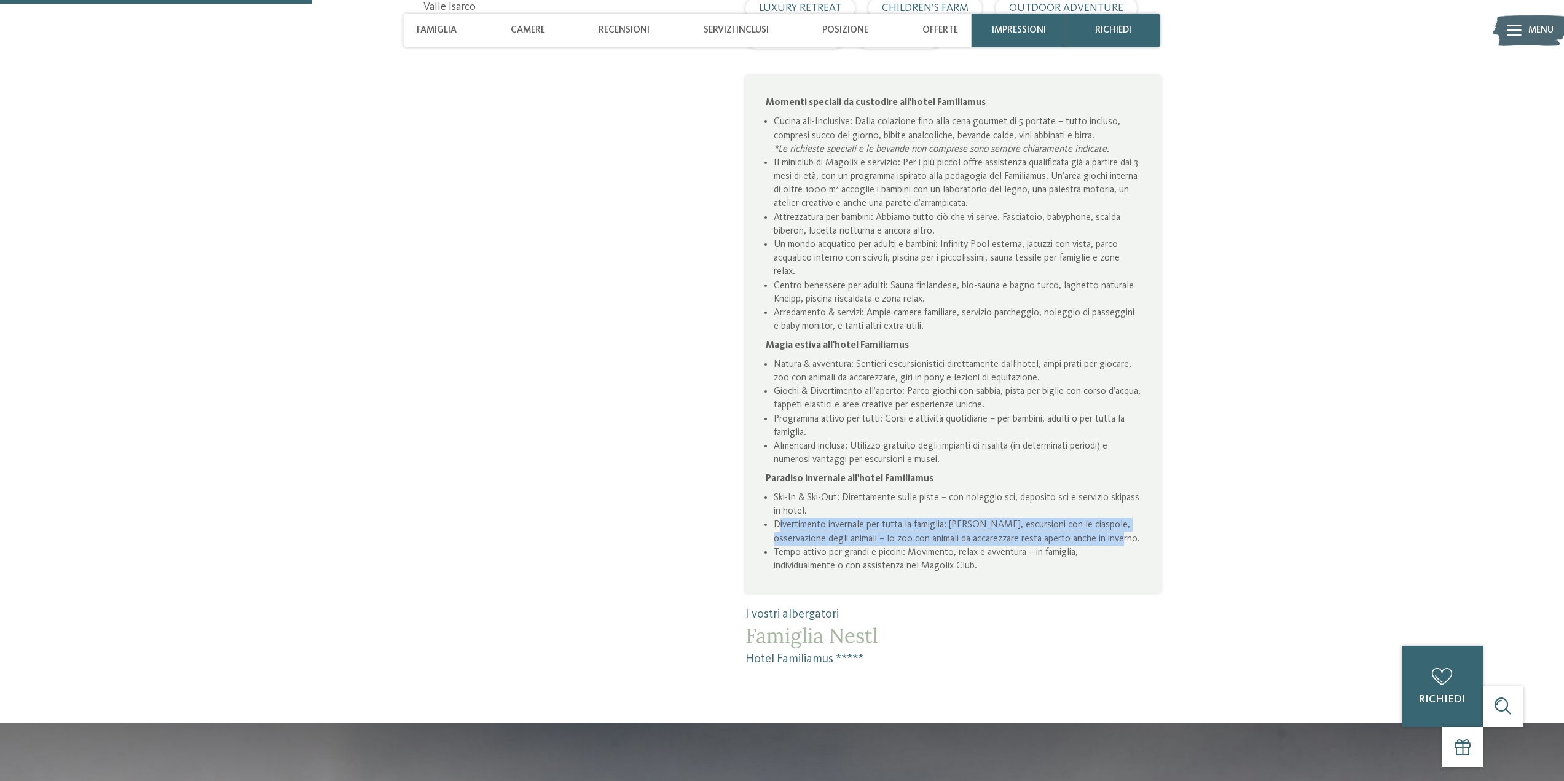
drag, startPoint x: 778, startPoint y: 524, endPoint x: 886, endPoint y: 547, distance: 110.7
click at [902, 545] on li "Divertimento invernale per tutta la famiglia: [PERSON_NAME], escursioni con le …" at bounding box center [957, 531] width 367 height 27
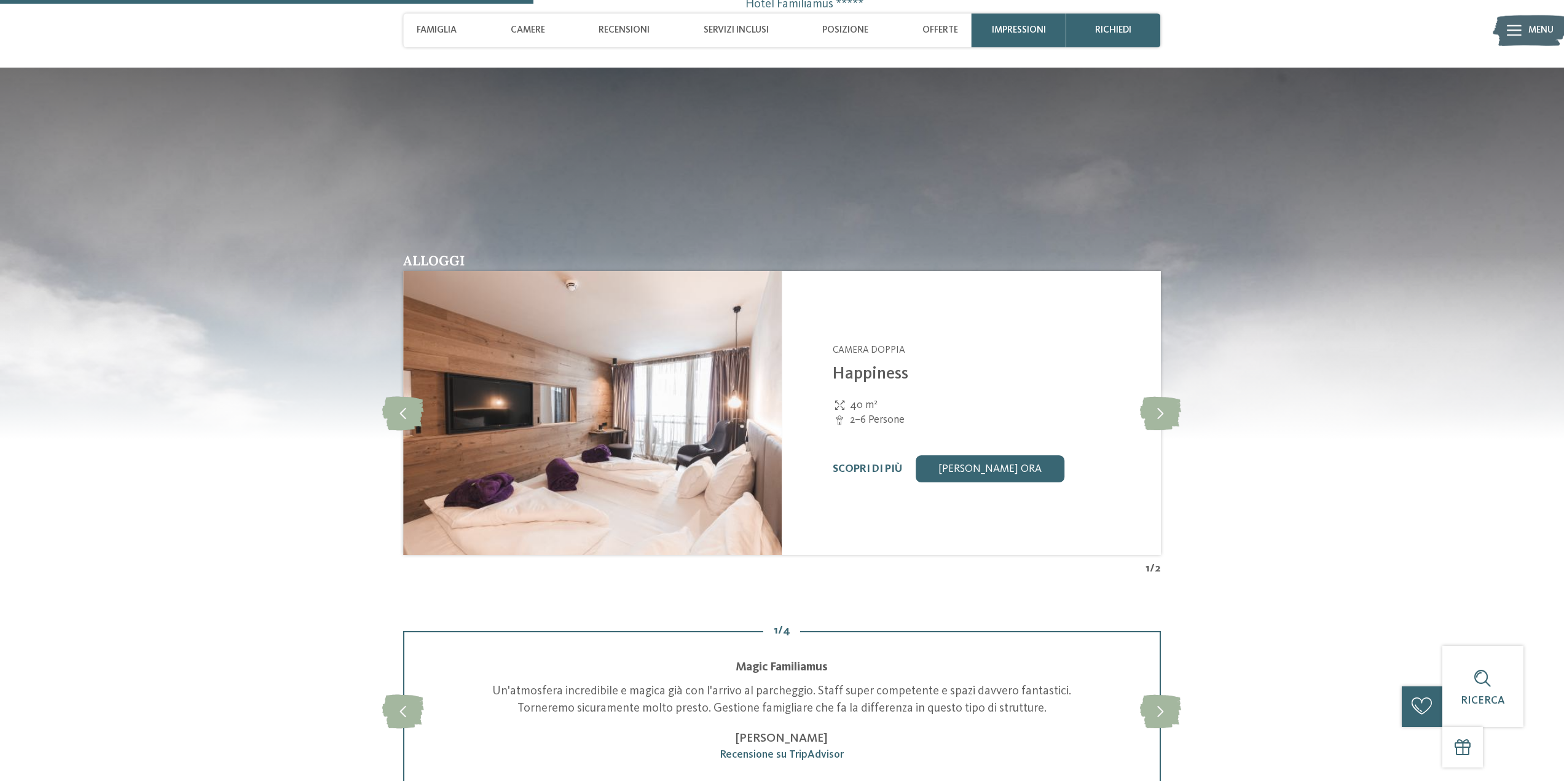
scroll to position [1598, 0]
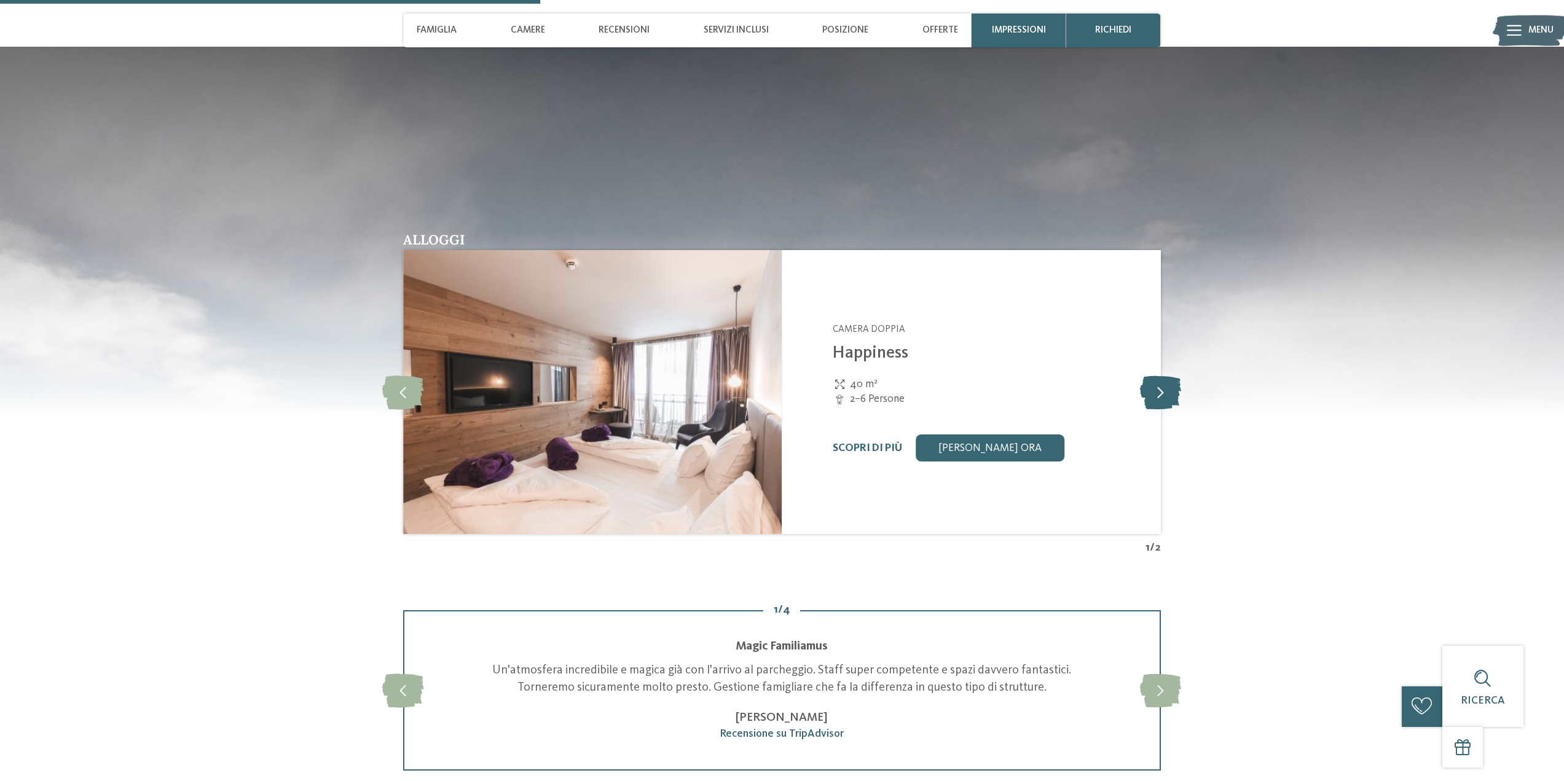
click at [1160, 409] on icon at bounding box center [1160, 393] width 41 height 34
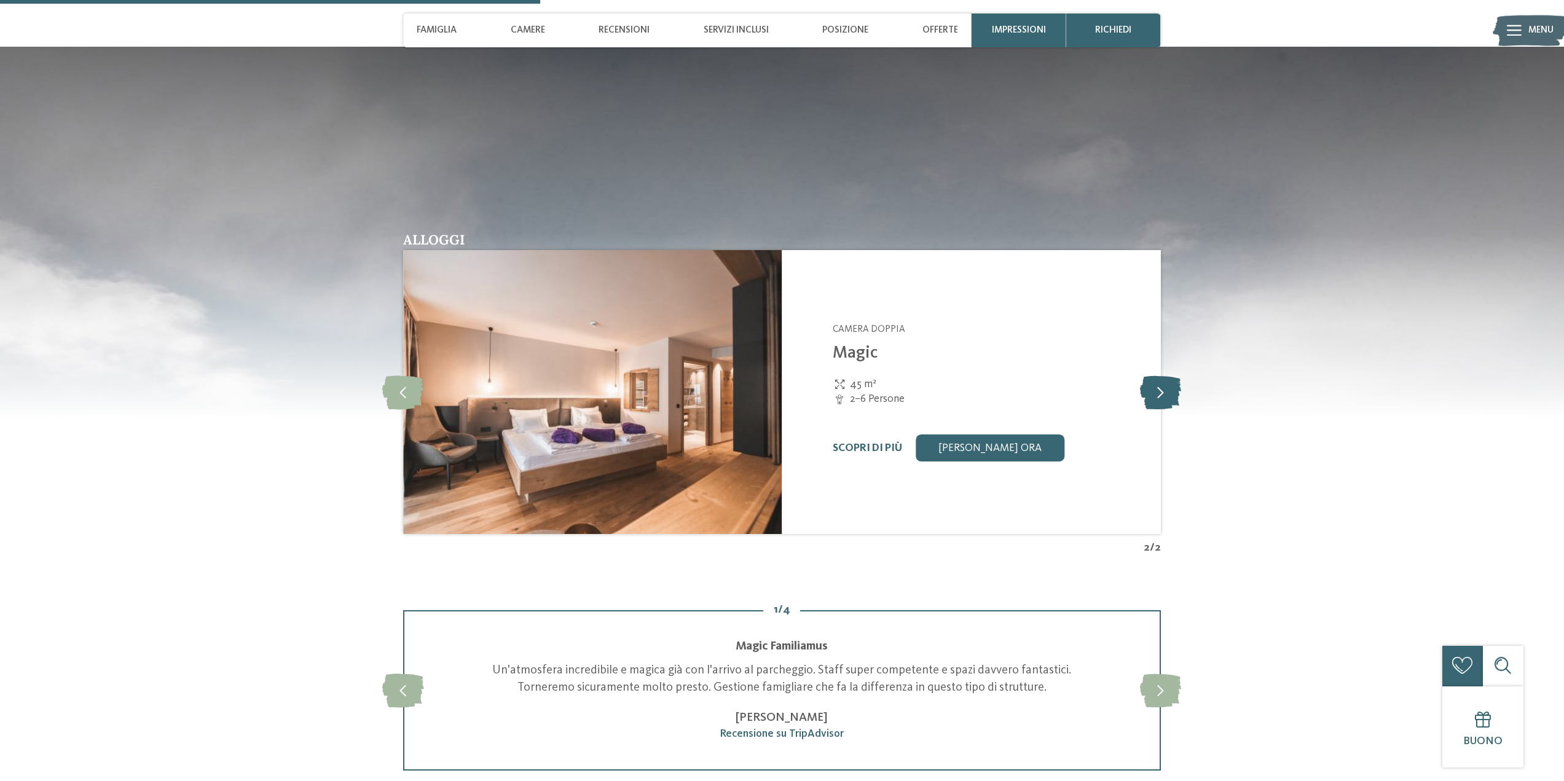
click at [1161, 409] on icon at bounding box center [1160, 393] width 41 height 34
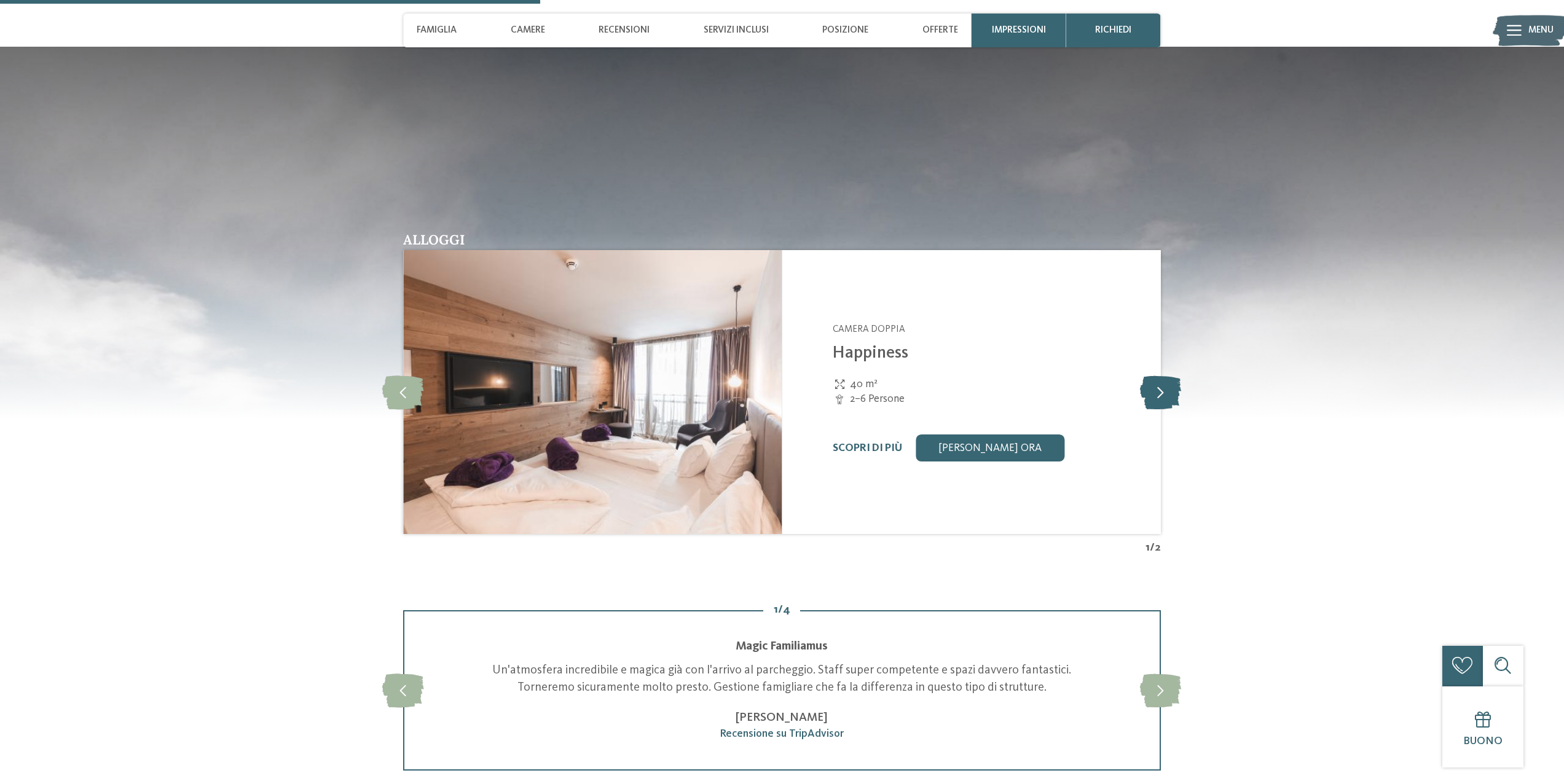
click at [1161, 409] on icon at bounding box center [1160, 393] width 41 height 34
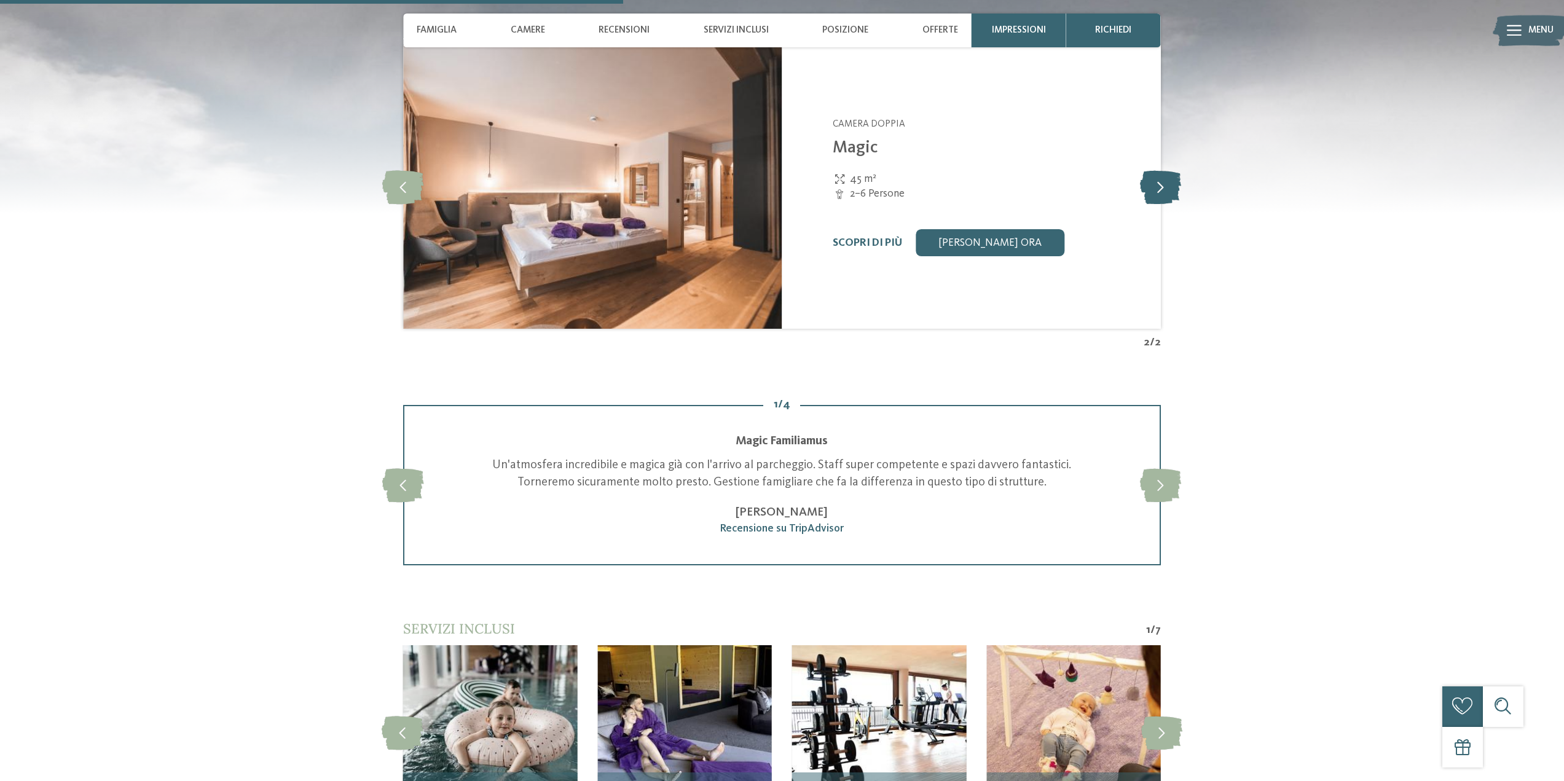
scroll to position [1844, 0]
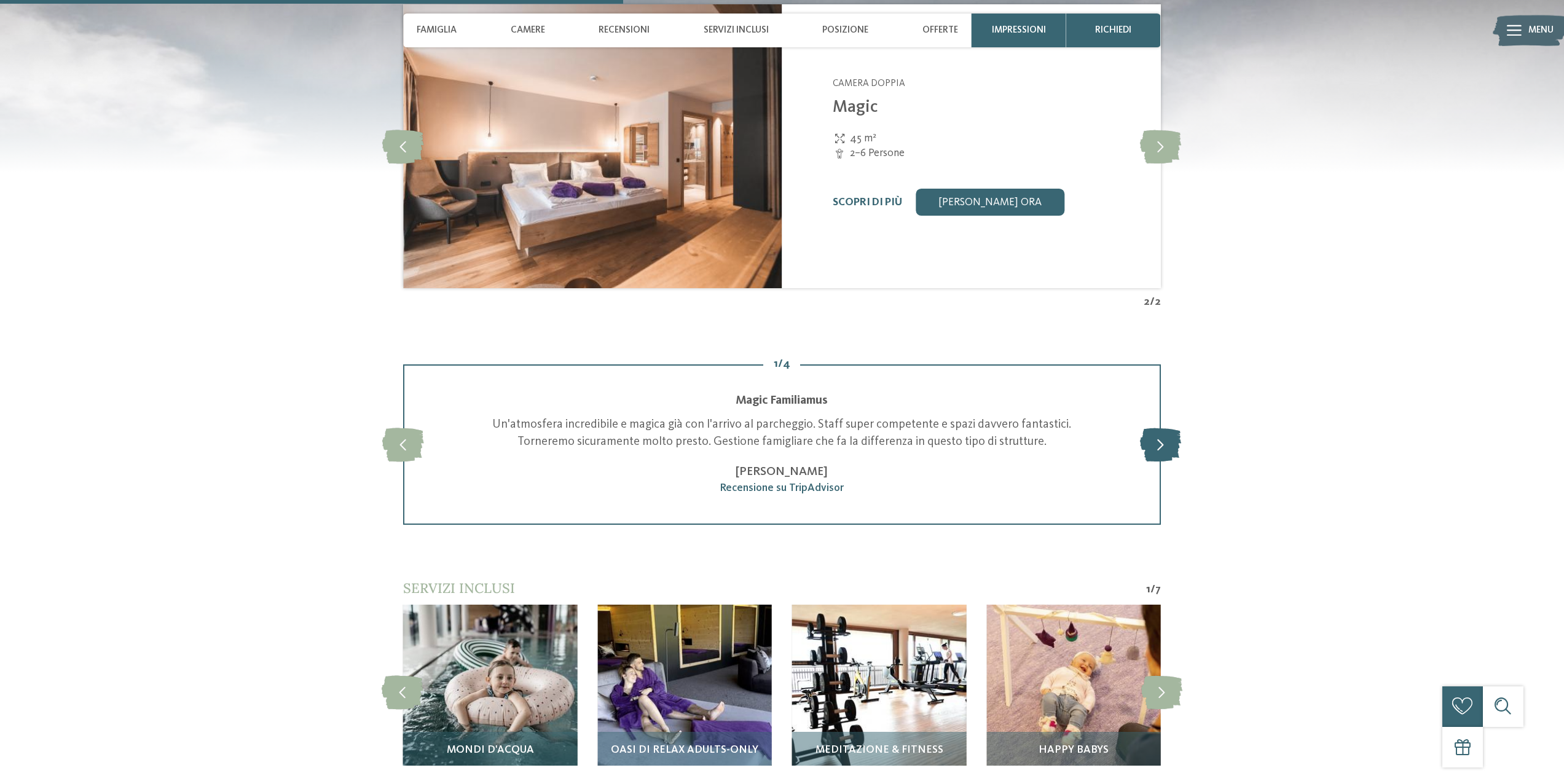
click at [1165, 461] on icon at bounding box center [1160, 445] width 41 height 34
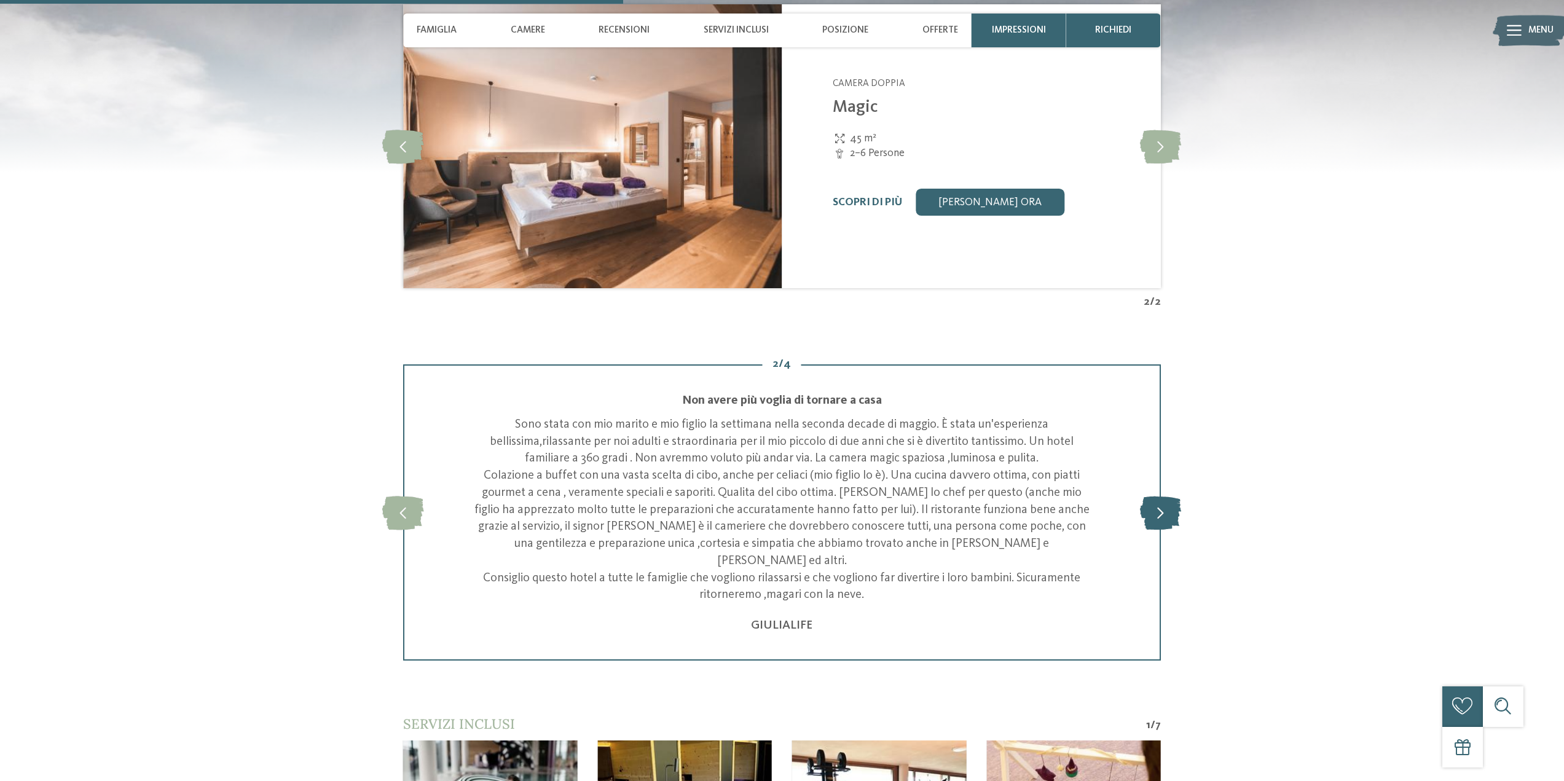
click at [1165, 461] on div "2 / 4 slide 3 of 4 Stupendo Pensavamo di andare in un centro benessere, invece …" at bounding box center [782, 513] width 920 height 296
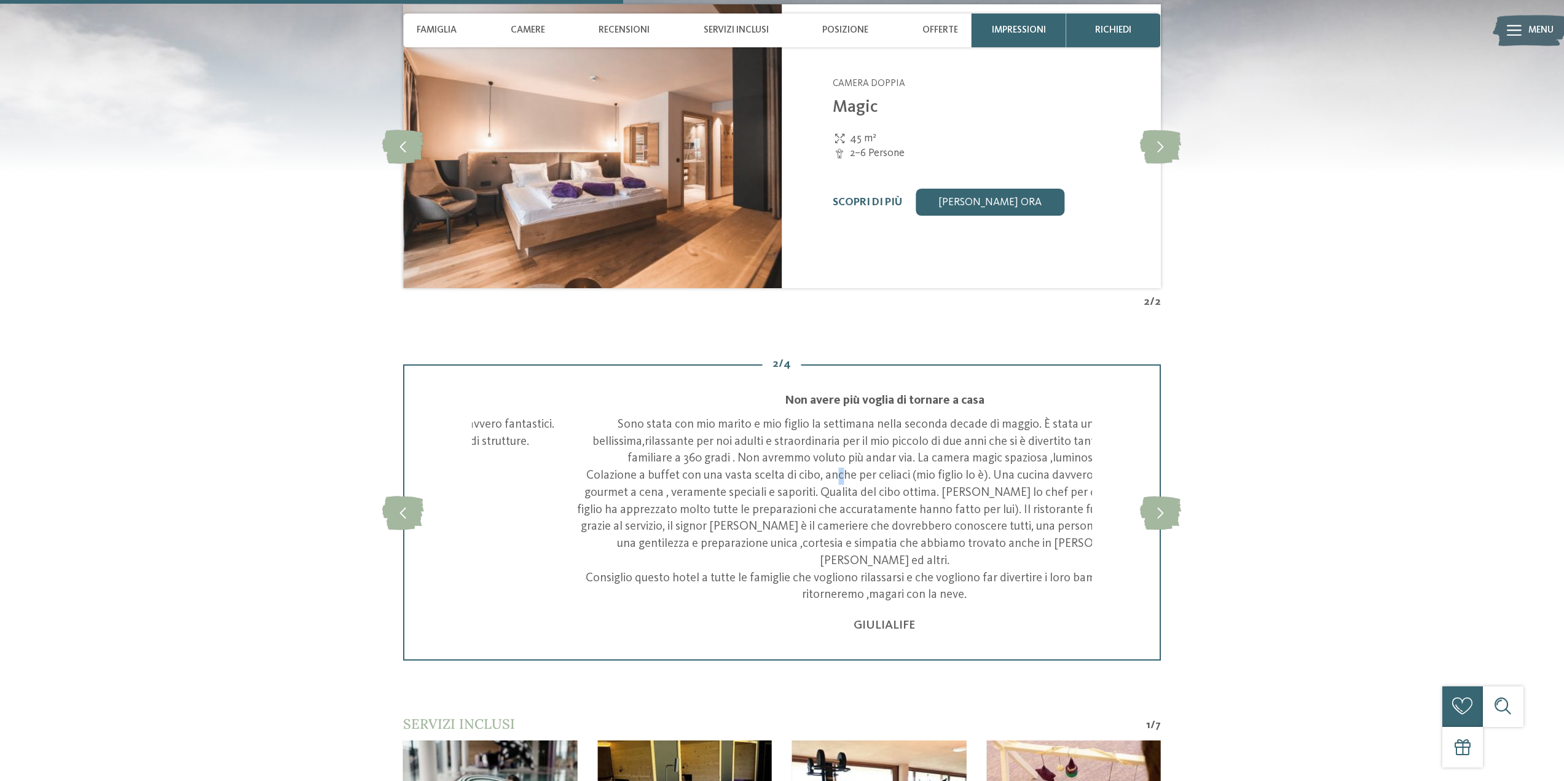
drag, startPoint x: 732, startPoint y: 489, endPoint x: 744, endPoint y: 486, distance: 12.1
click at [744, 486] on p "Sono stata con mio marito e mio figlio la settimana nella seconda decade di mag…" at bounding box center [885, 510] width 620 height 187
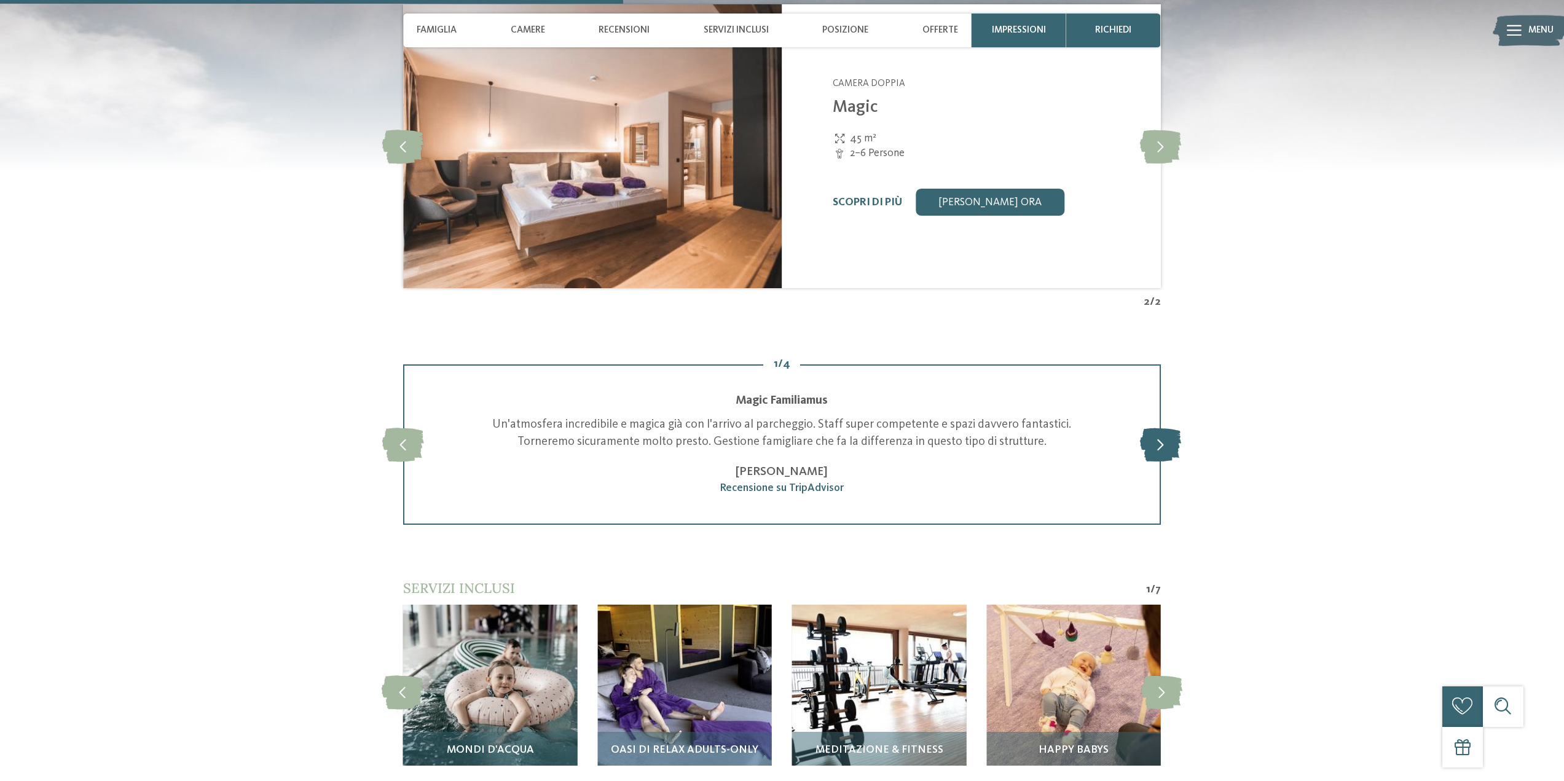
click at [1145, 462] on icon at bounding box center [1160, 445] width 41 height 34
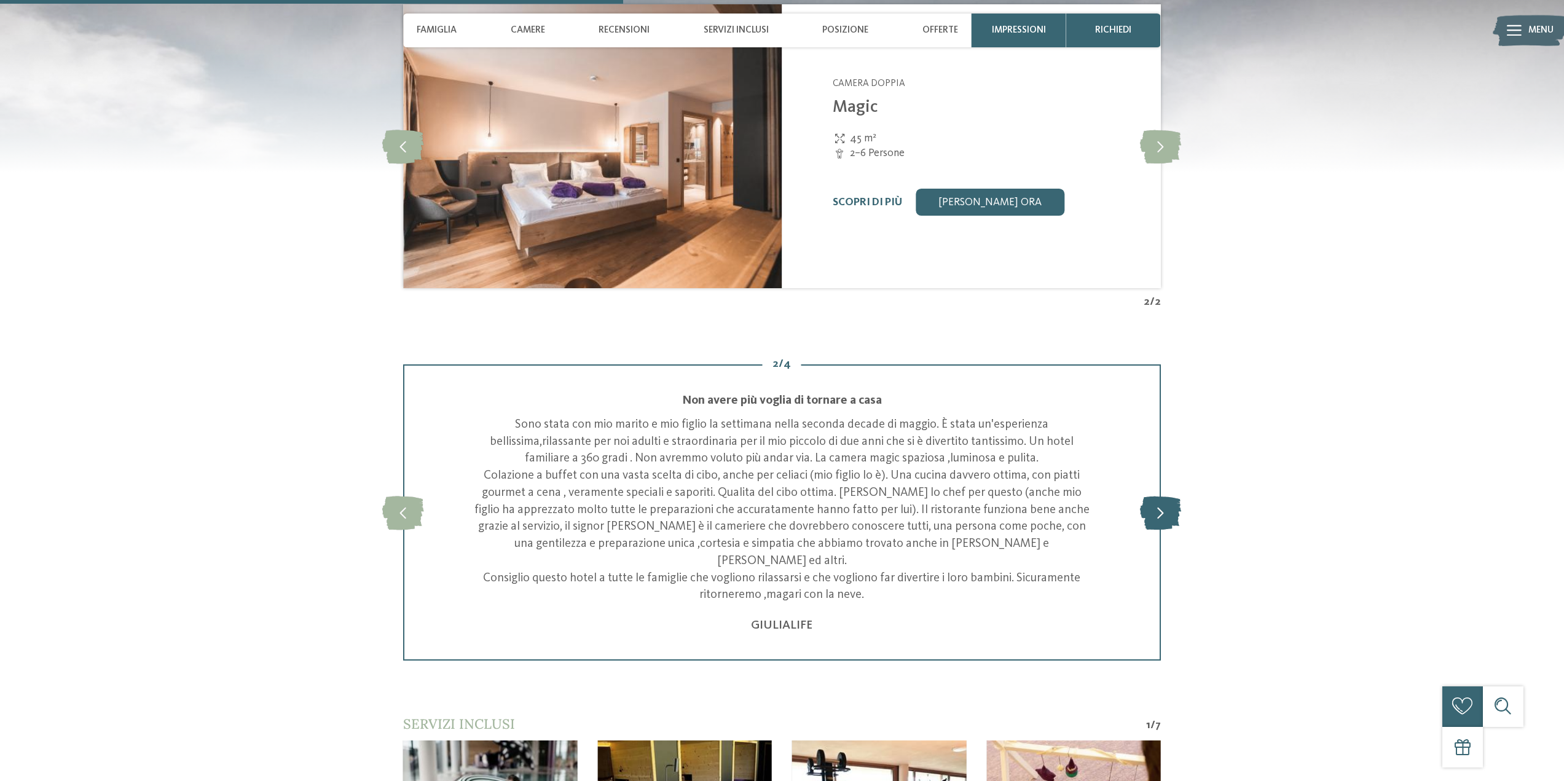
click at [1156, 529] on icon at bounding box center [1160, 513] width 41 height 34
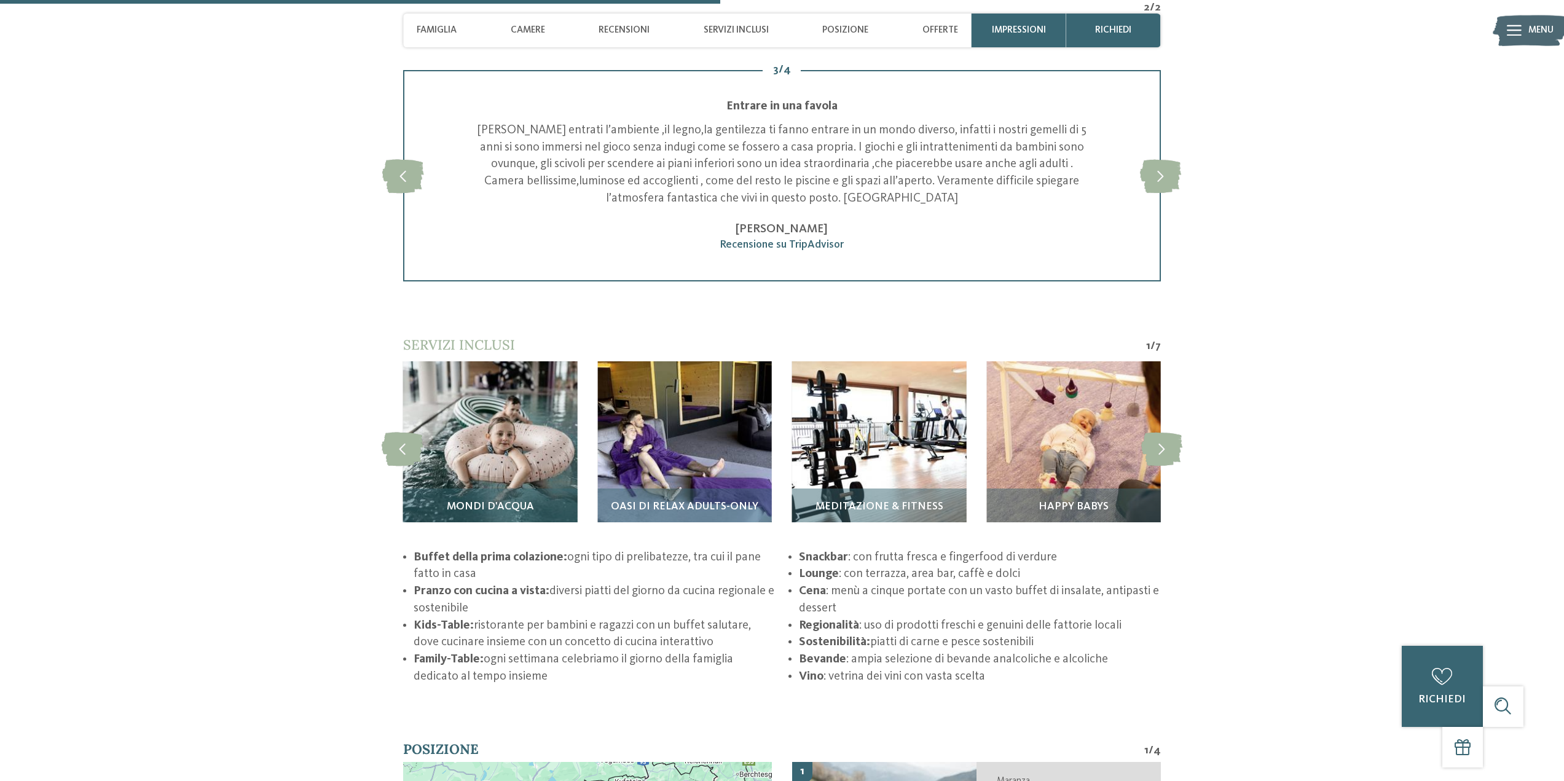
scroll to position [2213, 0]
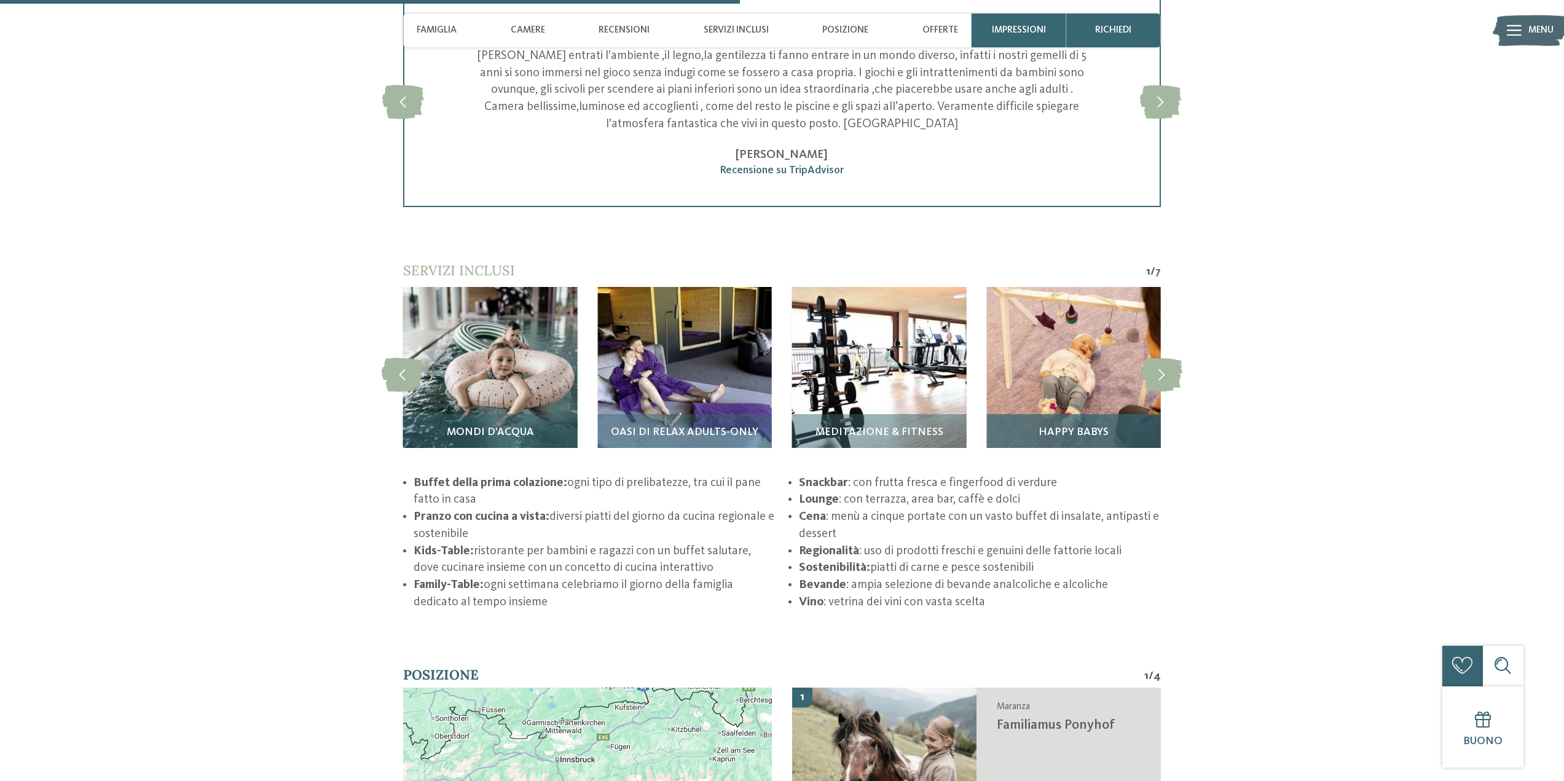
click at [1063, 388] on img at bounding box center [1074, 374] width 174 height 174
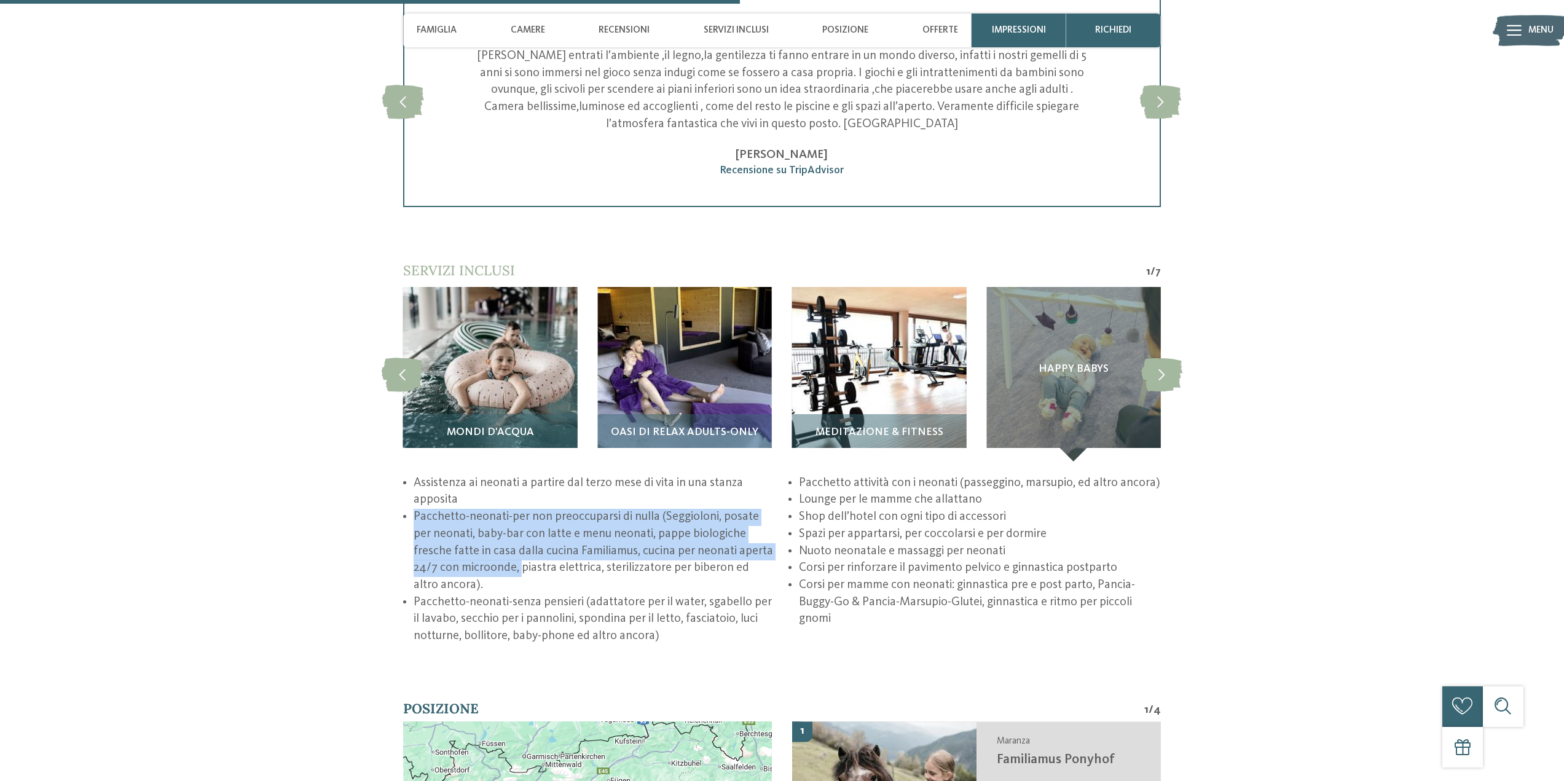
drag, startPoint x: 412, startPoint y: 529, endPoint x: 488, endPoint y: 583, distance: 93.3
click at [491, 582] on ul "Assistenza ai neonati a partire dal terzo mese di vita in una stanza apposita P…" at bounding box center [782, 560] width 758 height 170
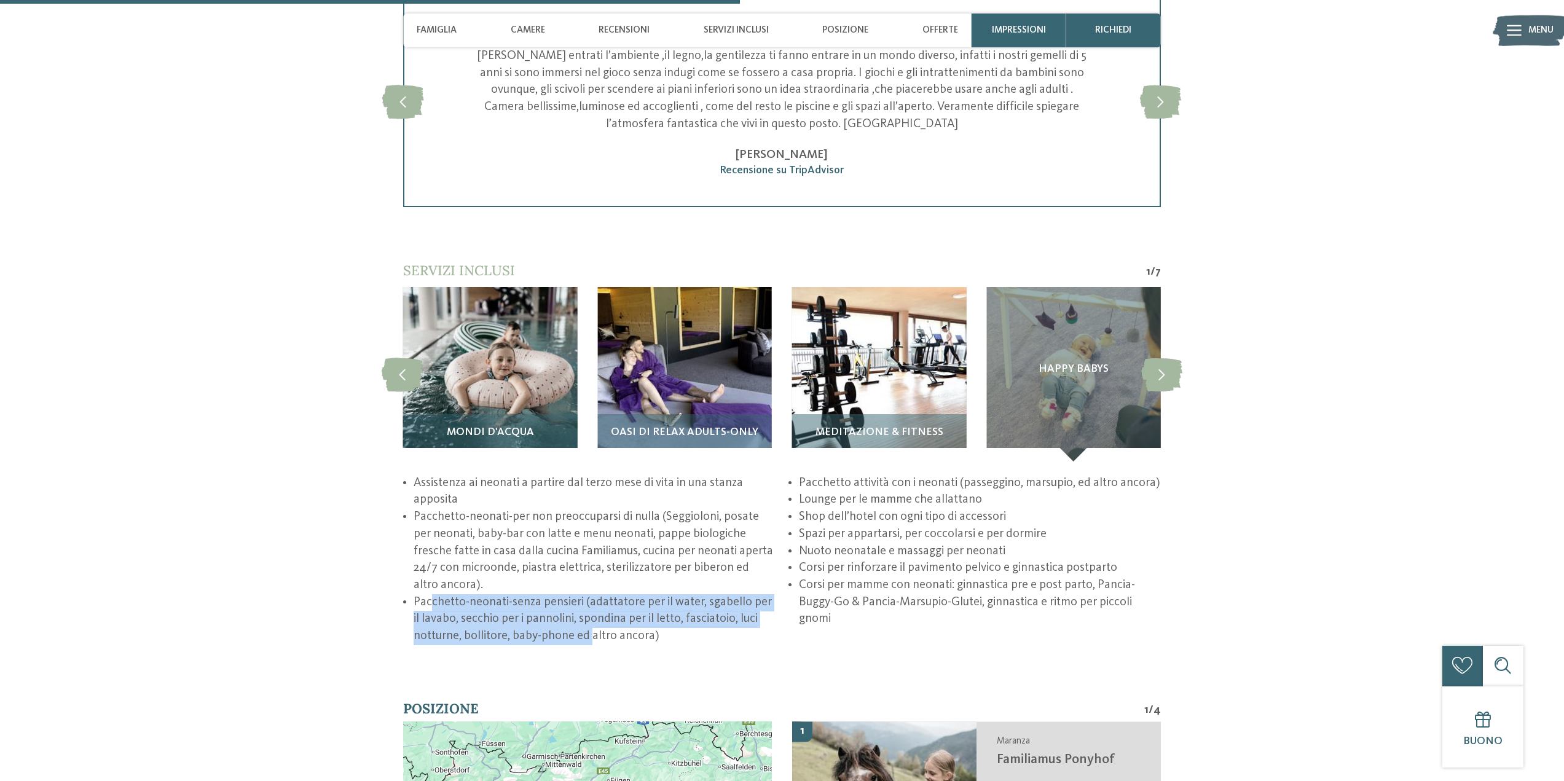
drag, startPoint x: 432, startPoint y: 615, endPoint x: 559, endPoint y: 641, distance: 129.2
click at [585, 644] on li "Pacchetto-neonati-senza pensieri (adattatore per il water, sgabello per il lava…" at bounding box center [595, 619] width 362 height 51
click at [511, 628] on li "Pacchetto-neonati-senza pensieri (adattatore per il water, sgabello per il lava…" at bounding box center [595, 619] width 362 height 51
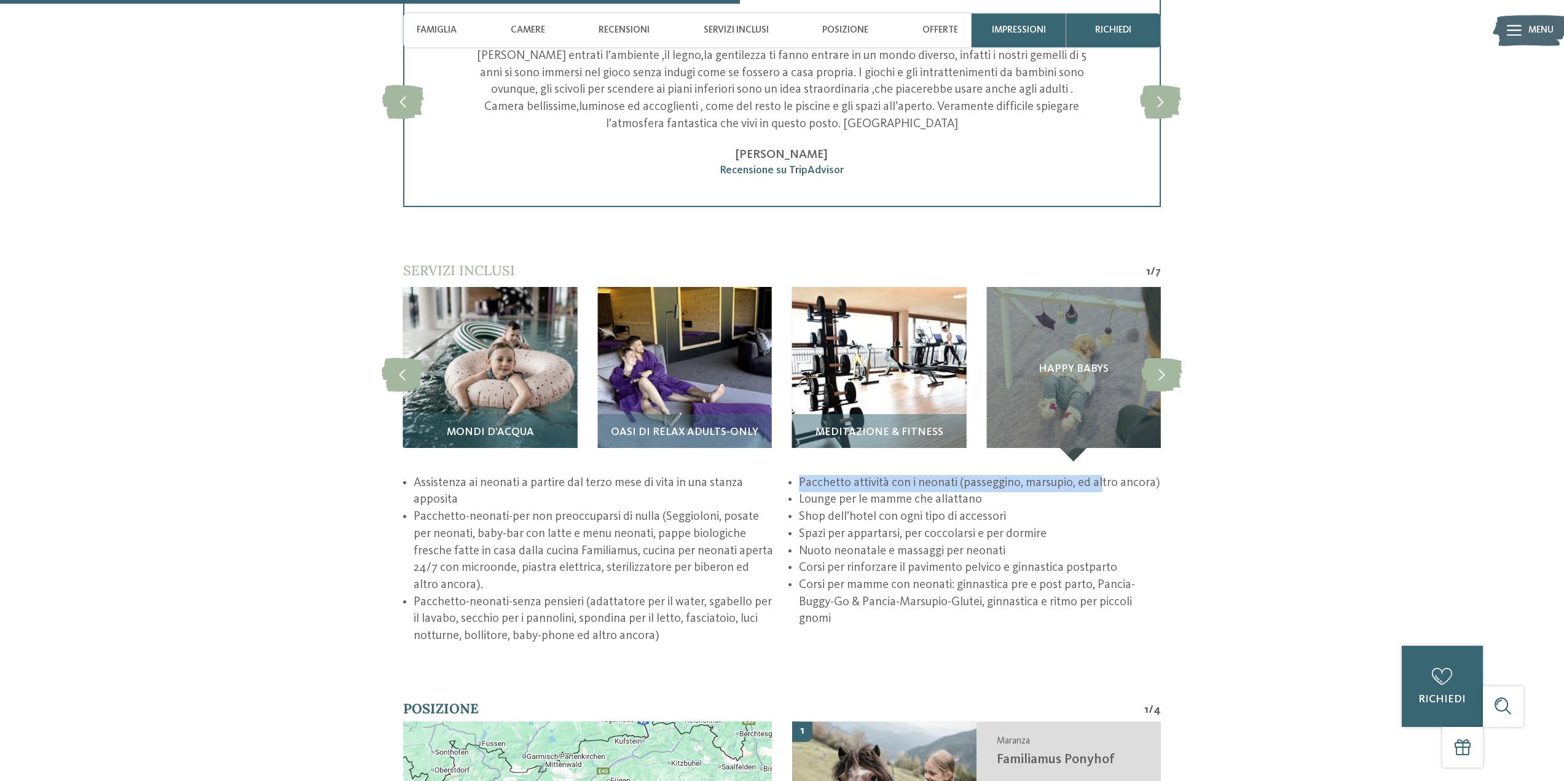
drag, startPoint x: 799, startPoint y: 495, endPoint x: 1099, endPoint y: 495, distance: 300.0
click at [1099, 492] on li "Pacchetto attività con i neonati (passeggino, marsupio, ed altro ancora)" at bounding box center [980, 483] width 362 height 17
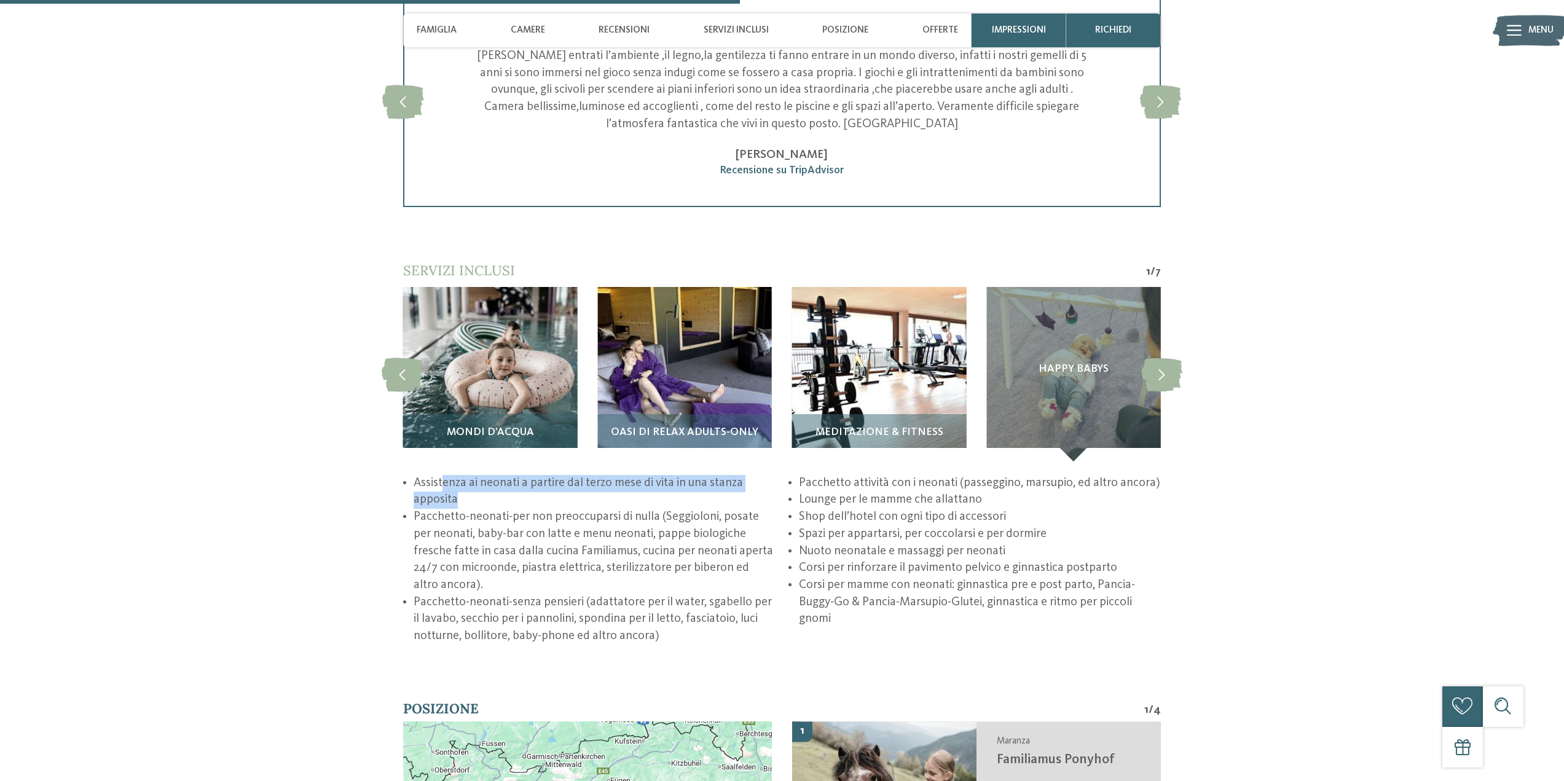
drag, startPoint x: 447, startPoint y: 499, endPoint x: 591, endPoint y: 507, distance: 144.7
click at [582, 506] on li "Assistenza ai neonati a partire dal terzo mese di vita in una stanza apposita" at bounding box center [595, 492] width 362 height 34
drag, startPoint x: 801, startPoint y: 528, endPoint x: 976, endPoint y: 528, distance: 174.6
click at [976, 526] on li "Shop dell’hotel con ogni tipo di accessori" at bounding box center [980, 517] width 362 height 17
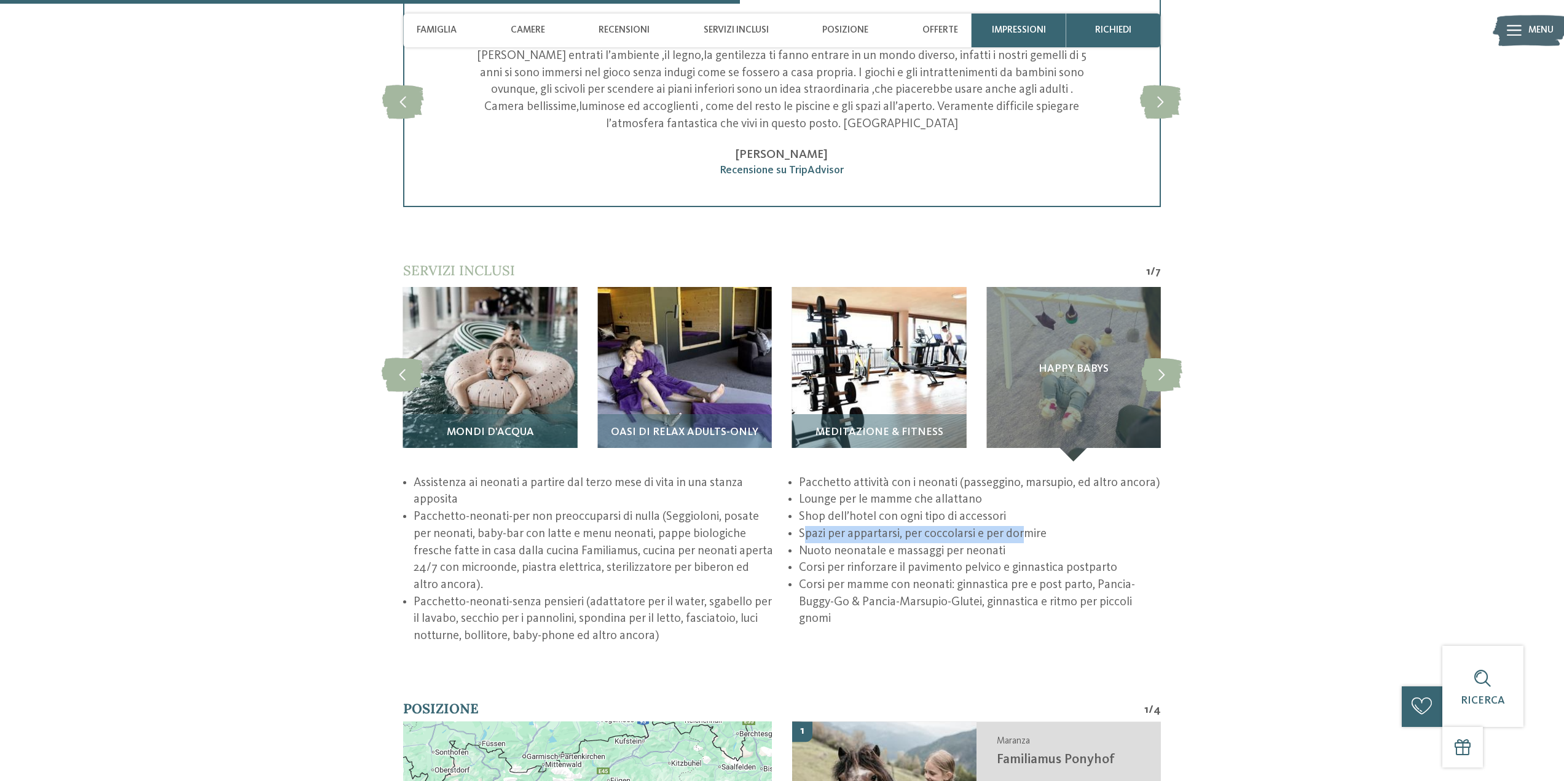
drag, startPoint x: 820, startPoint y: 548, endPoint x: 1025, endPoint y: 546, distance: 204.7
click at [1025, 543] on li "Spazi per appartarsi, per coccolarsi e per dormire" at bounding box center [980, 534] width 362 height 17
drag, startPoint x: 805, startPoint y: 567, endPoint x: 972, endPoint y: 563, distance: 167.2
click at [971, 561] on li "Nuoto neonatale e massaggi per neonati" at bounding box center [980, 551] width 362 height 17
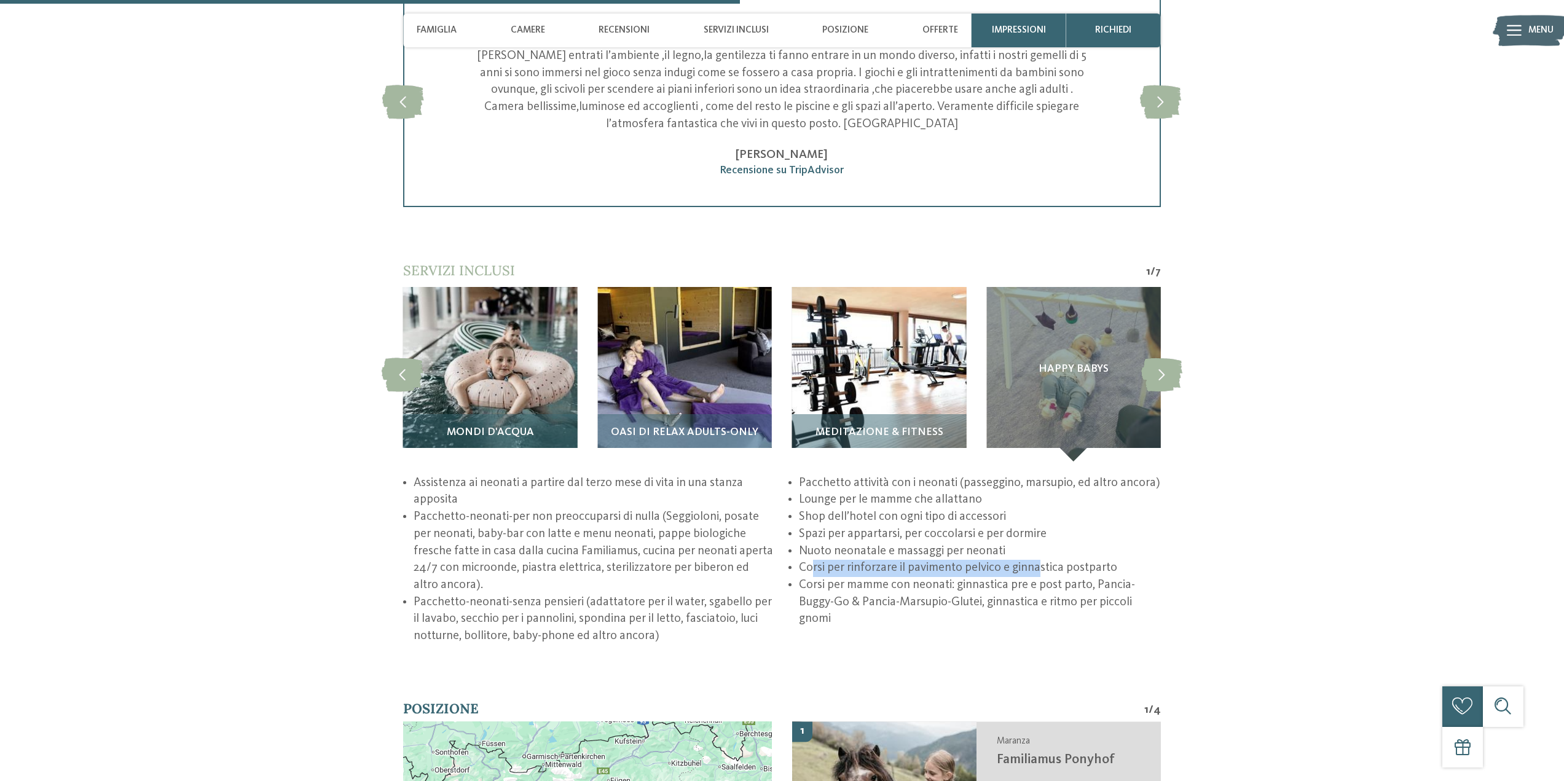
drag, startPoint x: 811, startPoint y: 583, endPoint x: 1038, endPoint y: 579, distance: 226.9
click at [1038, 577] on li "Corsi per rinforzare il pavimento pelvico e ginnastica postparto" at bounding box center [980, 568] width 362 height 17
drag, startPoint x: 800, startPoint y: 597, endPoint x: 968, endPoint y: 597, distance: 168.4
click at [968, 597] on li "Corsi per mamme con neonati: ginnastica pre e post parto, Pancia-Buggy-Go & Pan…" at bounding box center [980, 602] width 362 height 51
click at [981, 592] on li "Corsi per mamme con neonati: ginnastica pre e post parto, Pancia-Buggy-Go & Pan…" at bounding box center [980, 602] width 362 height 51
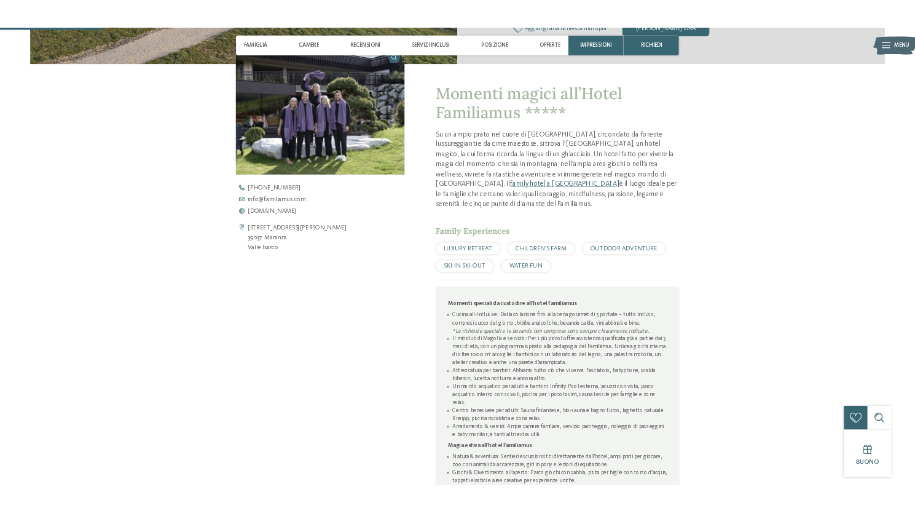
scroll to position [246, 0]
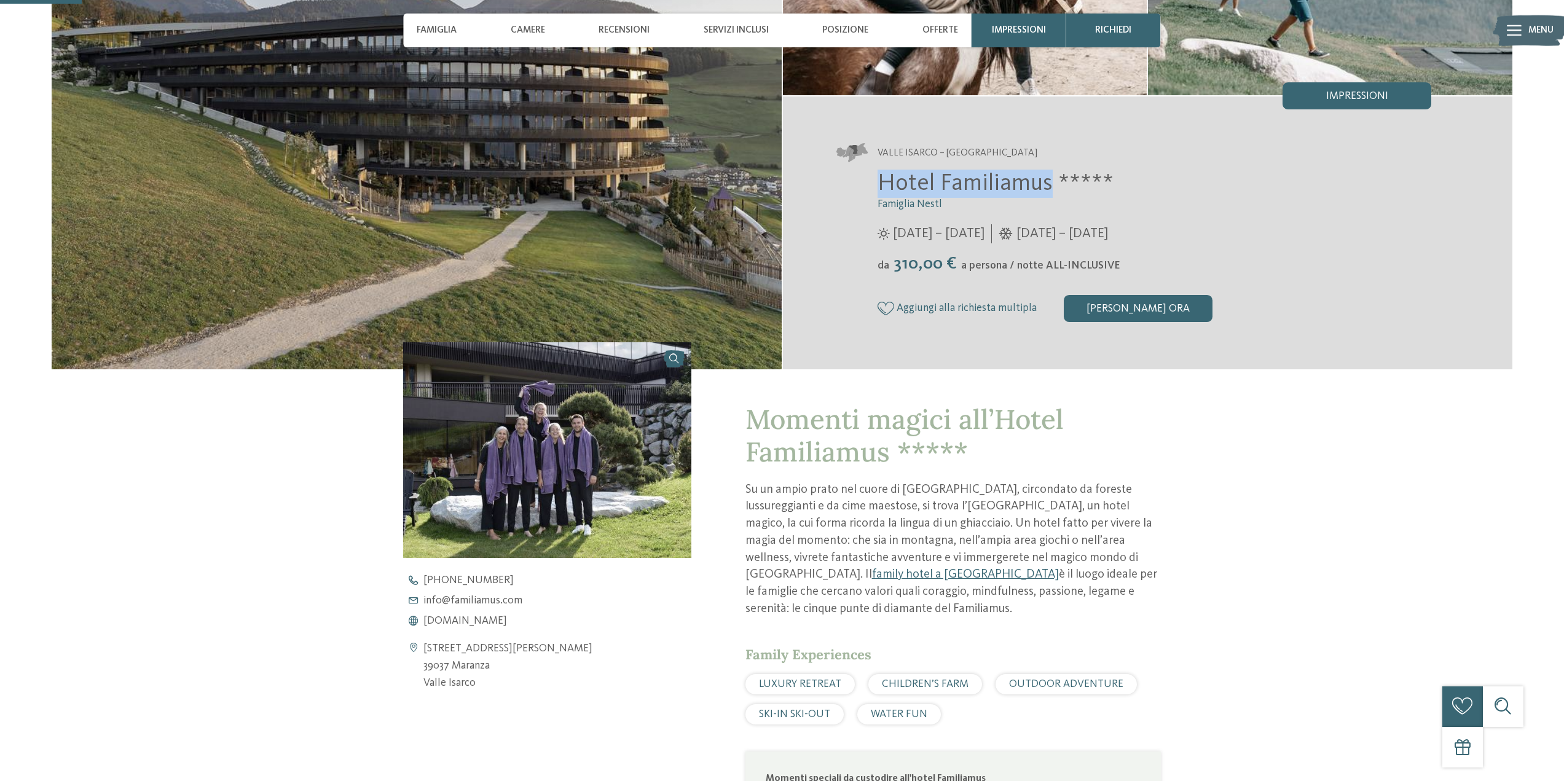
drag, startPoint x: 881, startPoint y: 183, endPoint x: 1046, endPoint y: 186, distance: 164.1
click at [1046, 186] on span "Hotel Familiamus *****" at bounding box center [996, 183] width 236 height 23
copy span "Hotel Familiamus"
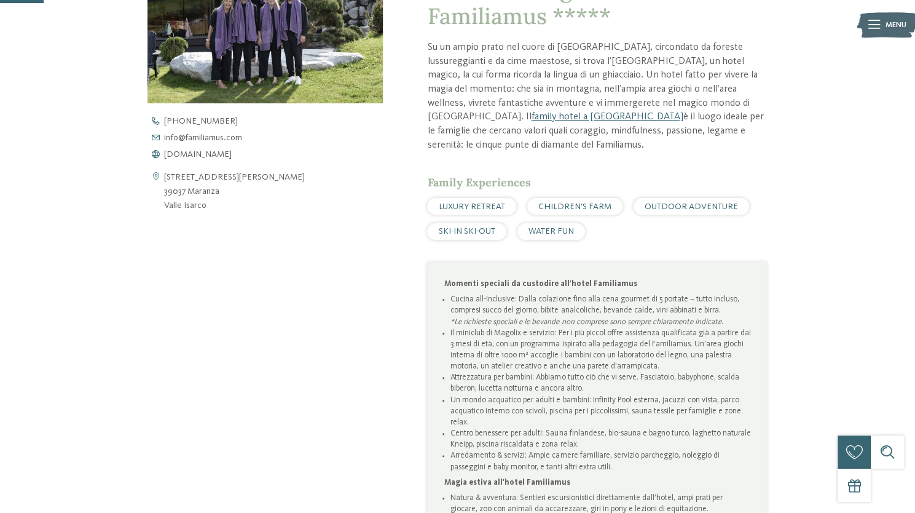
scroll to position [184, 0]
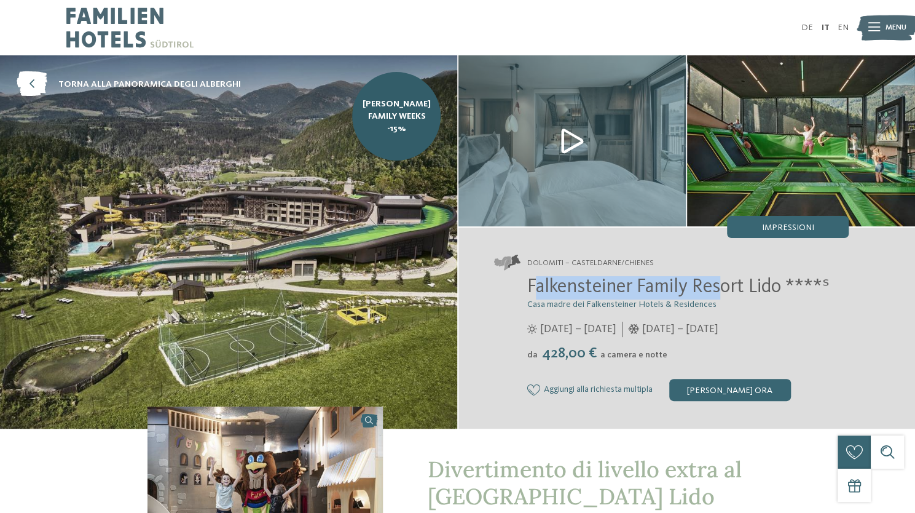
drag, startPoint x: 534, startPoint y: 285, endPoint x: 719, endPoint y: 286, distance: 185.6
click at [719, 286] on span "Falkensteiner Family Resort Lido ****ˢ" at bounding box center [678, 287] width 302 height 20
click at [567, 282] on span "Falkensteiner Family Resort Lido ****ˢ" at bounding box center [678, 287] width 302 height 20
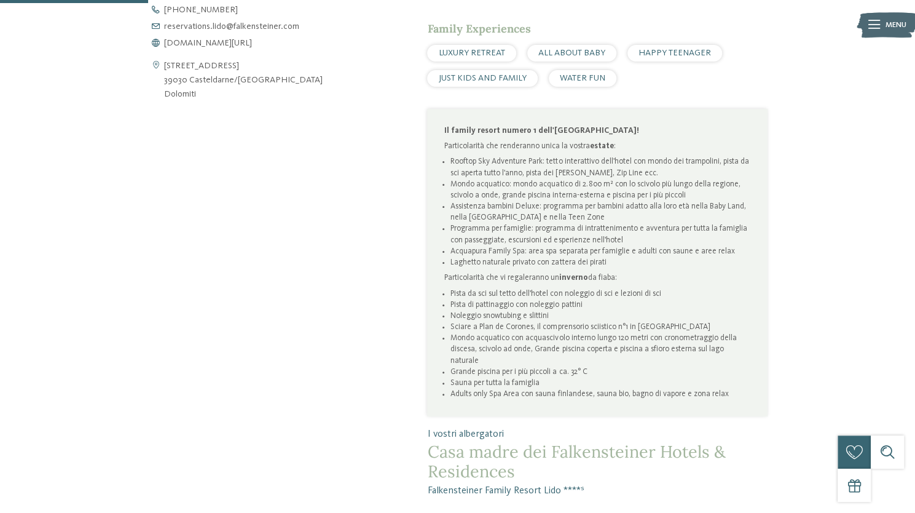
scroll to position [615, 0]
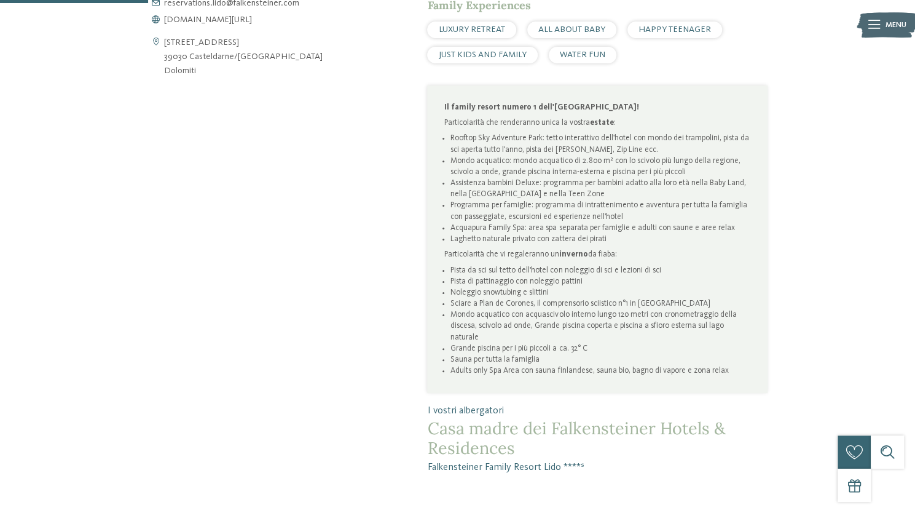
drag, startPoint x: 452, startPoint y: 270, endPoint x: 668, endPoint y: 269, distance: 215.2
click at [666, 269] on li "Pista da sci sul tetto dell'hotel con noleggio di sci e lezioni di sci" at bounding box center [601, 270] width 301 height 11
click at [642, 271] on li "Pista da sci sul tetto dell'hotel con noleggio di sci e lezioni di sci" at bounding box center [601, 270] width 301 height 11
drag, startPoint x: 454, startPoint y: 280, endPoint x: 606, endPoint y: 279, distance: 152.4
click at [605, 280] on li "Pista di pattinaggio con noleggio pattini" at bounding box center [601, 281] width 301 height 11
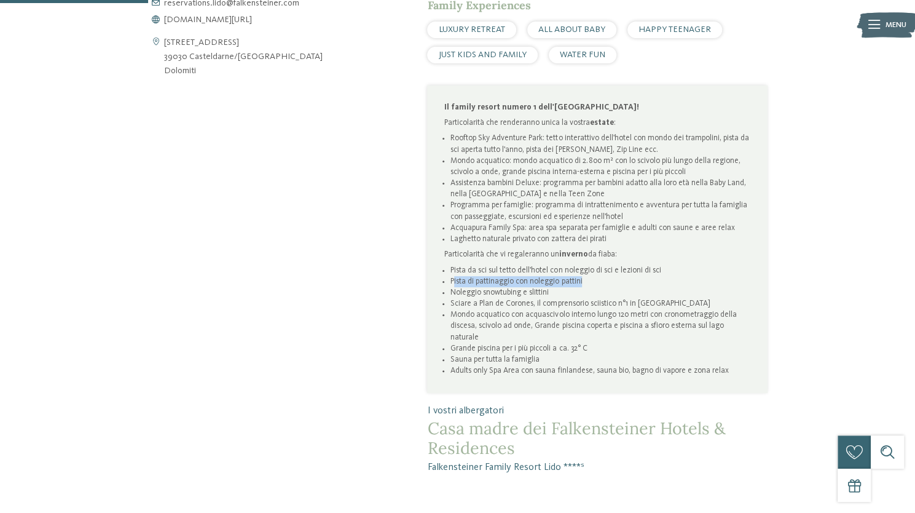
click at [604, 278] on li "Pista di pattinaggio con noleggio pattini" at bounding box center [601, 281] width 301 height 11
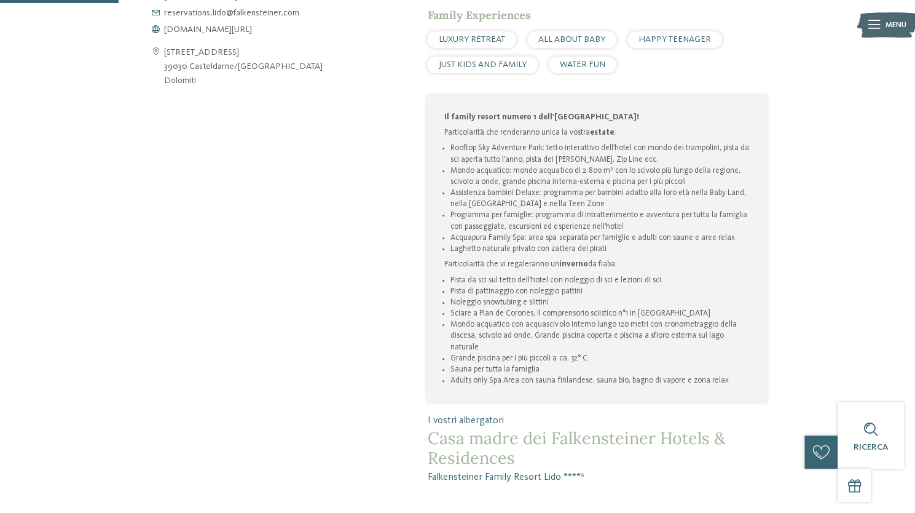
scroll to position [738, 0]
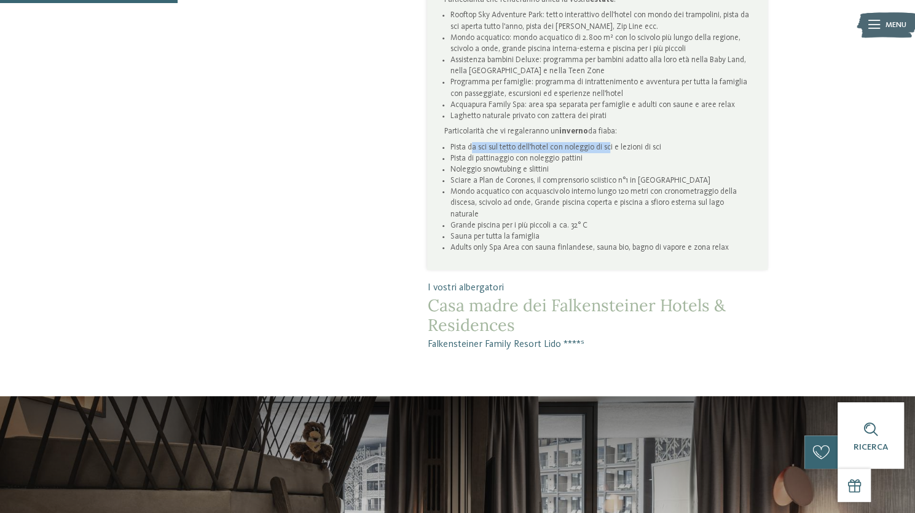
drag, startPoint x: 474, startPoint y: 146, endPoint x: 615, endPoint y: 146, distance: 141.4
click at [613, 146] on li "Pista da sci sul tetto dell'hotel con noleggio di sci e lezioni di sci" at bounding box center [601, 147] width 301 height 11
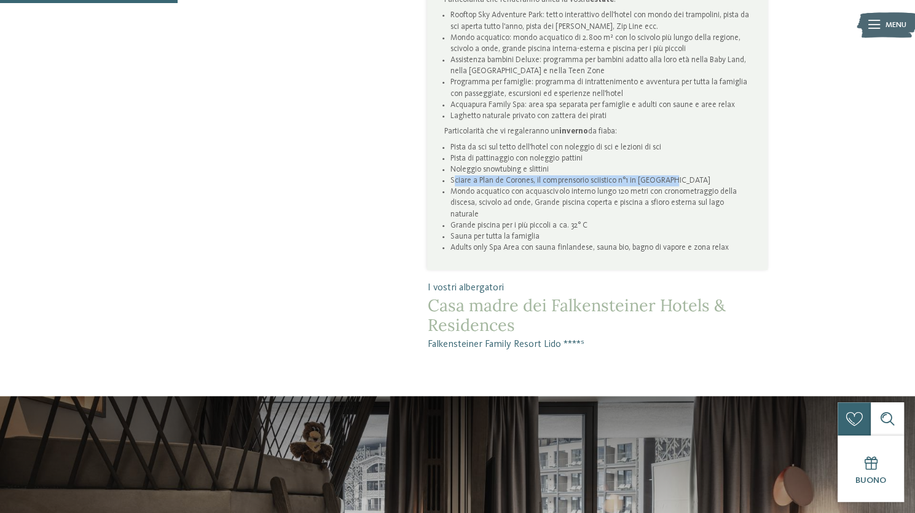
drag, startPoint x: 459, startPoint y: 175, endPoint x: 668, endPoint y: 180, distance: 209.1
click at [668, 180] on li "Sciare a Plan de Corones, il comprensorio sciistico n°1 in [GEOGRAPHIC_DATA]" at bounding box center [601, 180] width 301 height 11
click at [518, 191] on li "Mondo acquatico con acquascivolo interno lungo 120 metri con cronometraggio del…" at bounding box center [601, 202] width 301 height 33
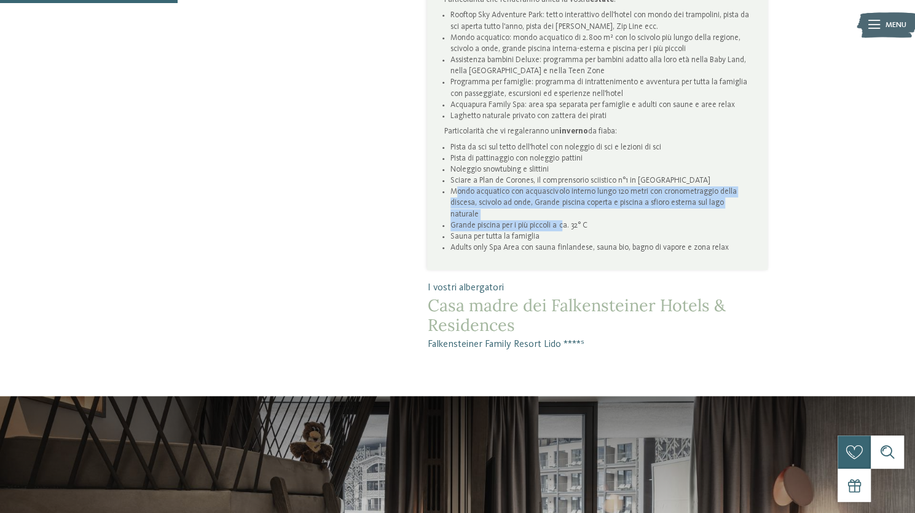
drag, startPoint x: 465, startPoint y: 190, endPoint x: 562, endPoint y: 215, distance: 100.2
click at [562, 215] on ul "Pista da sci sul tetto dell'hotel con noleggio di sci e lezioni di sci Pista di…" at bounding box center [597, 198] width 307 height 112
click at [538, 220] on li "Grande piscina per i più piccoli a ca. 32° C" at bounding box center [601, 225] width 301 height 11
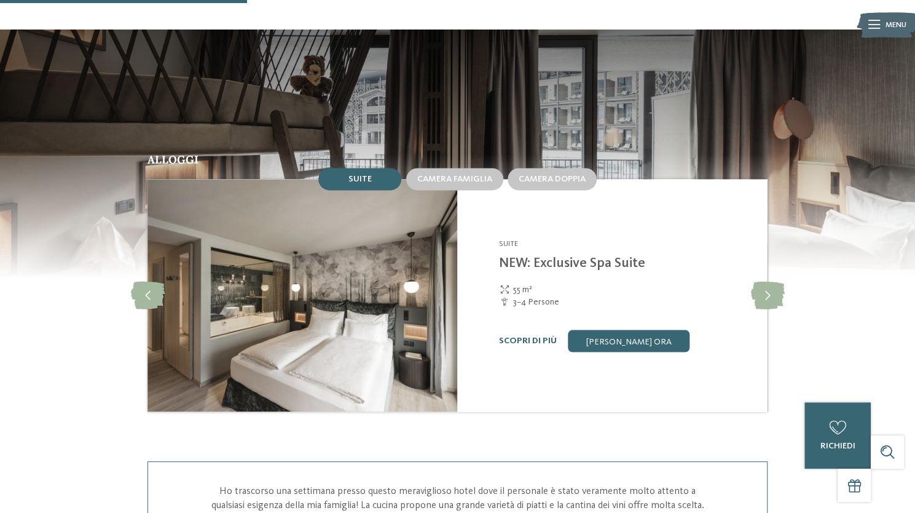
scroll to position [1106, 0]
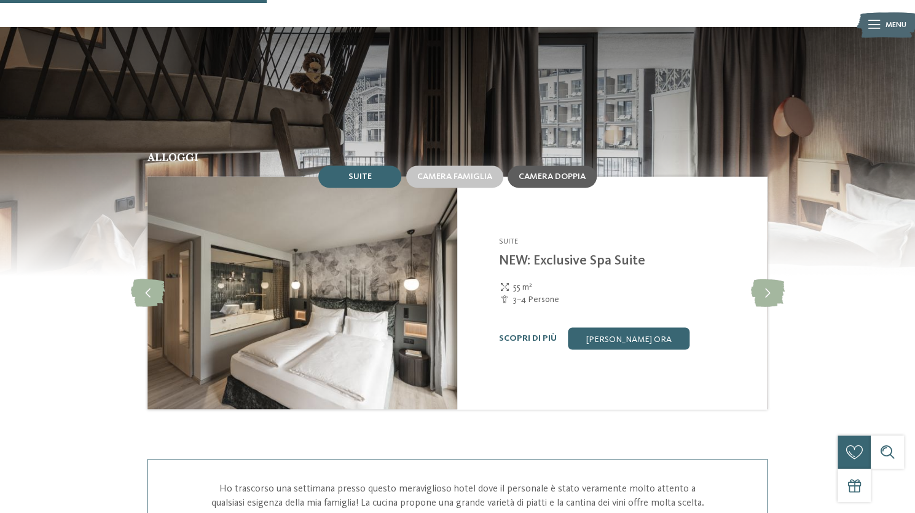
click at [551, 172] on span "Camera doppia" at bounding box center [552, 176] width 67 height 9
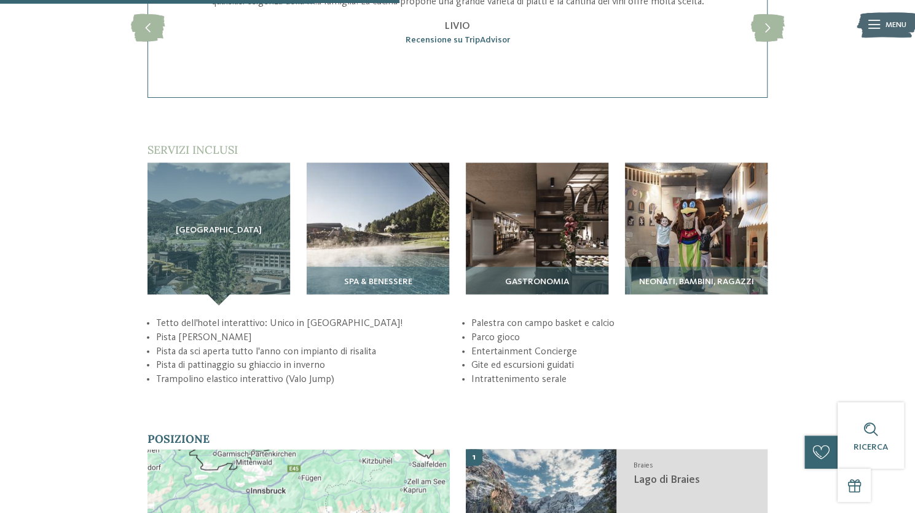
scroll to position [1660, 0]
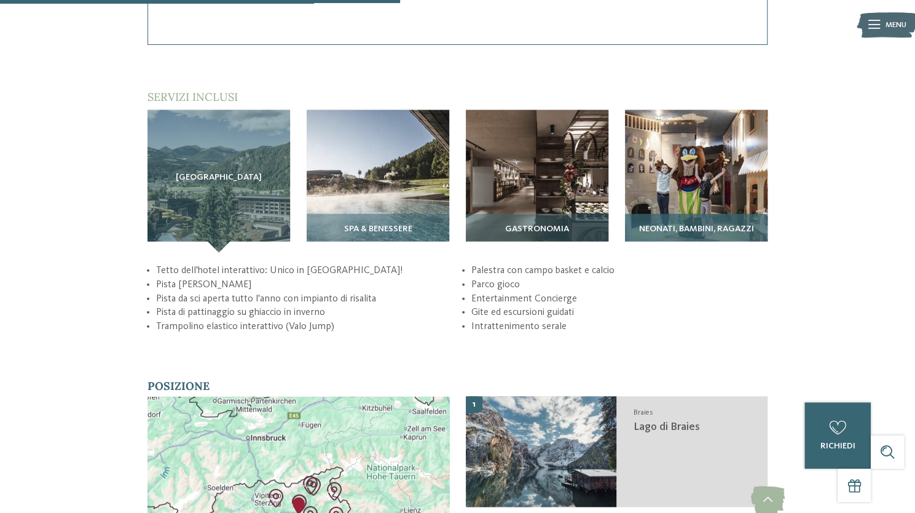
click at [684, 184] on img at bounding box center [696, 181] width 143 height 143
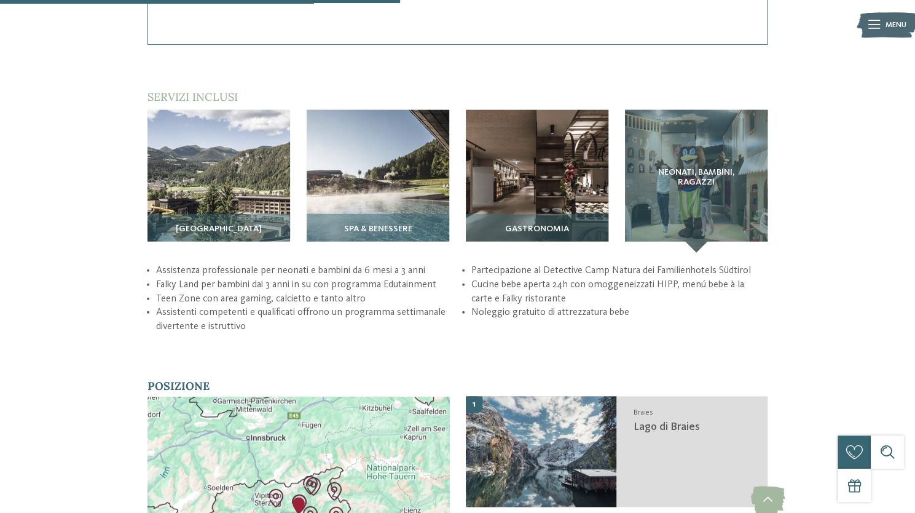
click at [349, 264] on li "Assistenza professionale per neonati e bambini da 6 mesi a 3 anni" at bounding box center [304, 271] width 296 height 14
drag, startPoint x: 157, startPoint y: 272, endPoint x: 400, endPoint y: 275, distance: 242.8
click at [400, 278] on li "Falky Land per bambini dai 3 anni in su con programma Edutainment" at bounding box center [304, 285] width 296 height 14
click at [391, 278] on li "Falky Land per bambini dai 3 anni in su con programma Edutainment" at bounding box center [304, 285] width 296 height 14
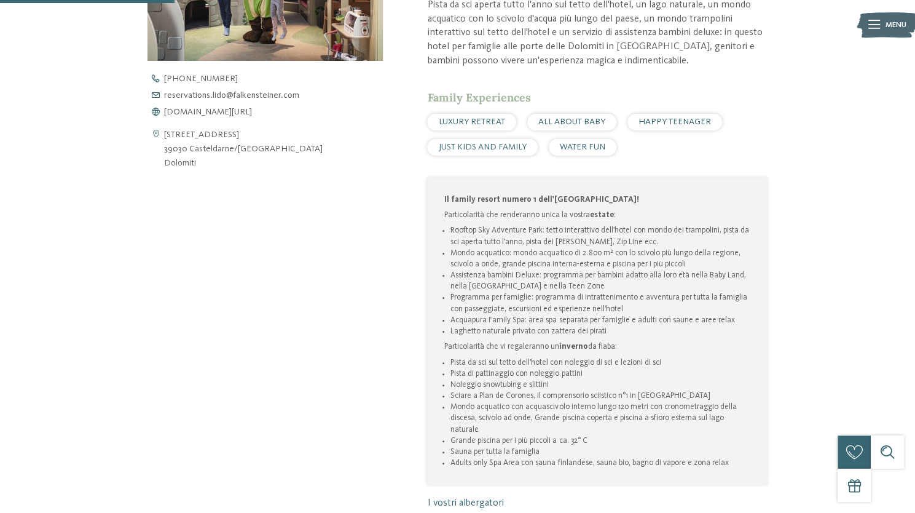
scroll to position [307, 0]
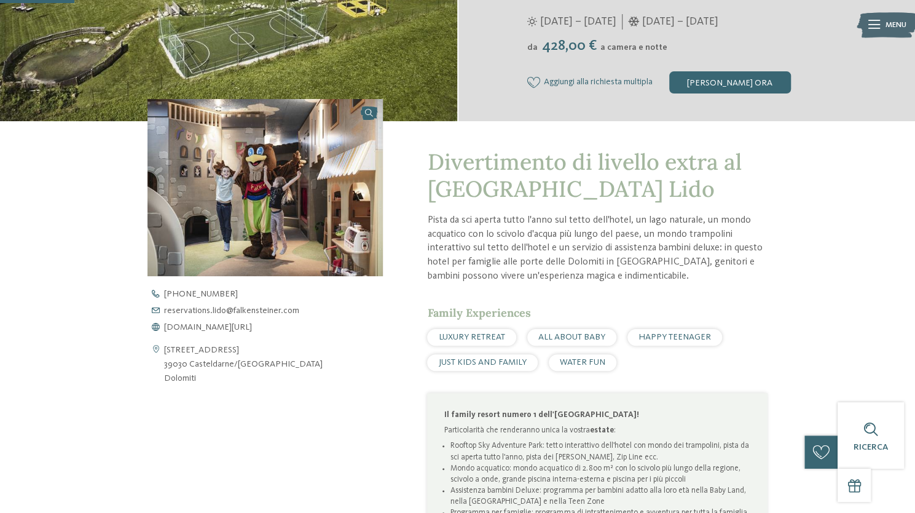
drag, startPoint x: 432, startPoint y: 189, endPoint x: 762, endPoint y: 191, distance: 330.1
click at [741, 192] on span "Divertimento di livello extra al Falkensteiner Family Resort Lido" at bounding box center [584, 175] width 314 height 55
copy span "Falkensteiner Family Resort Lido"
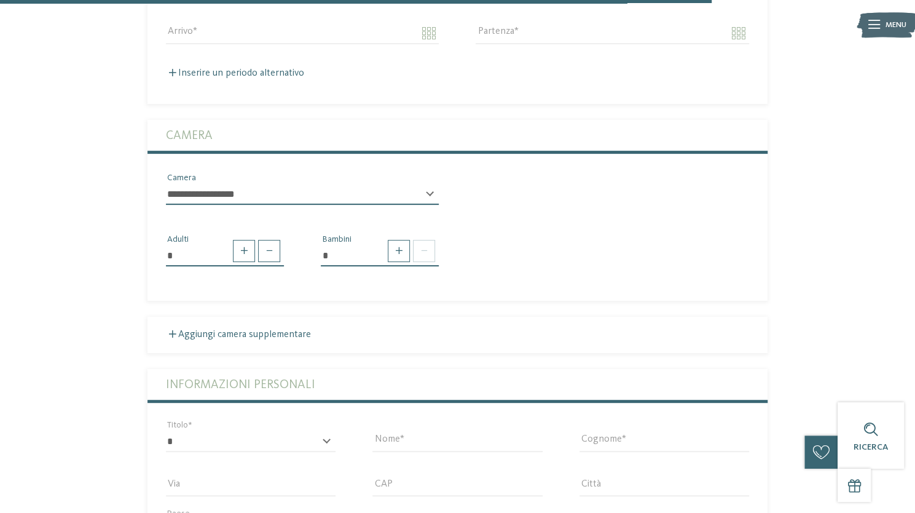
scroll to position [2766, 0]
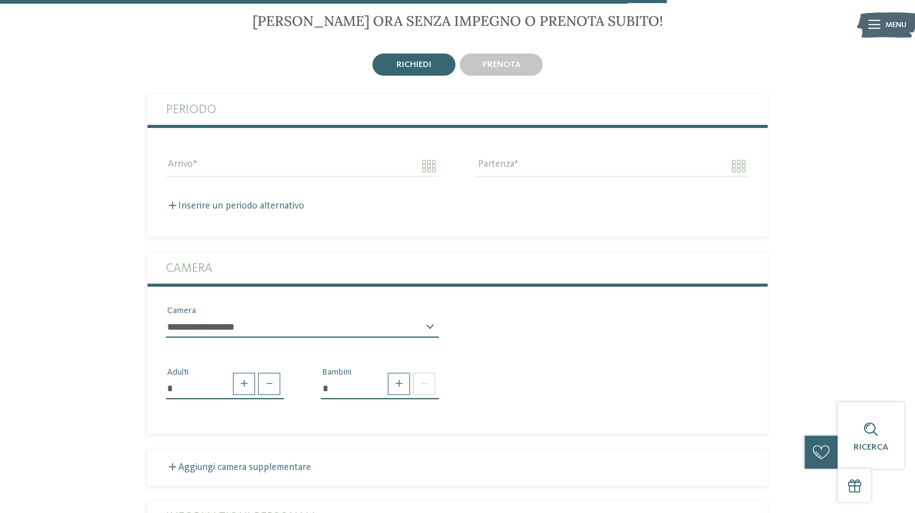
click at [248, 144] on div "Arrivo" at bounding box center [303, 166] width 310 height 44
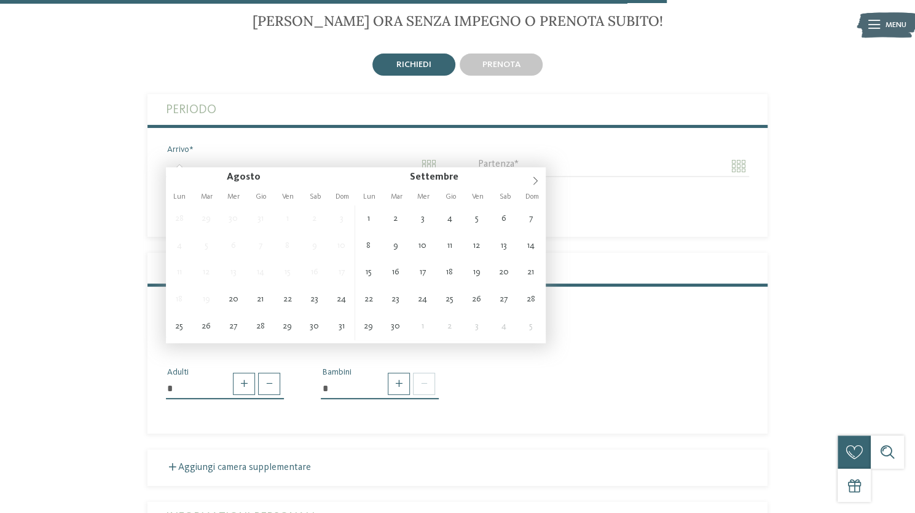
click at [288, 159] on input "Arrivo" at bounding box center [302, 166] width 273 height 21
click at [535, 178] on icon at bounding box center [535, 180] width 9 height 9
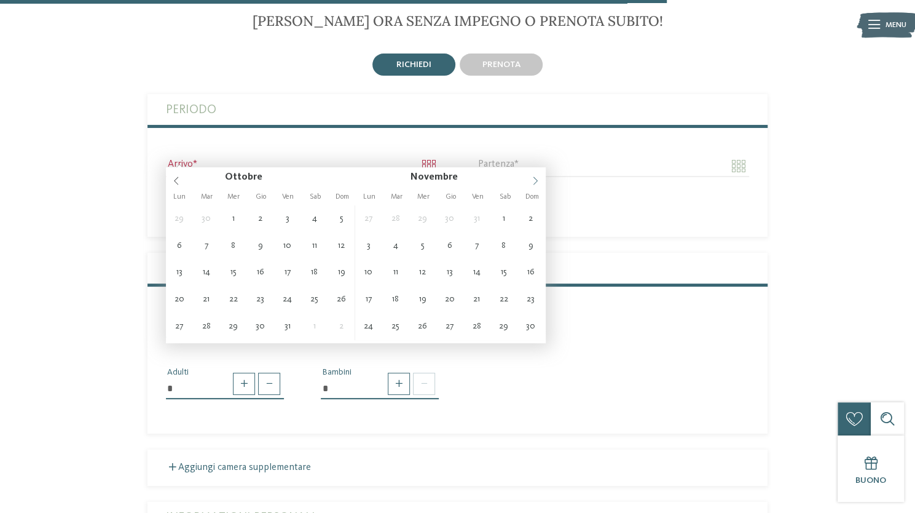
click at [535, 178] on icon at bounding box center [535, 180] width 9 height 9
type input "****"
click at [535, 178] on icon at bounding box center [535, 180] width 9 height 9
type input "**********"
type input "****"
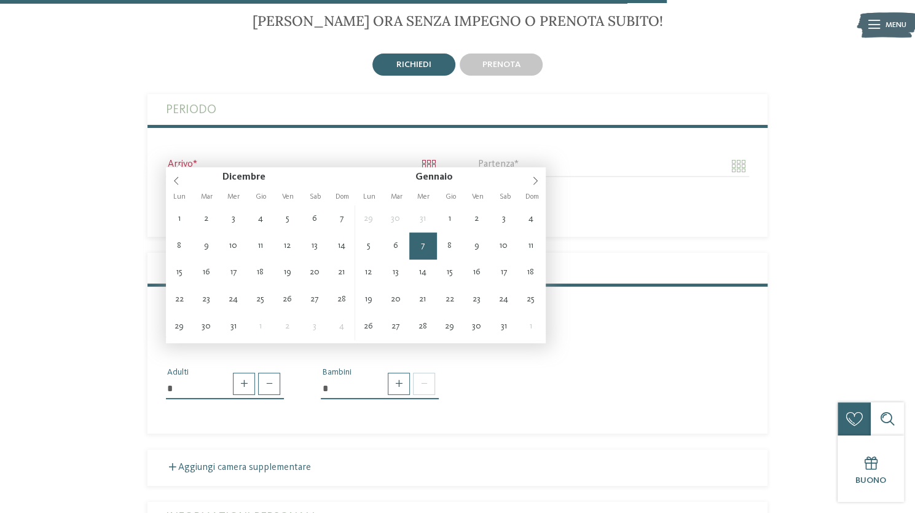
type input "****"
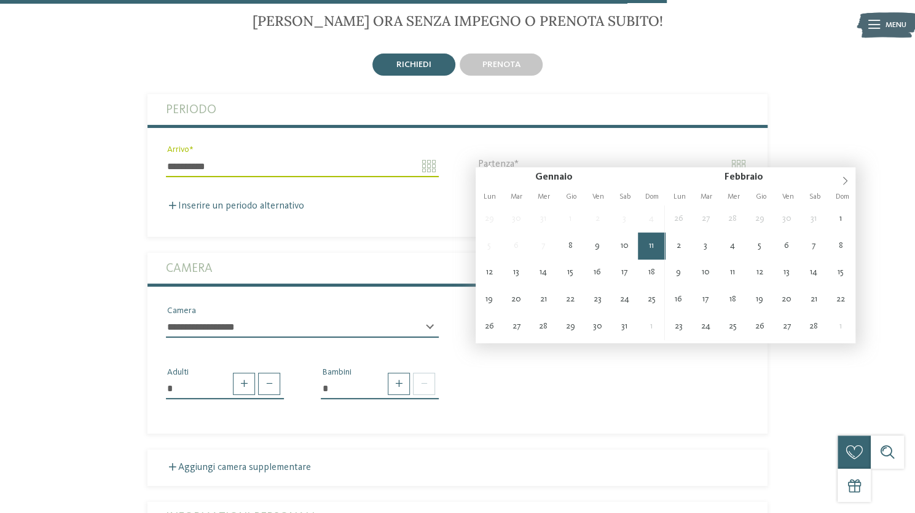
type input "**********"
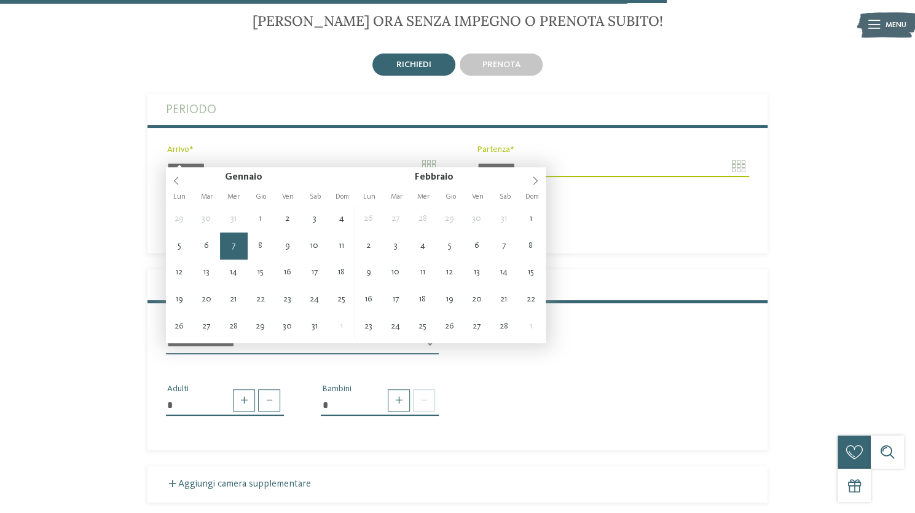
type input "**********"
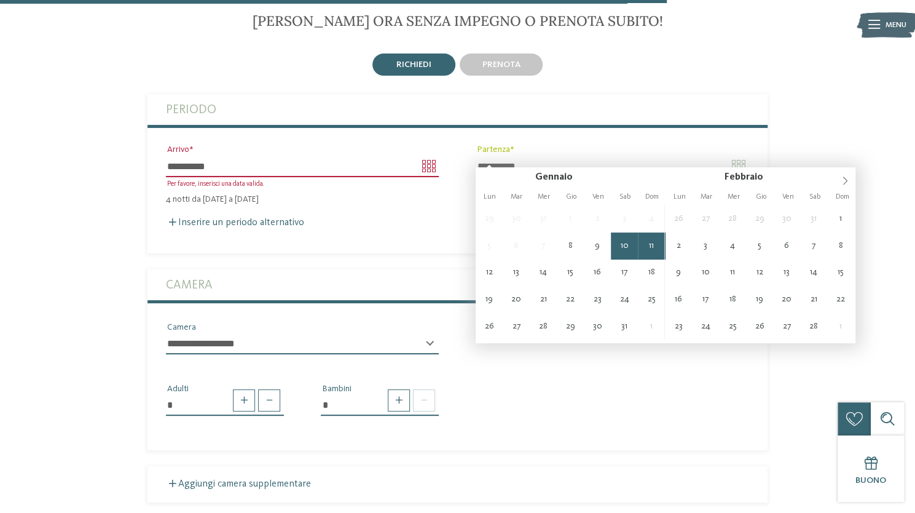
type input "**********"
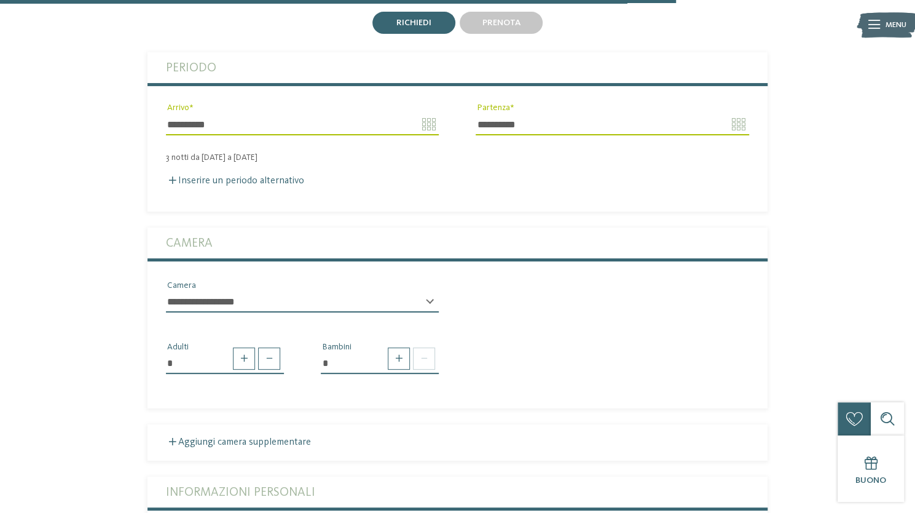
scroll to position [2828, 0]
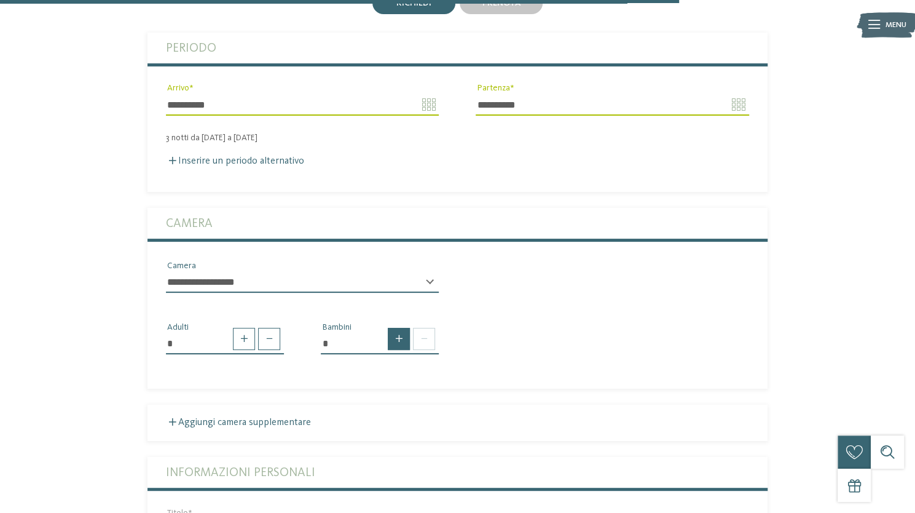
click at [400, 329] on span at bounding box center [399, 339] width 22 height 22
type input "*"
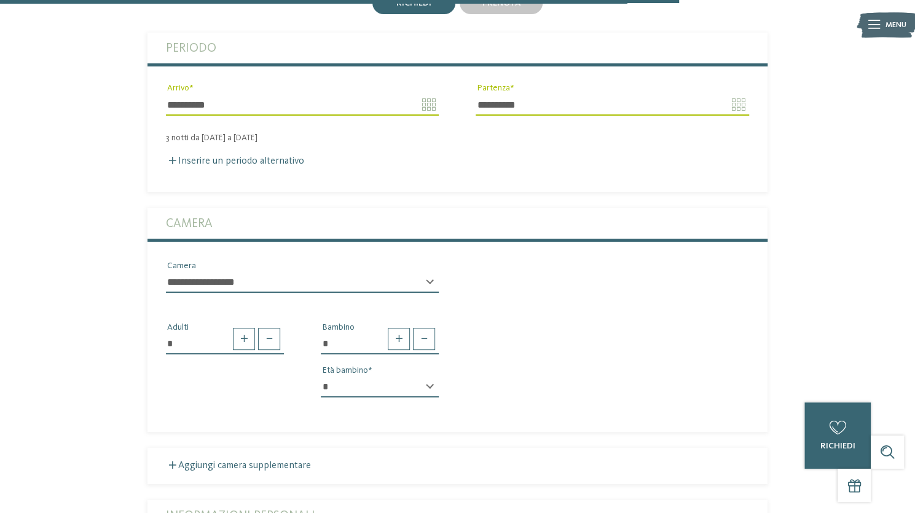
click at [370, 376] on select "* * * * * * * * * * * ** ** ** ** ** ** ** **" at bounding box center [380, 386] width 118 height 21
select select "*"
click at [321, 376] on select "* * * * * * * * * * * ** ** ** ** ** ** ** **" at bounding box center [380, 386] width 118 height 21
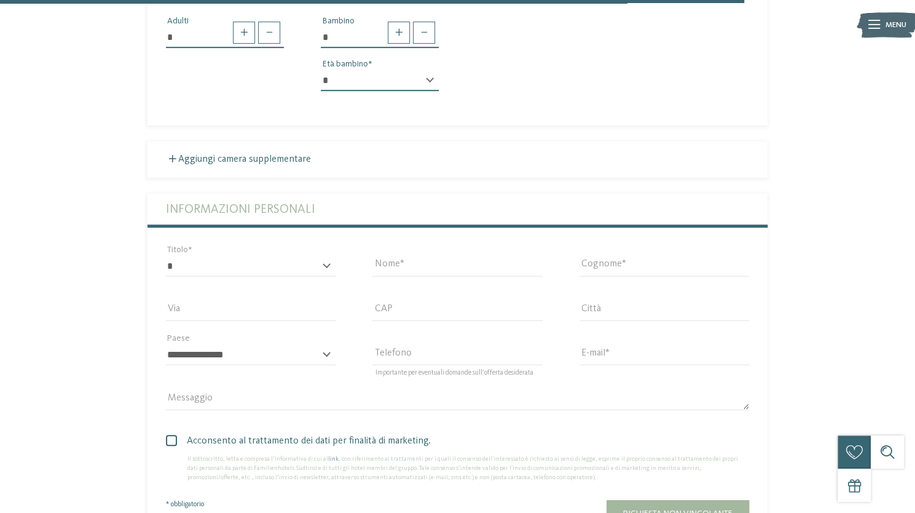
scroll to position [3135, 0]
click at [211, 254] on select "* ****** ******* ******** ******" at bounding box center [251, 264] width 170 height 21
select select "*"
click at [166, 254] on select "* ****** ******* ******** ******" at bounding box center [251, 264] width 170 height 21
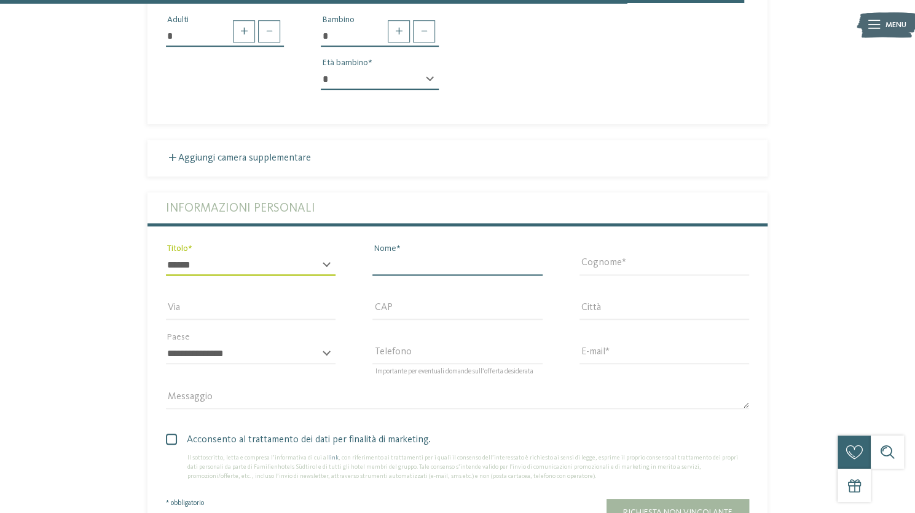
click at [378, 254] on input "Nome" at bounding box center [458, 264] width 170 height 21
type input "*******"
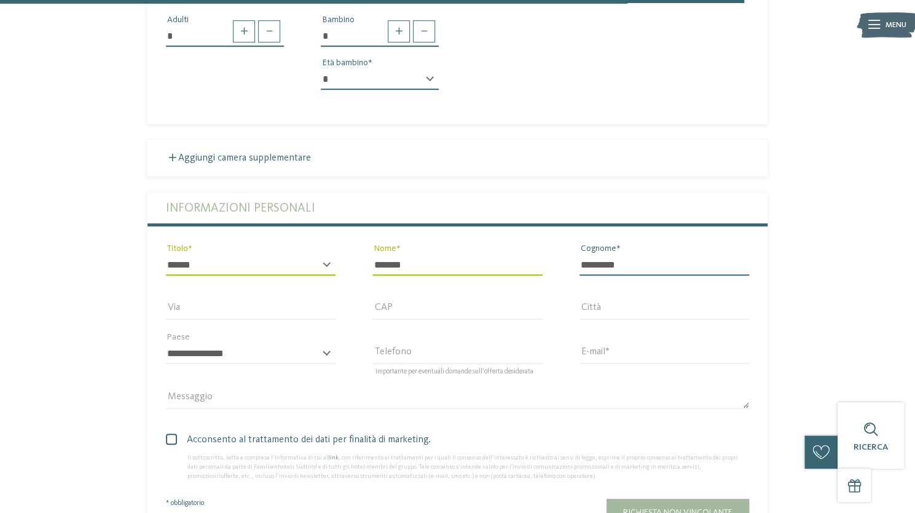
type input "*********"
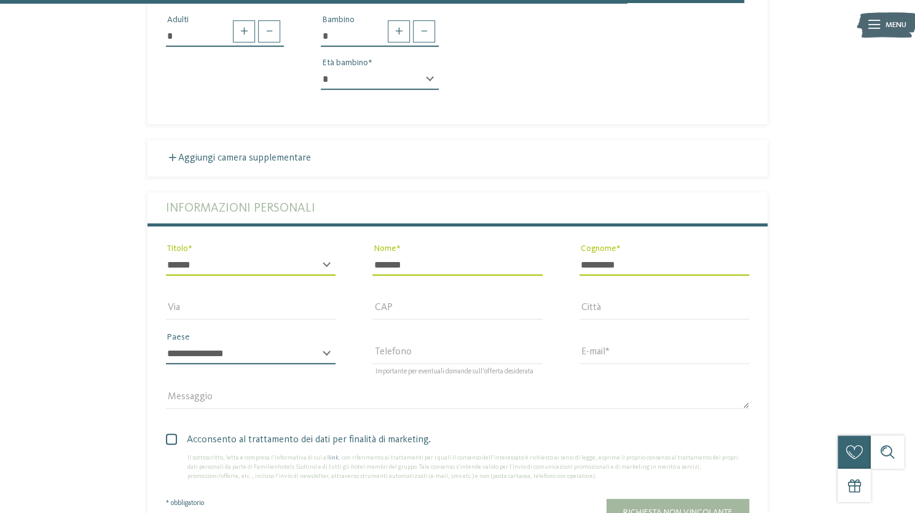
click at [282, 345] on select "**********" at bounding box center [251, 353] width 170 height 21
select select "**"
click at [166, 343] on select "**********" at bounding box center [251, 353] width 170 height 21
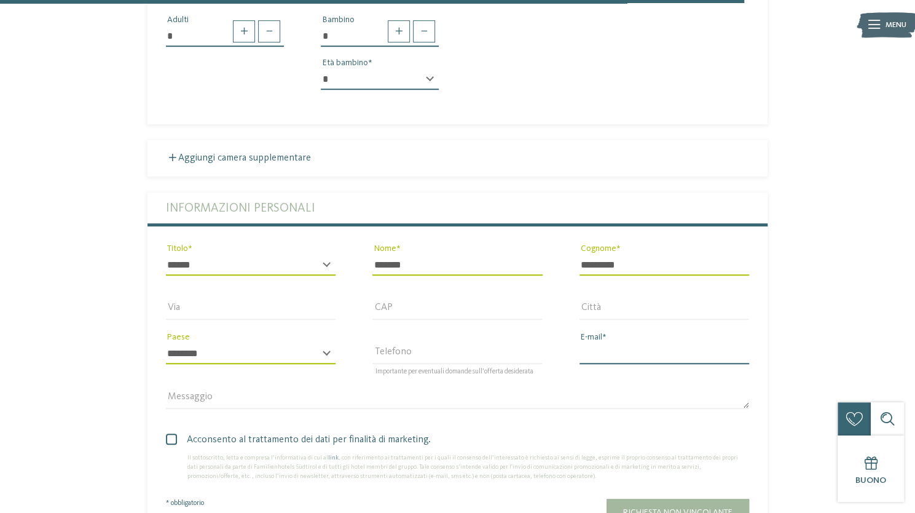
click at [628, 344] on input "E-mail" at bounding box center [665, 353] width 170 height 21
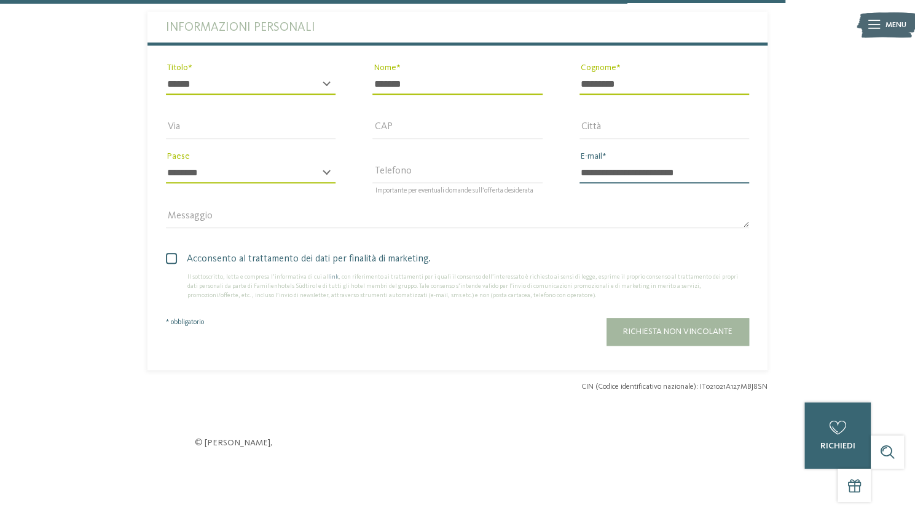
scroll to position [3319, 0]
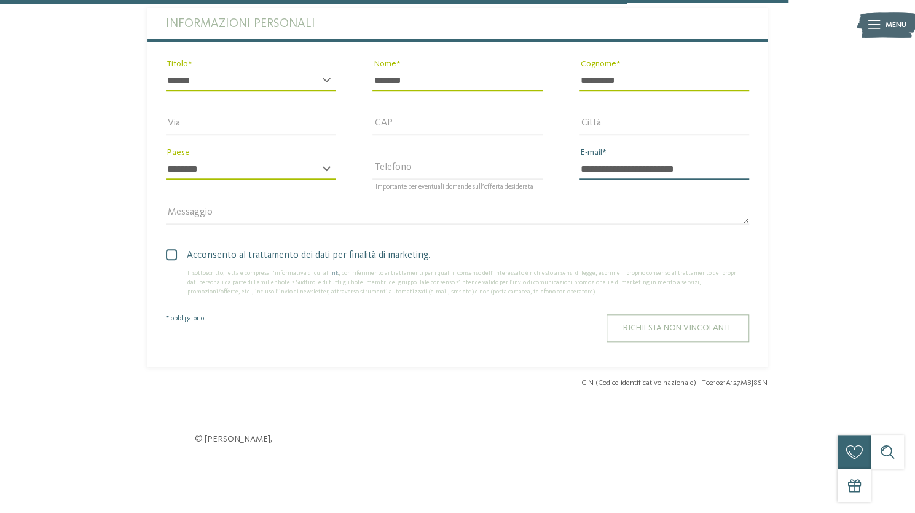
type input "**********"
click at [657, 323] on span "Richiesta non vincolante" at bounding box center [677, 327] width 109 height 9
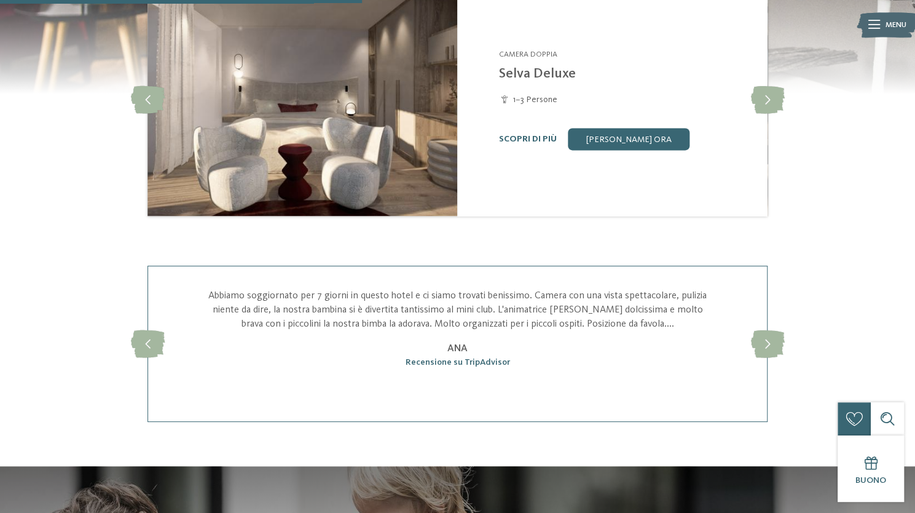
scroll to position [1229, 0]
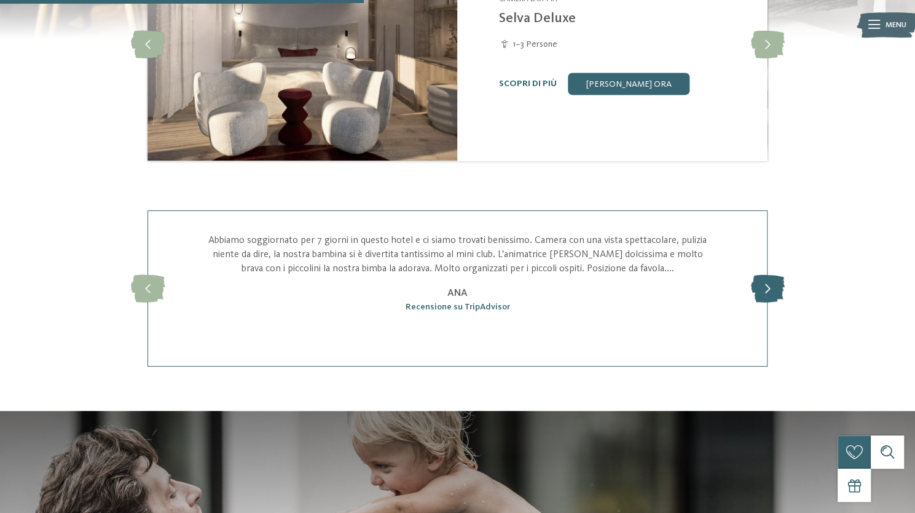
click at [759, 285] on icon at bounding box center [768, 289] width 34 height 28
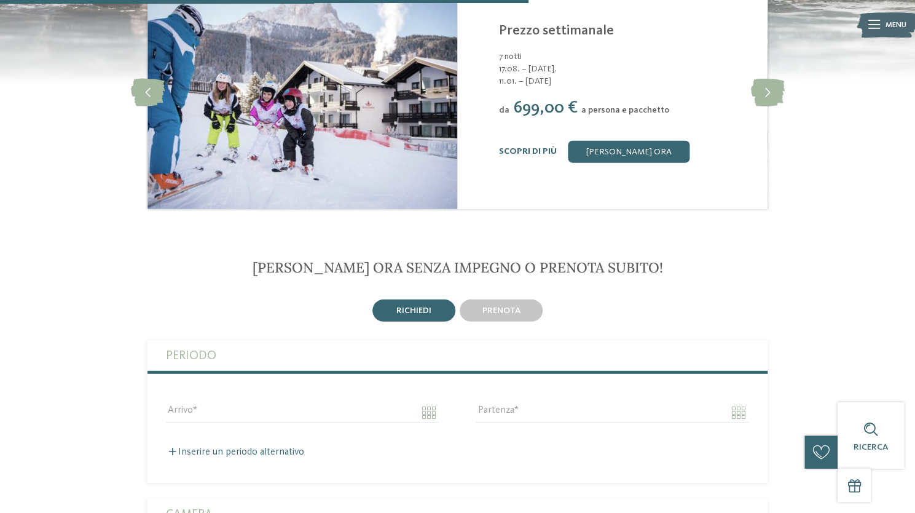
scroll to position [1783, 0]
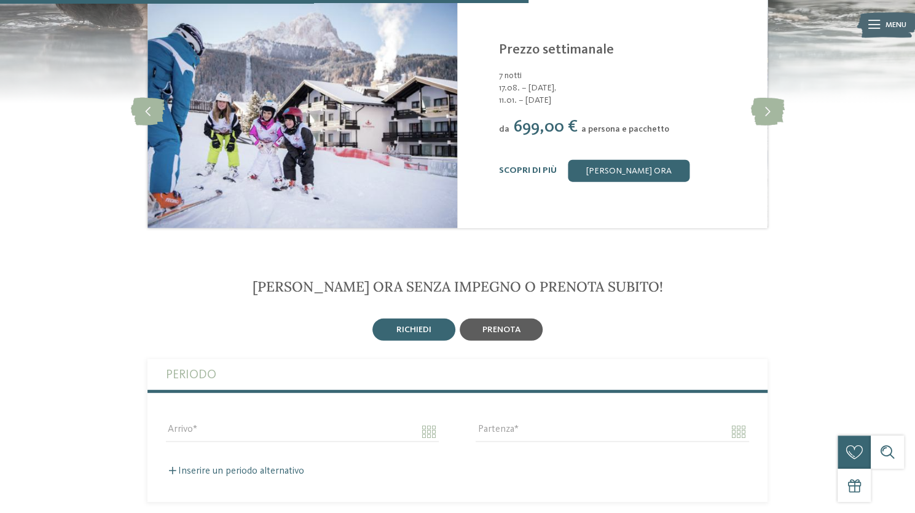
click at [494, 330] on span "prenota" at bounding box center [502, 329] width 38 height 9
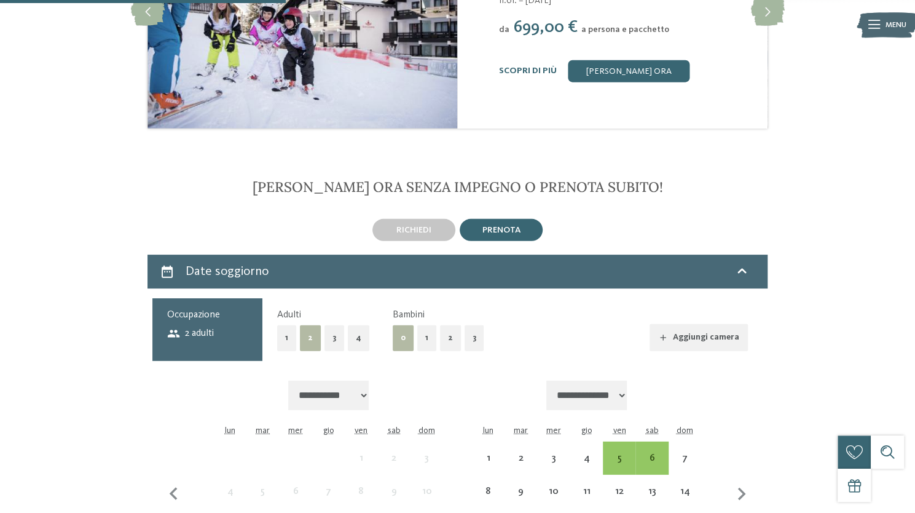
scroll to position [1967, 0]
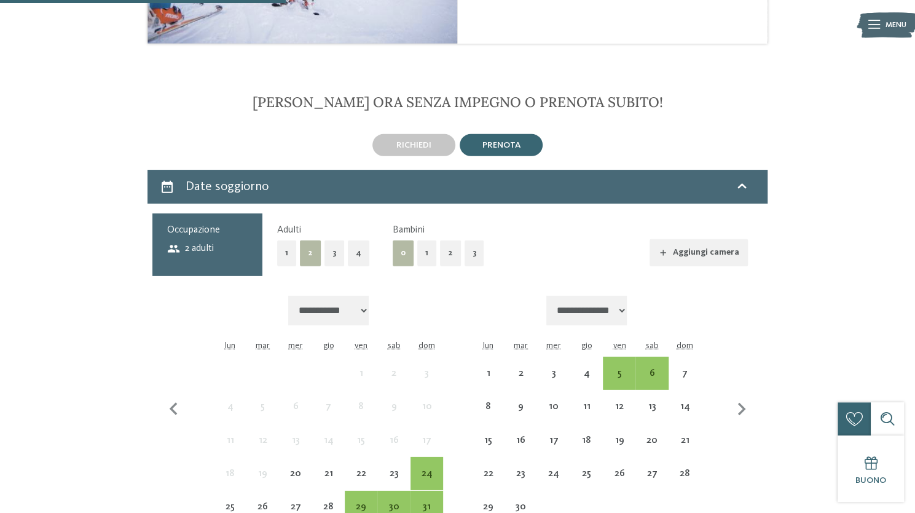
click at [427, 258] on button "1" at bounding box center [426, 252] width 19 height 25
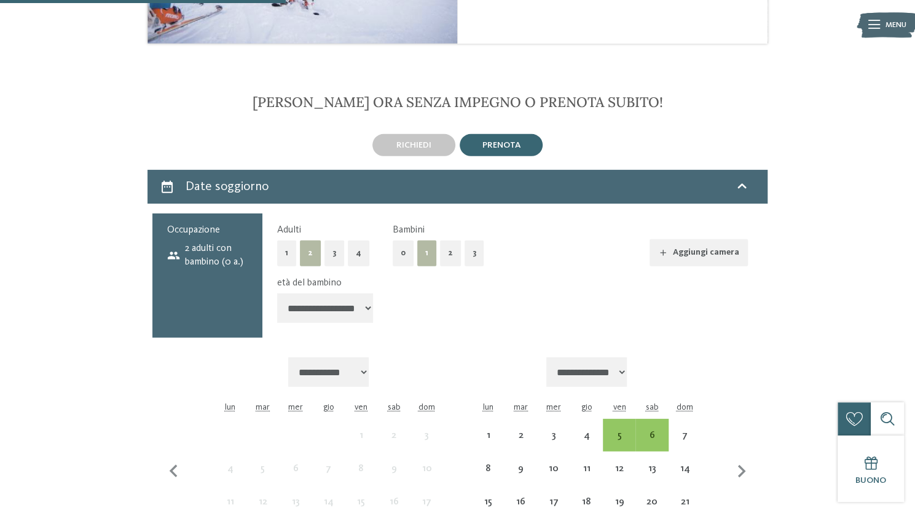
click at [357, 310] on select "**********" at bounding box center [325, 308] width 96 height 30
select select "*"
click at [277, 294] on select "**********" at bounding box center [325, 308] width 96 height 30
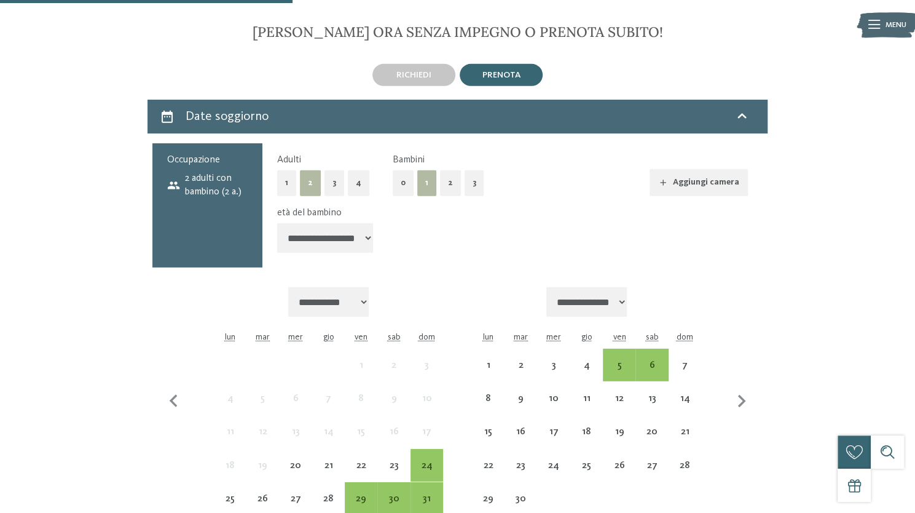
scroll to position [2151, 0]
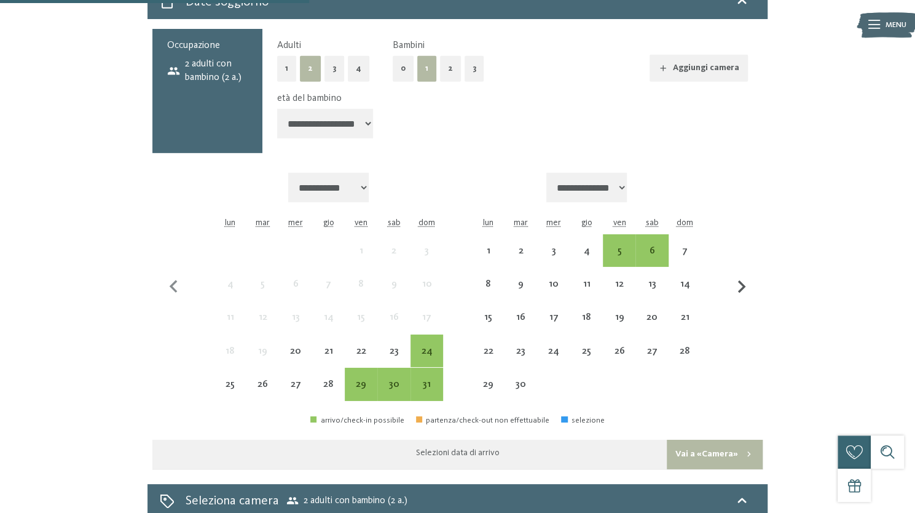
click at [740, 287] on icon "button" at bounding box center [742, 287] width 26 height 26
select select "**********"
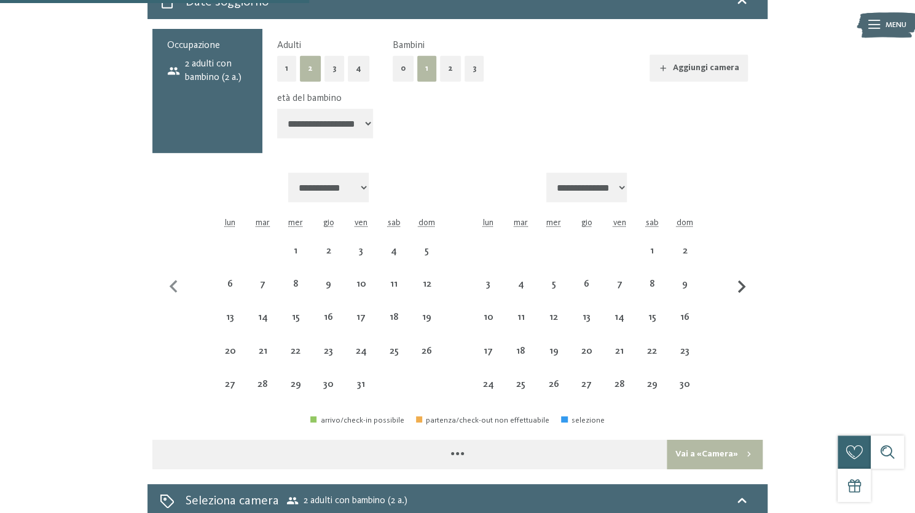
click at [740, 287] on icon "button" at bounding box center [742, 287] width 26 height 26
select select "**********"
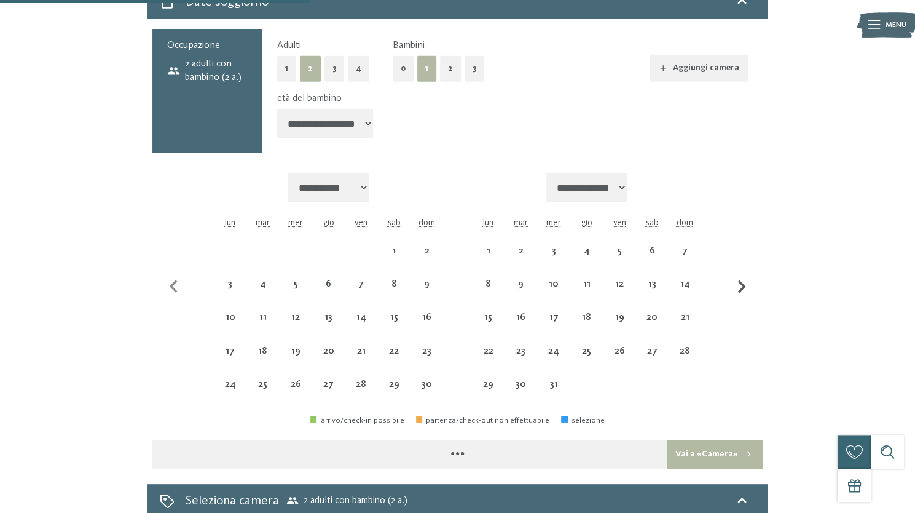
click at [740, 287] on icon "button" at bounding box center [742, 287] width 26 height 26
select select "**********"
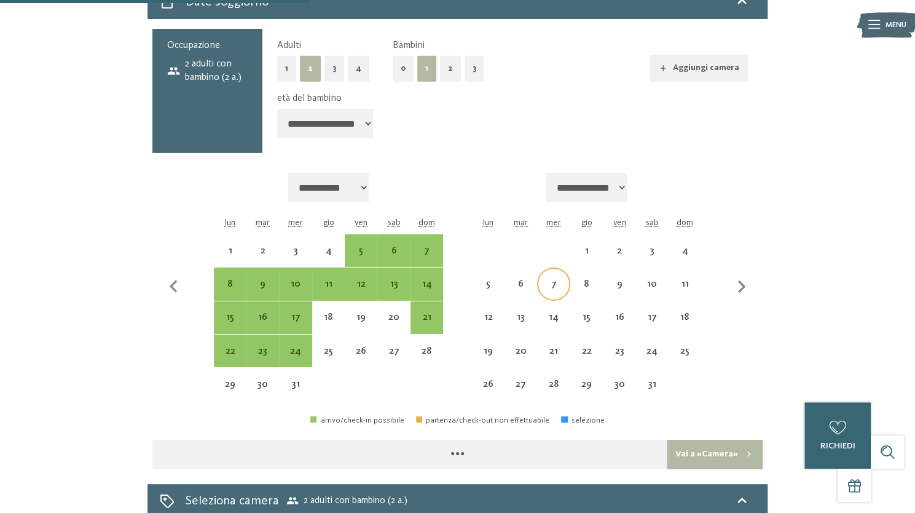
click at [554, 289] on div "7" at bounding box center [553, 294] width 30 height 30
select select "**********"
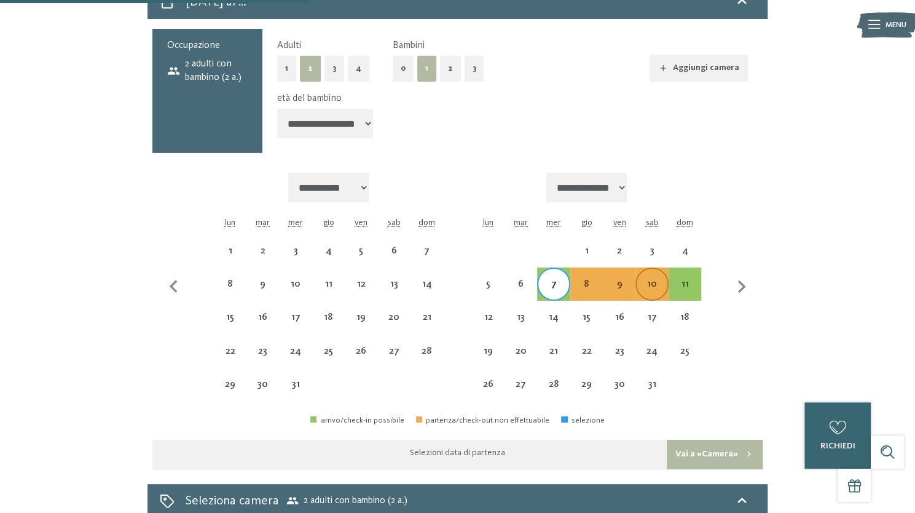
click at [652, 282] on div "10" at bounding box center [652, 294] width 30 height 30
select select "**********"
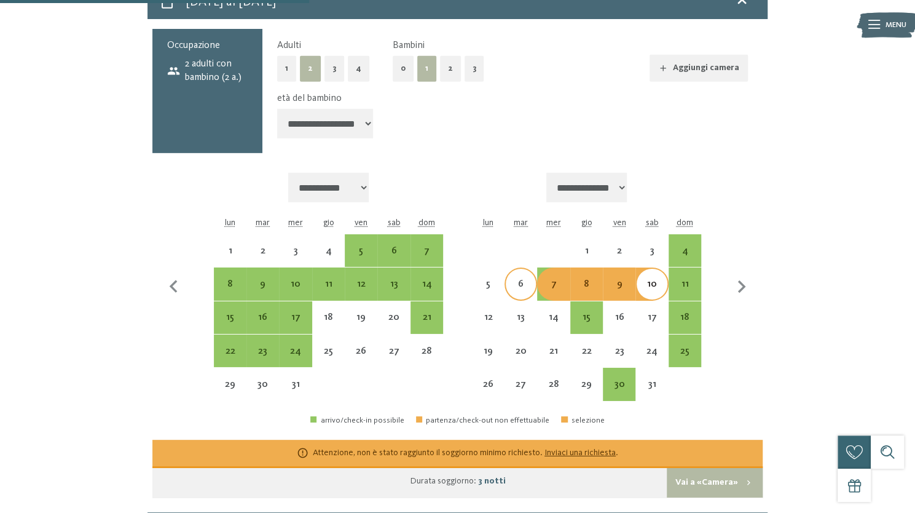
click at [518, 284] on div "6" at bounding box center [521, 294] width 30 height 30
select select "**********"
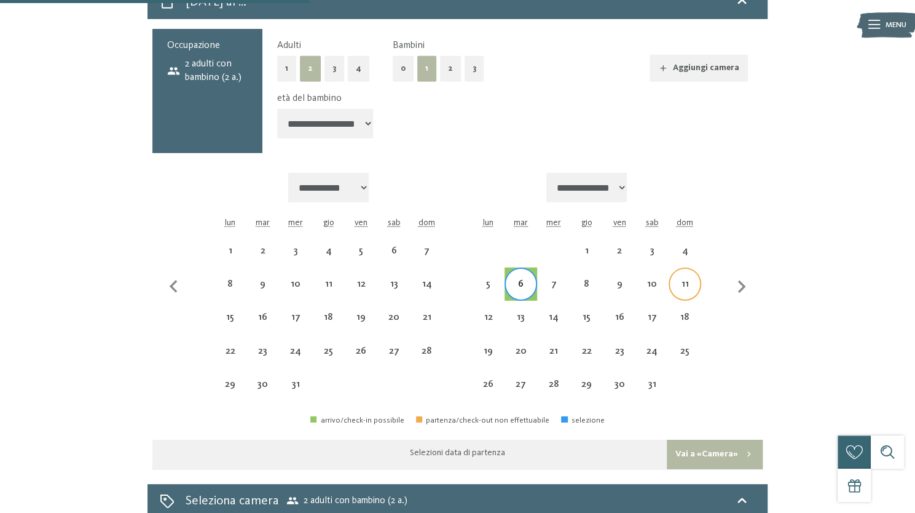
click at [682, 283] on div "11" at bounding box center [685, 294] width 30 height 30
select select "**********"
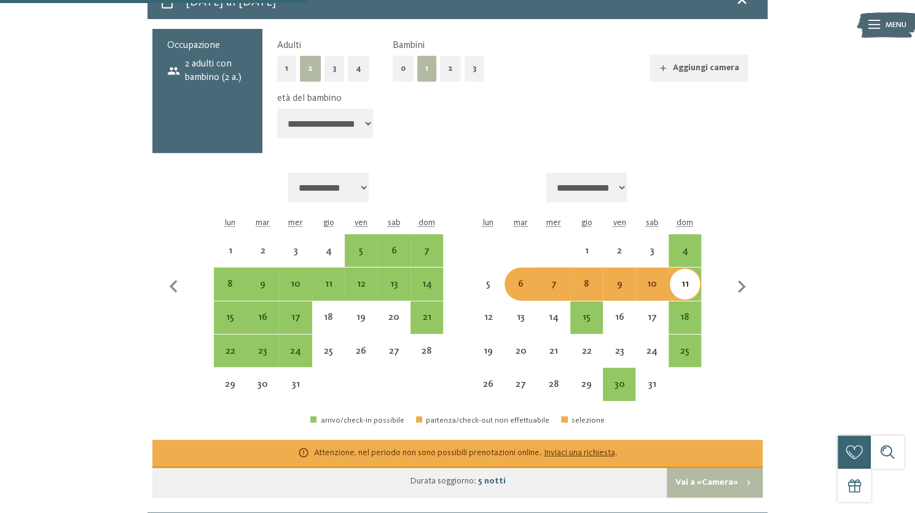
drag, startPoint x: 515, startPoint y: 285, endPoint x: 523, endPoint y: 285, distance: 8.0
click at [516, 285] on div "6" at bounding box center [521, 294] width 30 height 30
select select "**********"
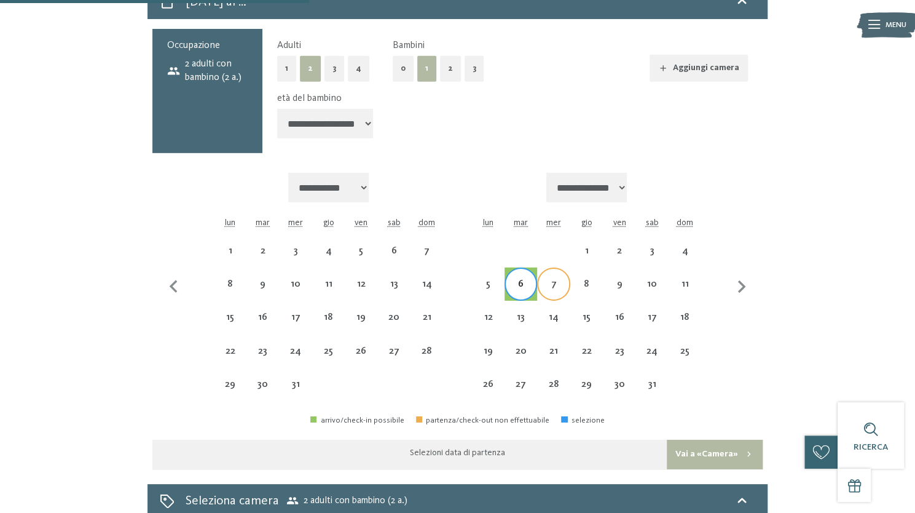
click at [546, 286] on div "7" at bounding box center [553, 294] width 30 height 30
select select "**********"
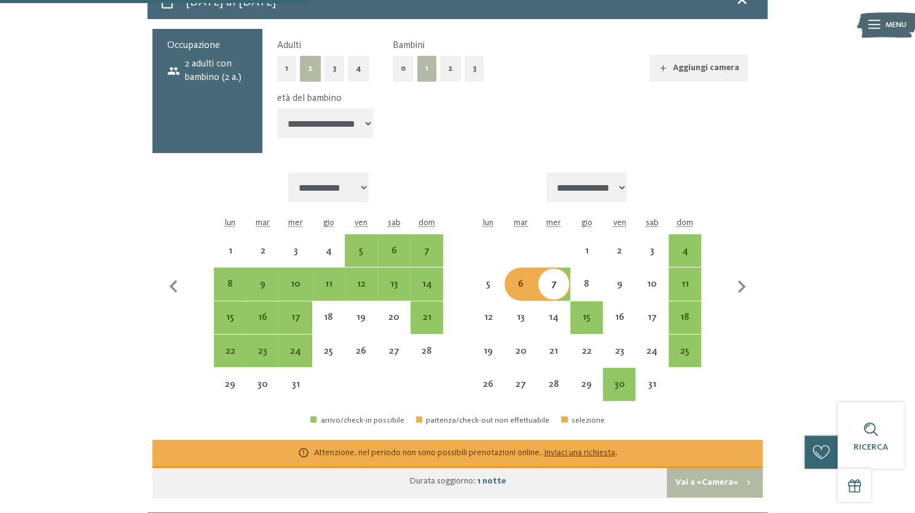
click at [549, 285] on div "7" at bounding box center [553, 294] width 30 height 30
select select "**********"
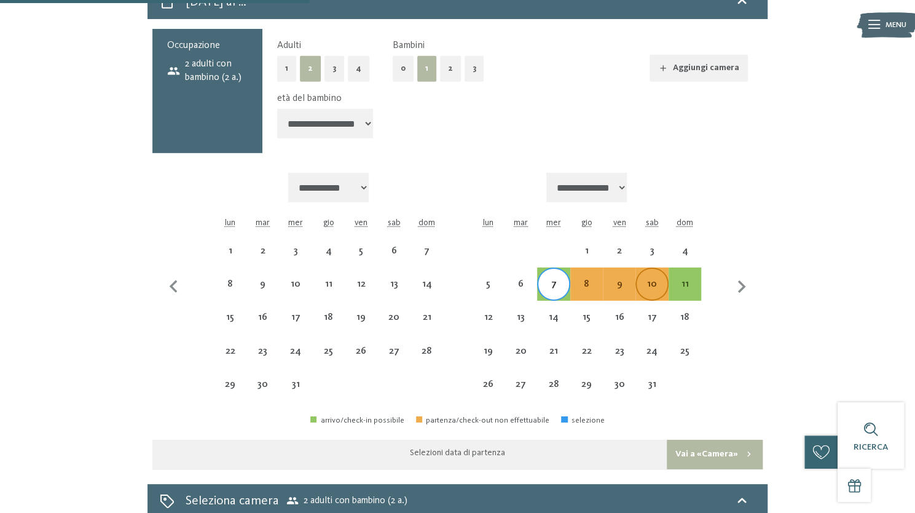
click at [645, 286] on div "10" at bounding box center [652, 294] width 30 height 30
select select "**********"
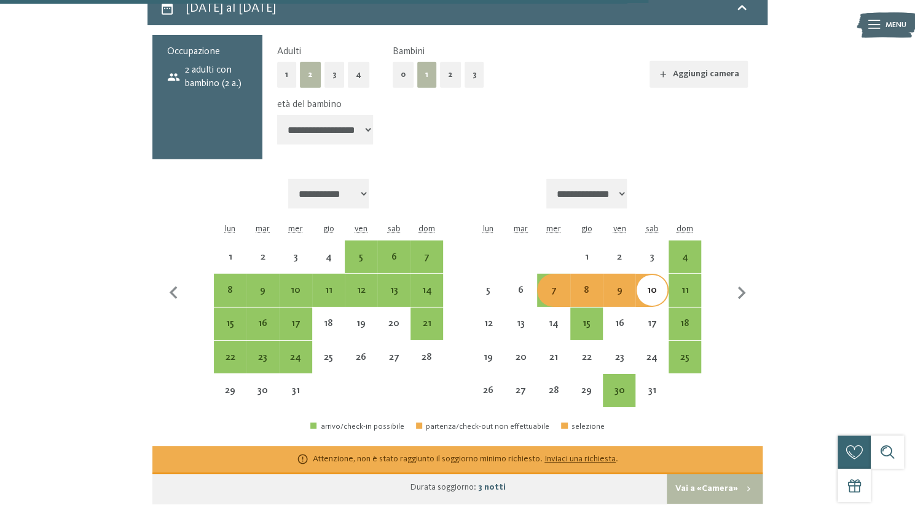
scroll to position [2213, 0]
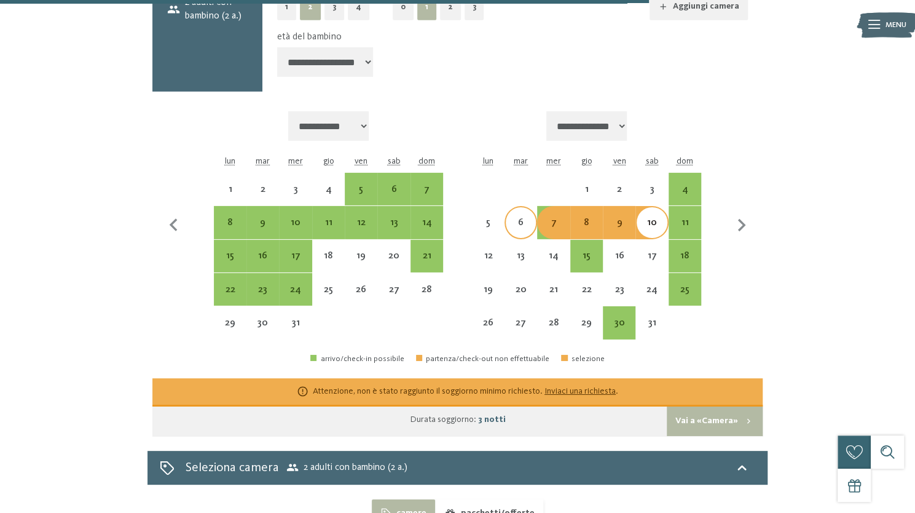
click at [519, 227] on div "6" at bounding box center [521, 233] width 30 height 30
select select "**********"
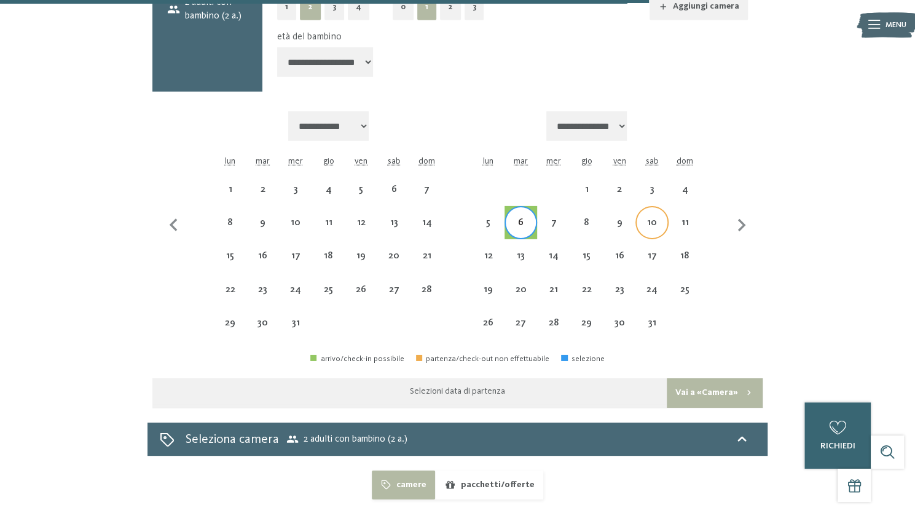
click at [647, 221] on div "10" at bounding box center [652, 233] width 30 height 30
select select "**********"
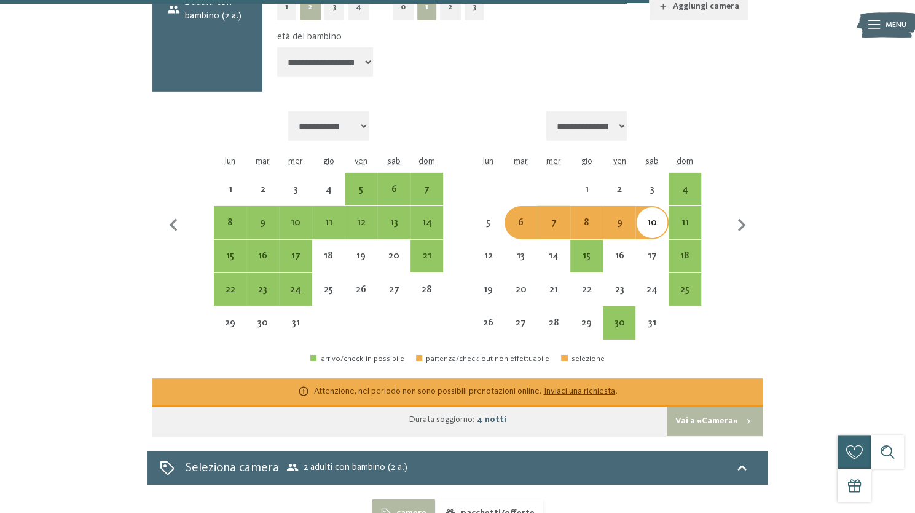
click at [523, 229] on div "6" at bounding box center [521, 233] width 30 height 30
select select "**********"
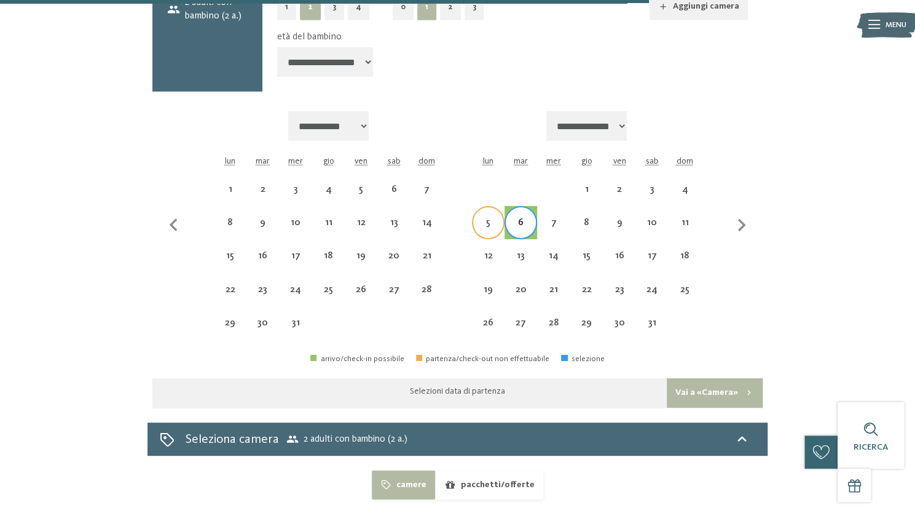
click at [486, 229] on div "5" at bounding box center [488, 233] width 30 height 30
select select "**********"
click at [687, 227] on div "11" at bounding box center [685, 233] width 30 height 30
select select "**********"
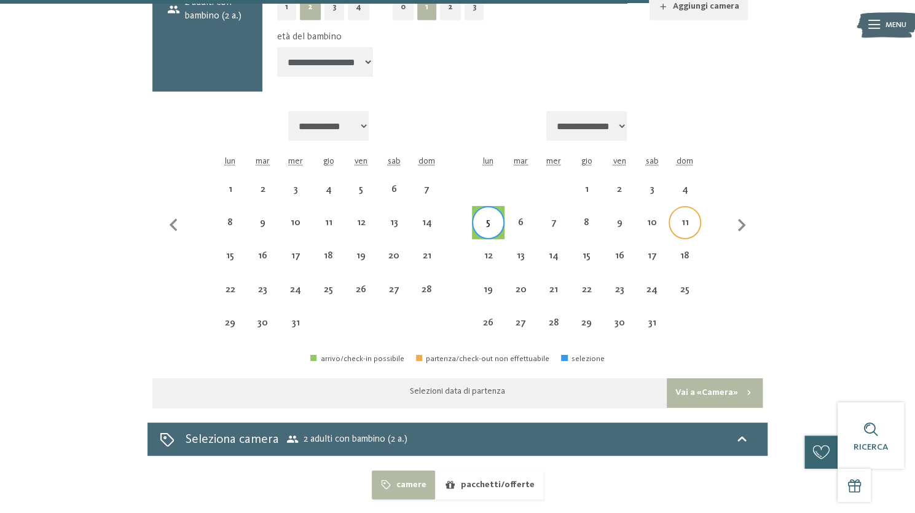
select select "**********"
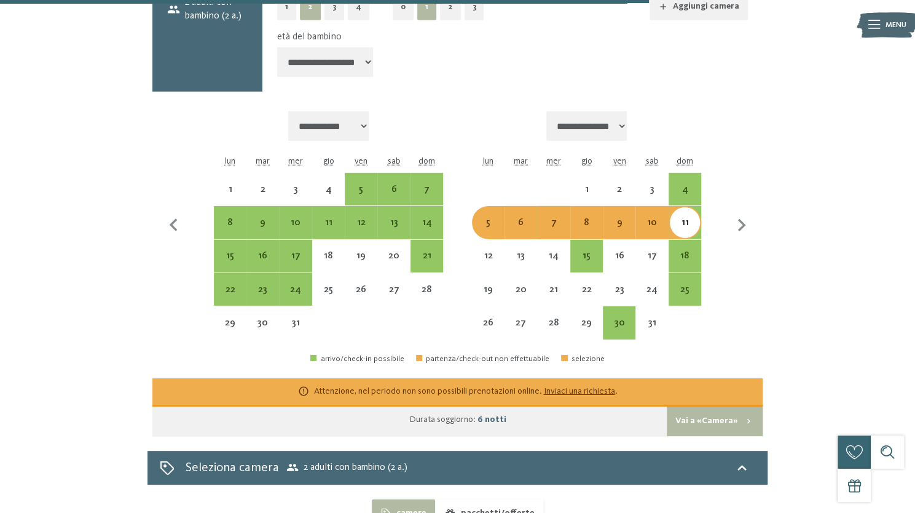
click at [518, 226] on div "6" at bounding box center [521, 233] width 30 height 30
select select "**********"
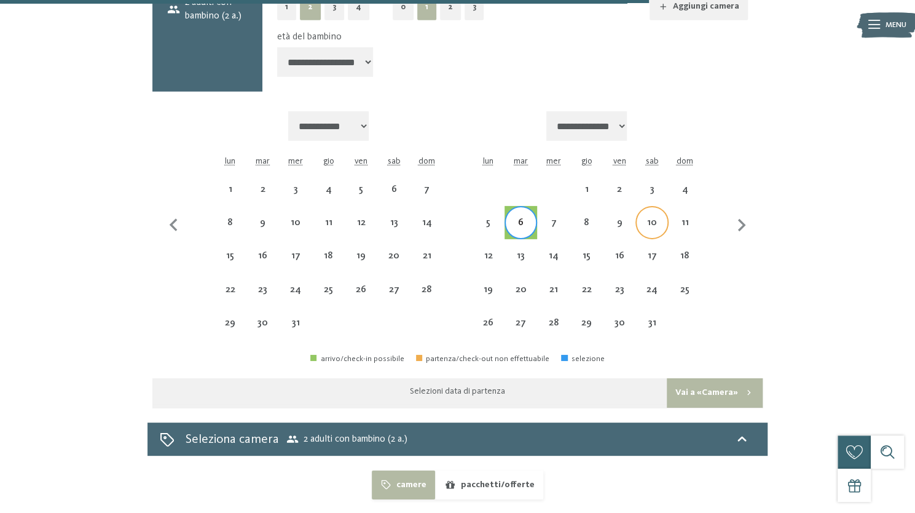
click at [645, 221] on div "10" at bounding box center [652, 233] width 30 height 30
select select "**********"
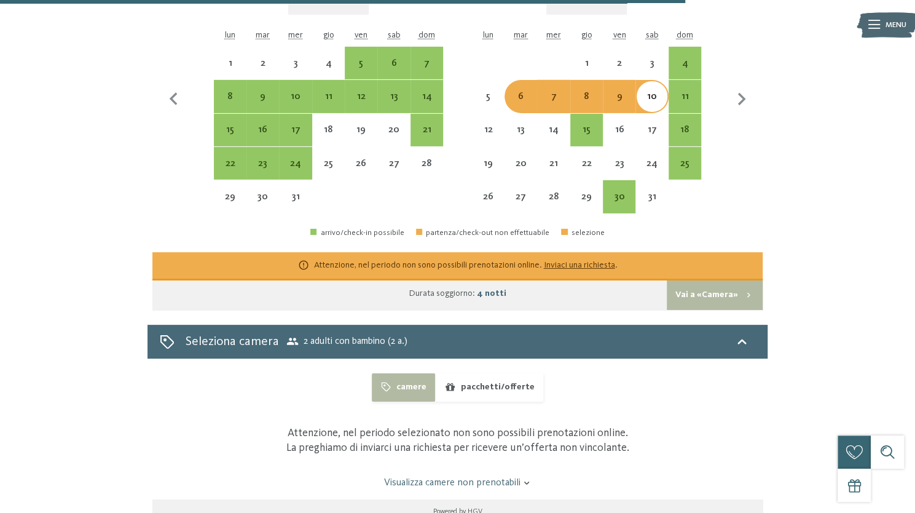
scroll to position [2336, 0]
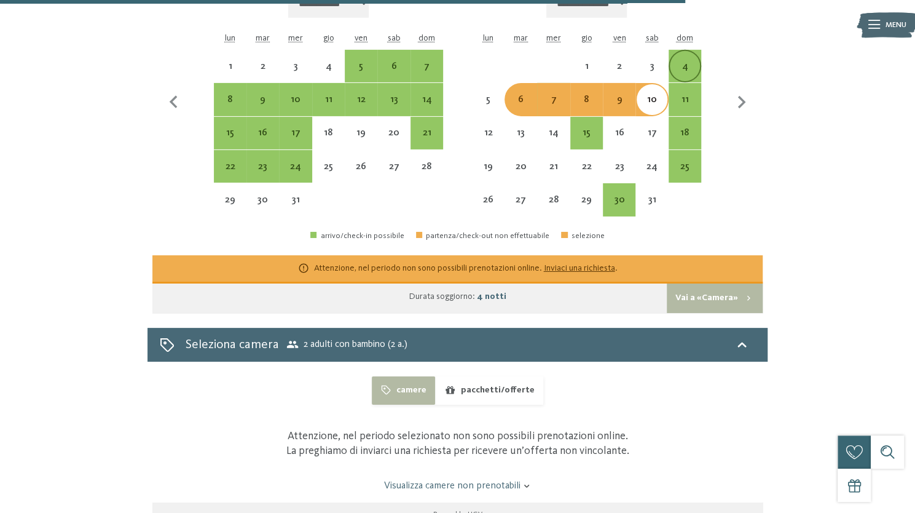
click at [686, 73] on div "4" at bounding box center [685, 76] width 30 height 30
select select "**********"
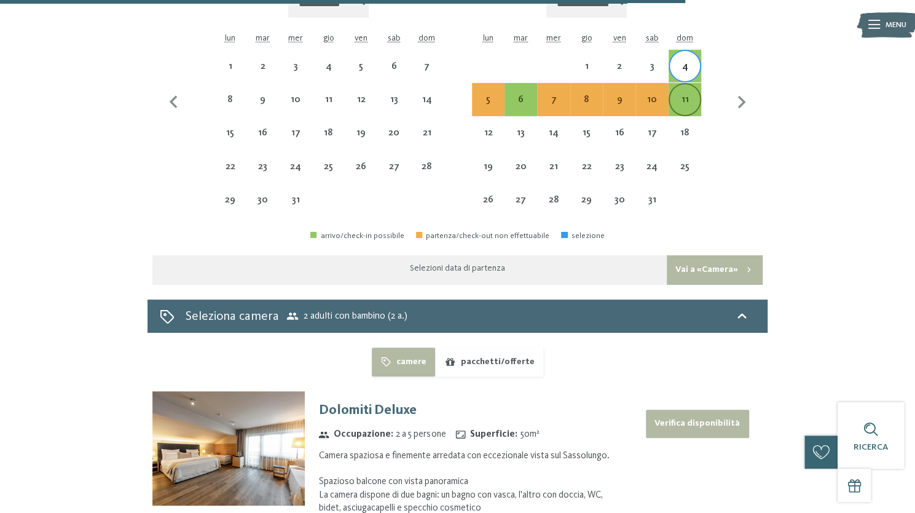
click at [693, 110] on div "11" at bounding box center [685, 110] width 30 height 30
select select "**********"
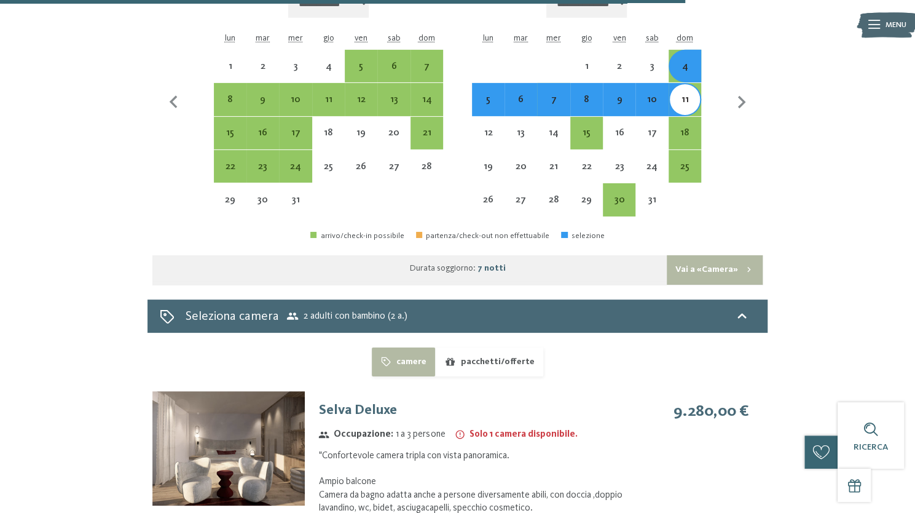
click at [685, 66] on div "4" at bounding box center [685, 76] width 30 height 30
select select "**********"
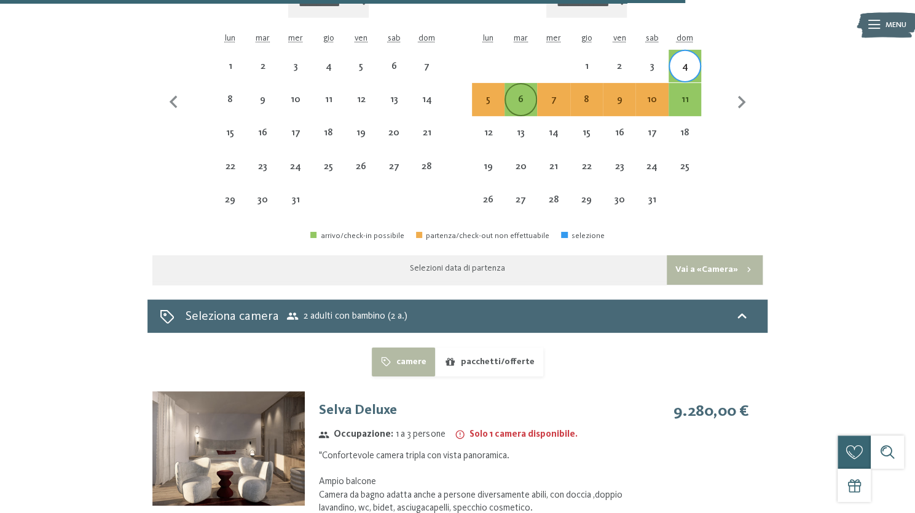
click at [526, 108] on div "6" at bounding box center [521, 110] width 30 height 30
select select "**********"
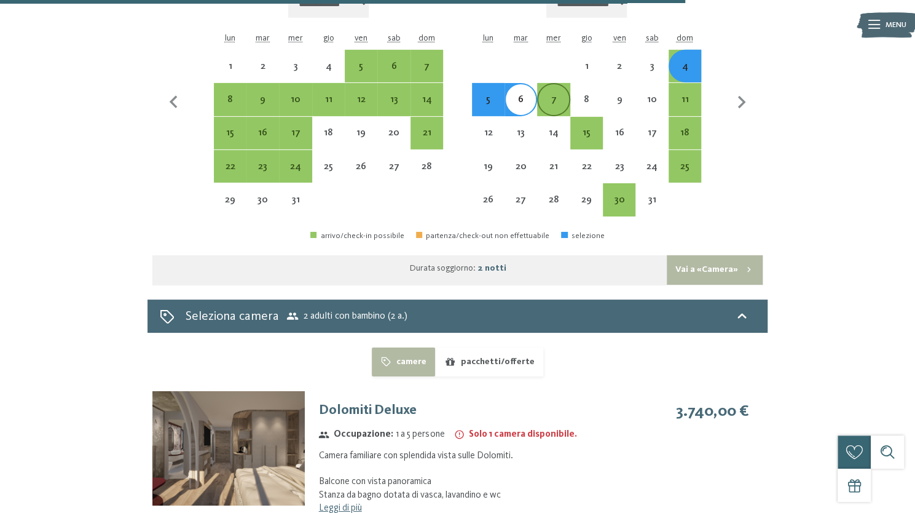
click at [559, 104] on div "7" at bounding box center [553, 110] width 30 height 30
select select "**********"
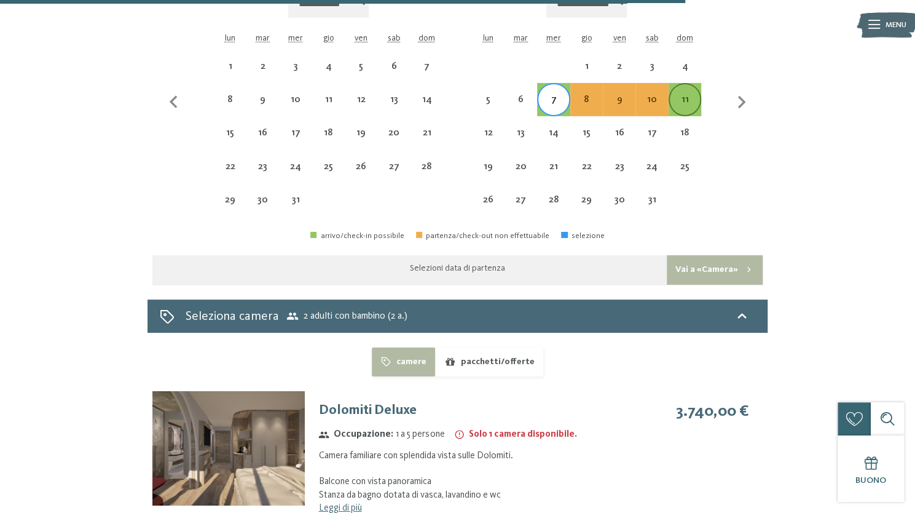
click at [690, 106] on div "11" at bounding box center [685, 110] width 30 height 30
select select "**********"
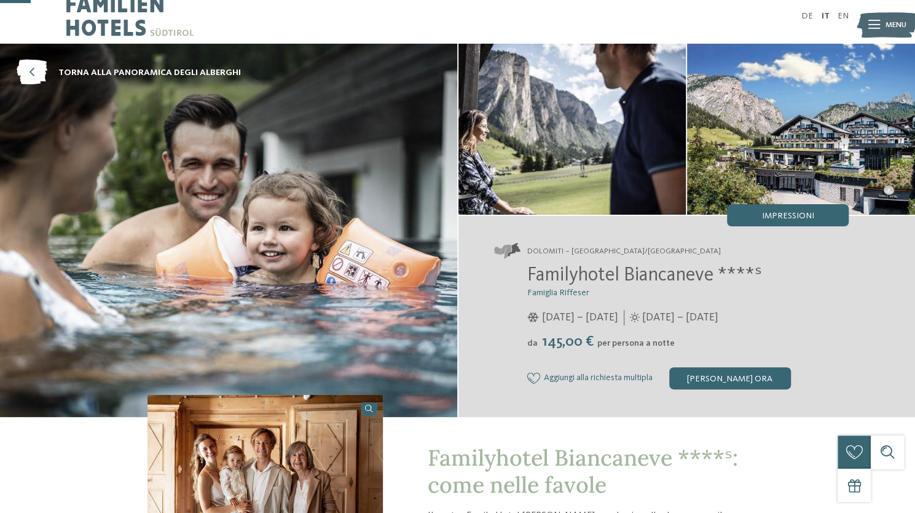
scroll to position [0, 0]
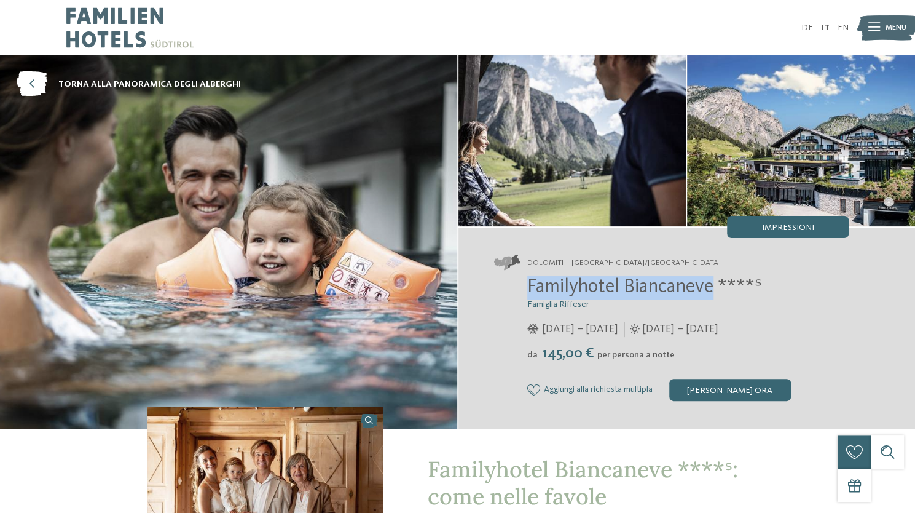
drag, startPoint x: 531, startPoint y: 286, endPoint x: 716, endPoint y: 283, distance: 184.4
click at [716, 283] on span "Familyhotel Biancaneve ****ˢ" at bounding box center [644, 287] width 235 height 20
copy span "Familyhotel Biancaneve"
